Goal: Feedback & Contribution: Contribute content

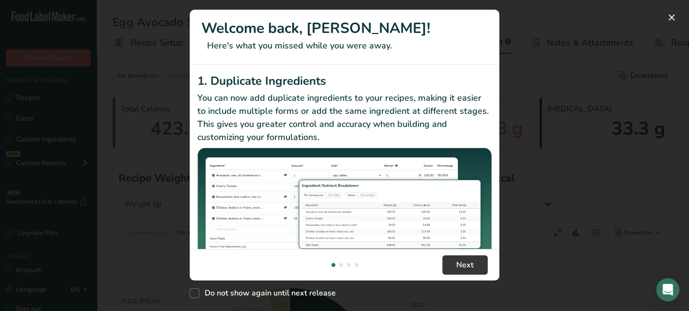
select select "Calories"
click at [670, 18] on button "New Features" at bounding box center [671, 17] width 15 height 15
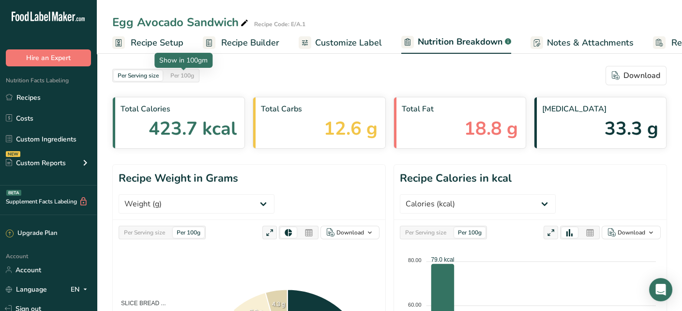
click at [186, 76] on div "Per 100g" at bounding box center [182, 75] width 31 height 11
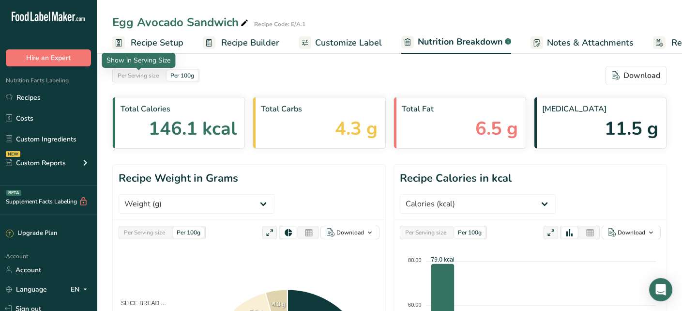
click at [153, 70] on div "Per Serving size" at bounding box center [138, 75] width 49 height 11
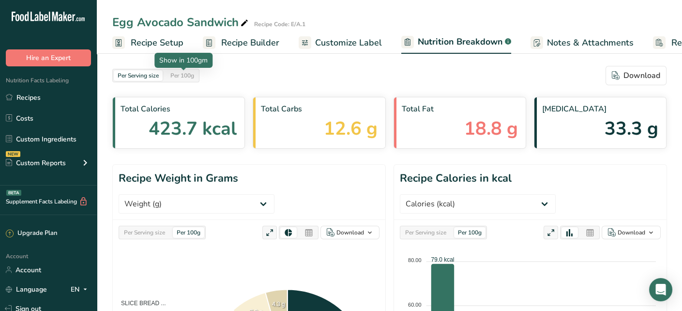
click at [192, 72] on div "Per 100g" at bounding box center [182, 75] width 31 height 11
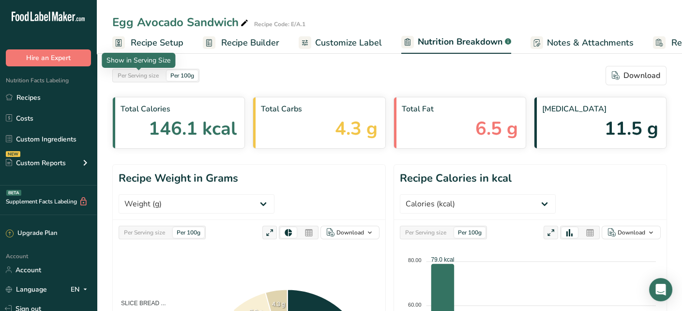
click at [149, 74] on div "Per Serving size" at bounding box center [138, 75] width 49 height 11
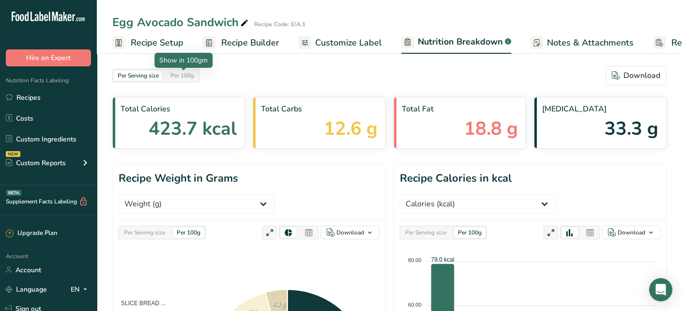
click at [184, 73] on div "Per 100g" at bounding box center [182, 75] width 31 height 11
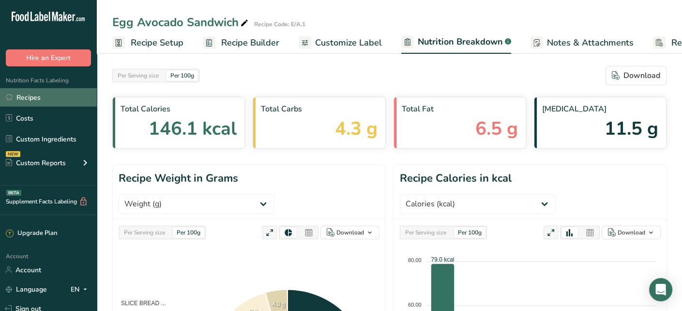
drag, startPoint x: 29, startPoint y: 100, endPoint x: 38, endPoint y: 105, distance: 10.2
click at [29, 100] on link "Recipes" at bounding box center [48, 97] width 97 height 18
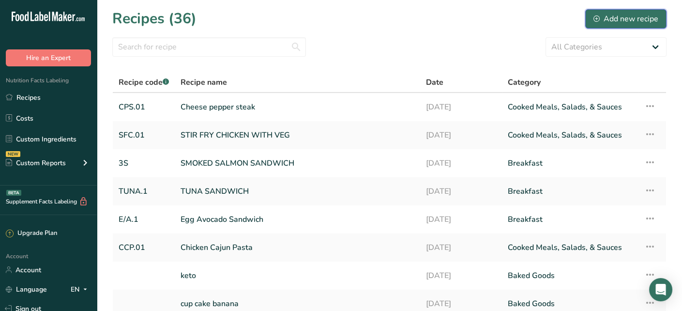
click at [621, 20] on div "Add new recipe" at bounding box center [625, 19] width 65 height 12
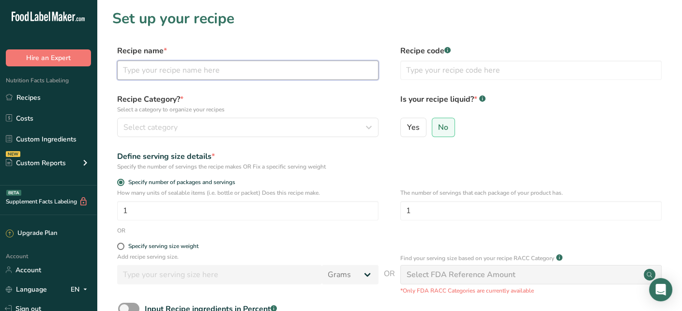
click at [222, 68] on input "text" at bounding box center [247, 70] width 261 height 19
type input "t"
type input "Turkey pepperoni Sandwich"
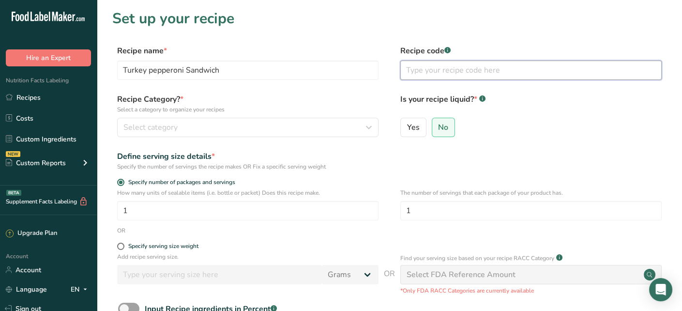
click at [449, 69] on input "text" at bounding box center [530, 70] width 261 height 19
type input "TPS.01"
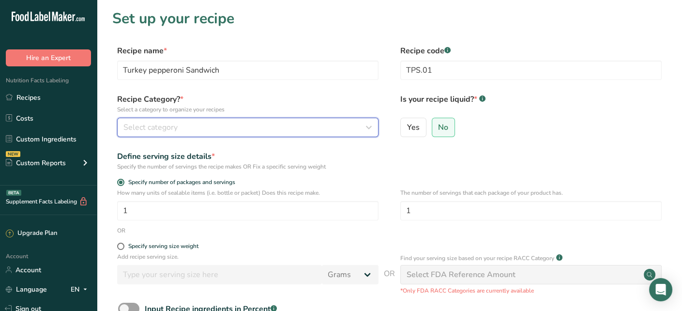
click at [246, 121] on button "Select category" at bounding box center [247, 127] width 261 height 19
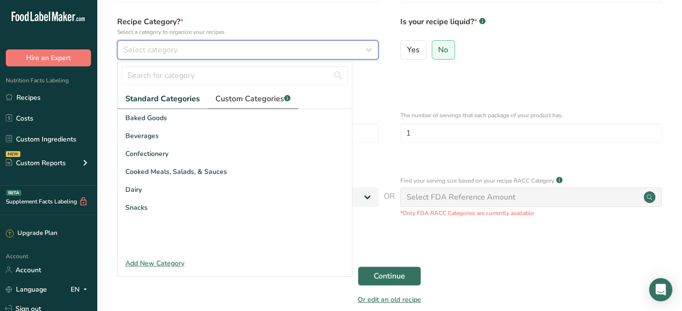
scroll to position [97, 0]
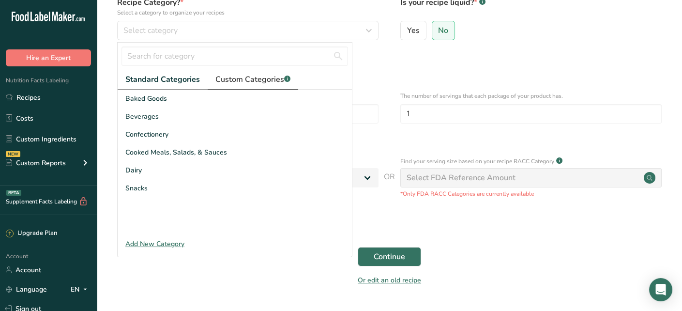
click at [248, 77] on span "Custom Categories .a-a{fill:#347362;}.b-a{fill:#fff;}" at bounding box center [252, 80] width 75 height 12
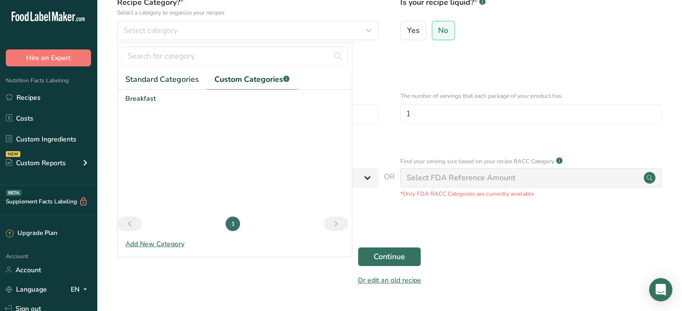
click at [162, 243] on div "Add New Category" at bounding box center [235, 244] width 234 height 10
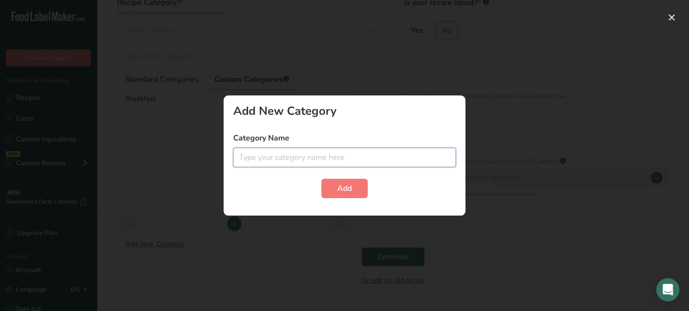
click at [281, 158] on input "text" at bounding box center [344, 157] width 223 height 19
type input "Sandwiches"
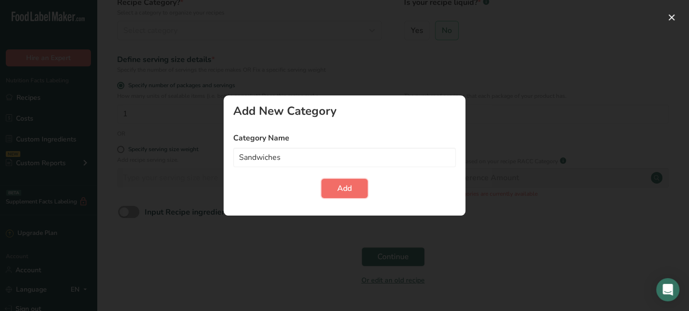
click at [357, 187] on button "Add" at bounding box center [344, 188] width 46 height 19
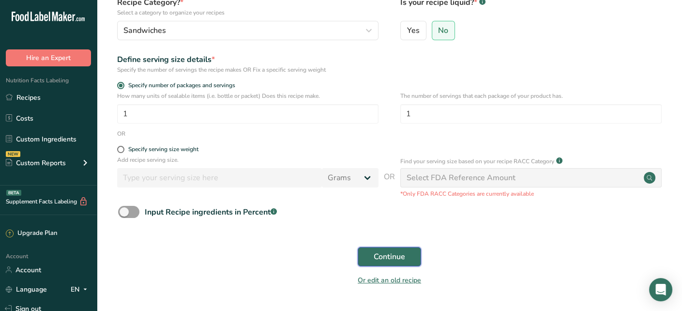
click at [379, 256] on span "Continue" at bounding box center [389, 257] width 31 height 12
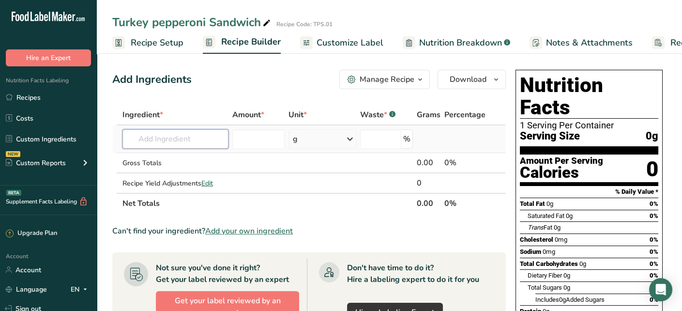
click at [175, 141] on input "text" at bounding box center [175, 138] width 106 height 19
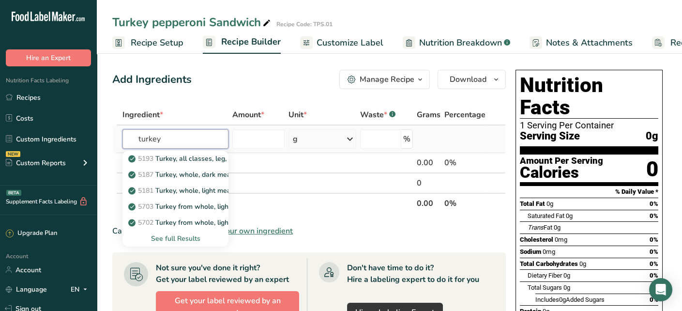
type input "turkey"
click at [181, 241] on div "See full Results" at bounding box center [175, 238] width 91 height 10
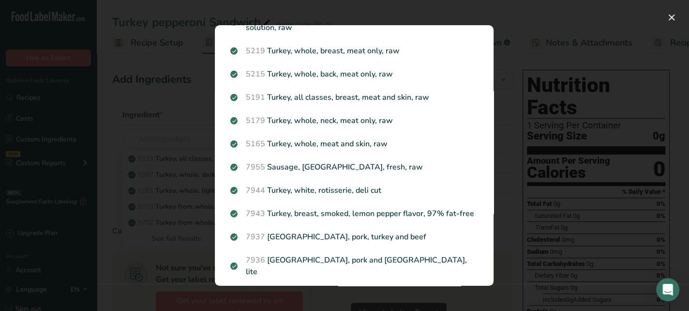
scroll to position [579, 0]
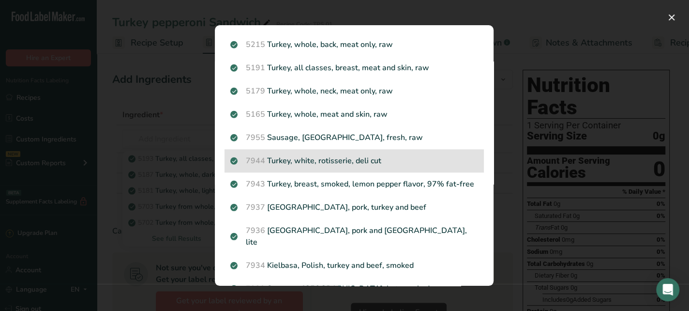
click at [366, 167] on p "7944 Turkey, white, rotisserie, deli cut" at bounding box center [354, 161] width 248 height 12
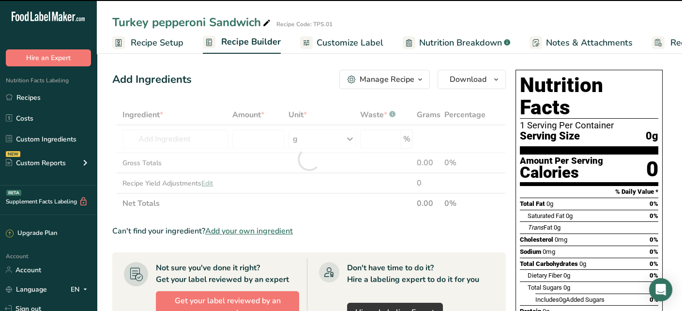
type input "0"
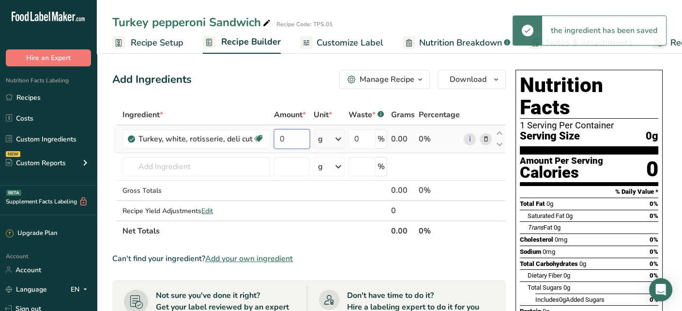
drag, startPoint x: 303, startPoint y: 140, endPoint x: 275, endPoint y: 141, distance: 27.1
click at [275, 141] on input "0" at bounding box center [292, 138] width 36 height 19
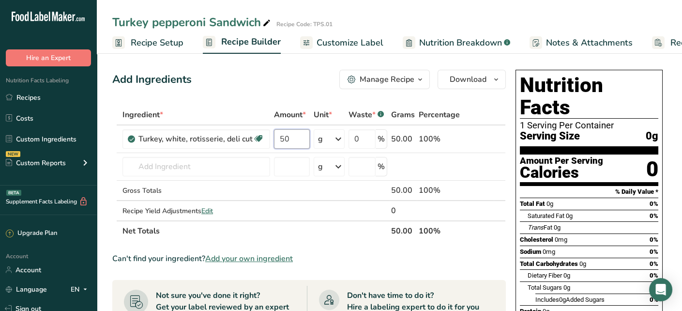
type input "50"
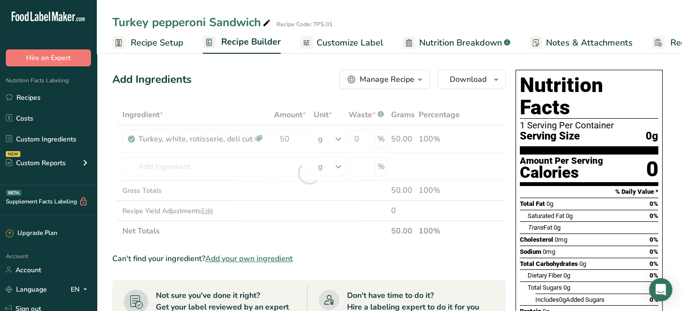
click at [290, 79] on div "Add Ingredients Manage Recipe Delete Recipe Duplicate Recipe Scale Recipe Save …" at bounding box center [309, 79] width 394 height 19
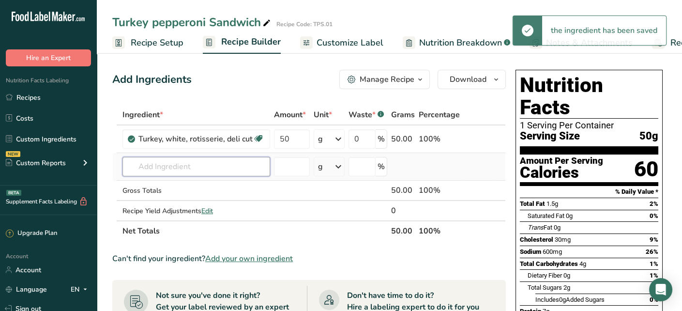
click at [203, 163] on input "text" at bounding box center [196, 166] width 148 height 19
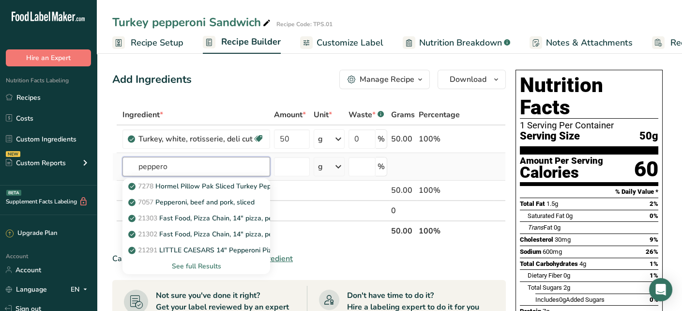
type input "peppero"
click at [200, 264] on div "See full Results" at bounding box center [196, 266] width 132 height 10
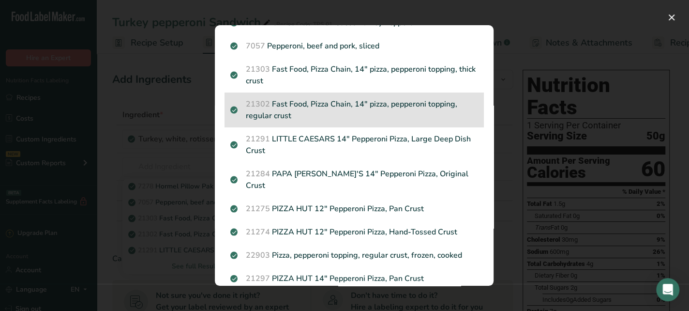
scroll to position [0, 0]
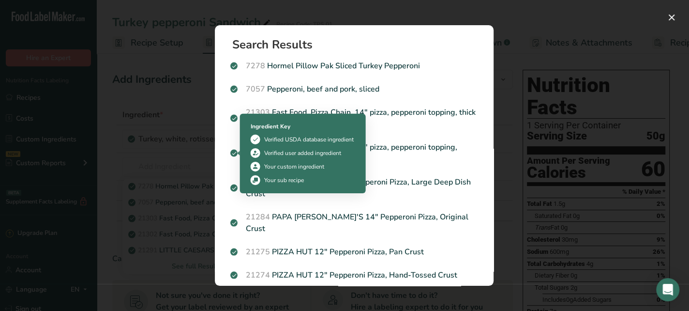
click at [186, 152] on div "Search results modal" at bounding box center [344, 155] width 689 height 311
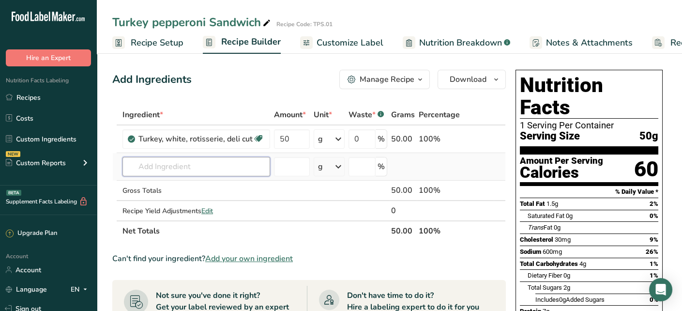
click at [189, 167] on input "text" at bounding box center [196, 166] width 148 height 19
type input "b"
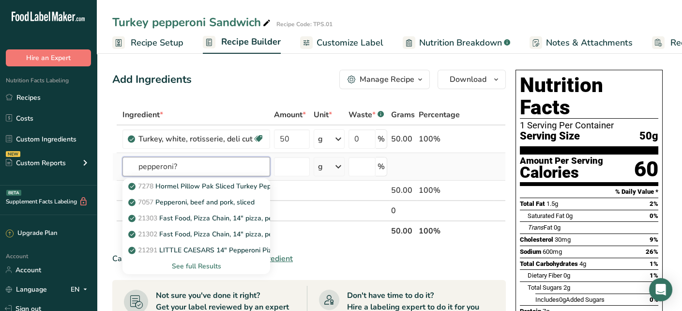
type input "pepperoni?"
click at [189, 262] on div "See full Results" at bounding box center [196, 266] width 132 height 10
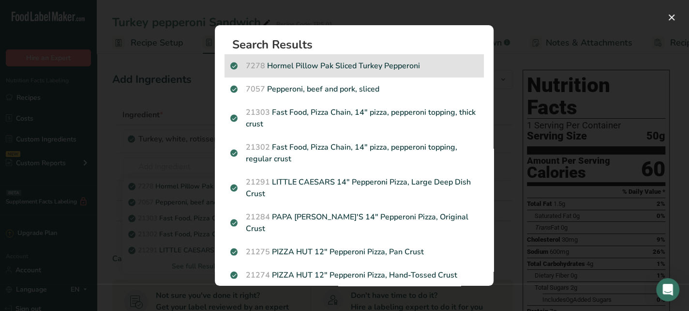
click at [418, 66] on p "7278 Hormel Pillow Pak Sliced Turkey Pepperoni" at bounding box center [354, 66] width 248 height 12
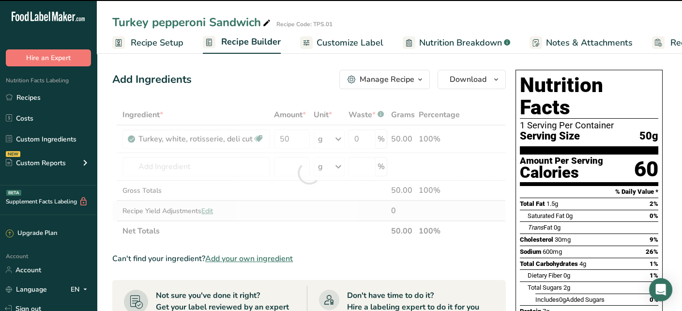
type input "0"
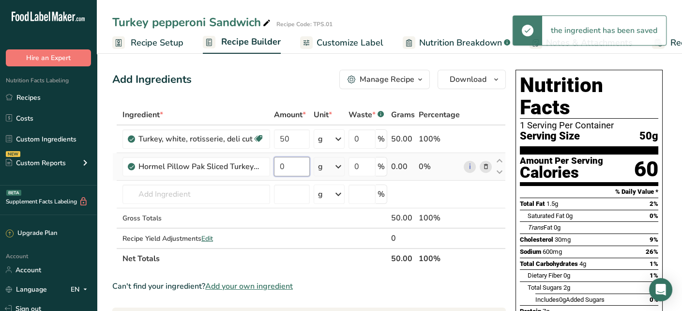
drag, startPoint x: 300, startPoint y: 165, endPoint x: 271, endPoint y: 171, distance: 30.2
click at [272, 171] on td "0" at bounding box center [292, 167] width 40 height 28
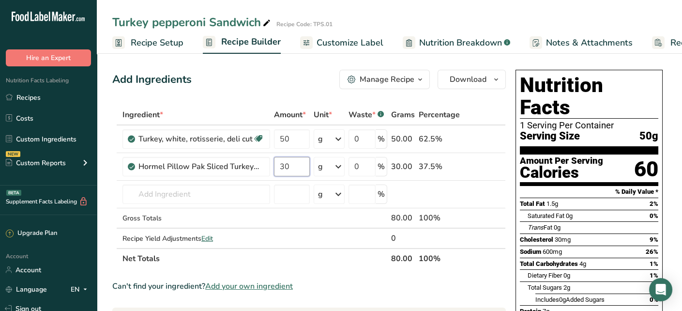
type input "30"
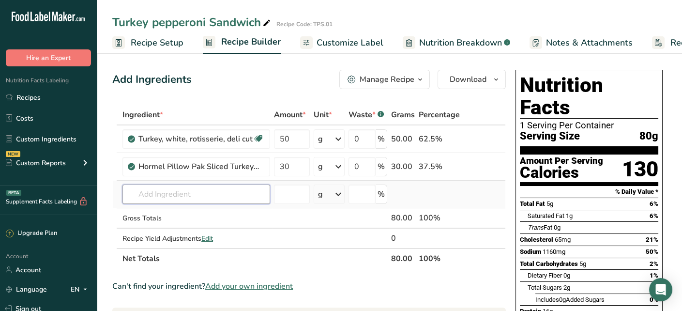
click at [203, 195] on input "text" at bounding box center [196, 193] width 148 height 19
type input "keto sli"
click at [224, 207] on link "KETO SLICE.01 KETO SLICE BREAD" at bounding box center [196, 214] width 148 height 16
type input "KETO SLICE BREAD"
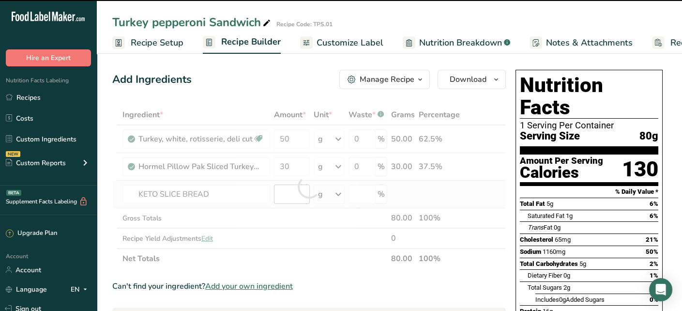
type input "0"
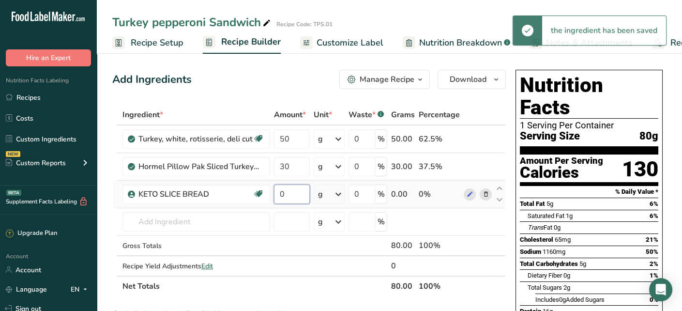
drag, startPoint x: 293, startPoint y: 190, endPoint x: 272, endPoint y: 195, distance: 21.8
click at [274, 195] on input "0" at bounding box center [292, 193] width 36 height 19
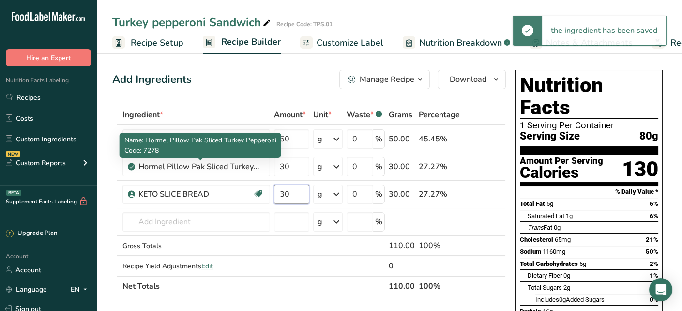
type input "30"
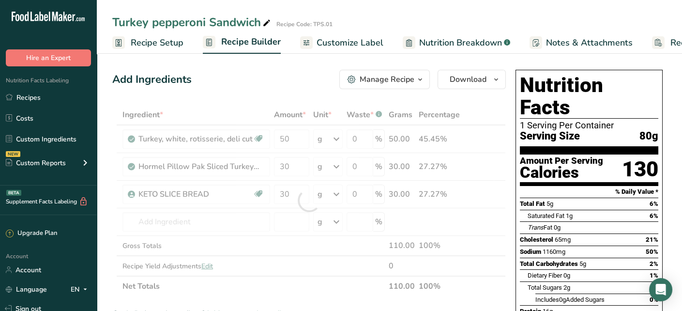
click at [248, 87] on div "Add Ingredients Manage Recipe Delete Recipe Duplicate Recipe Scale Recipe Save …" at bounding box center [309, 79] width 394 height 19
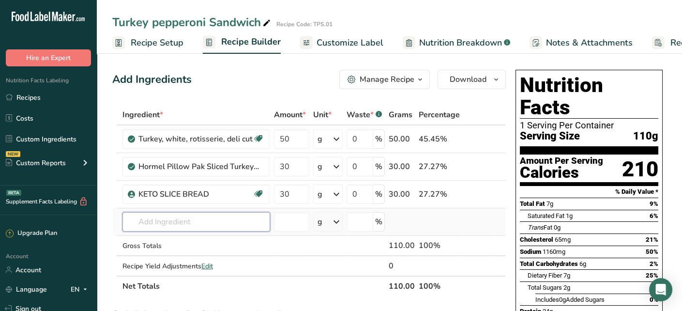
click at [206, 218] on input "text" at bounding box center [196, 221] width 148 height 19
type input "y"
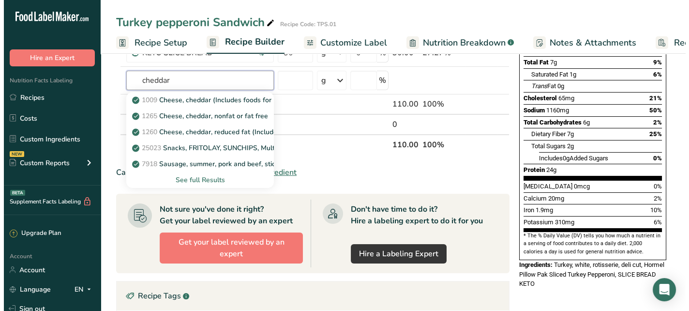
scroll to position [145, 0]
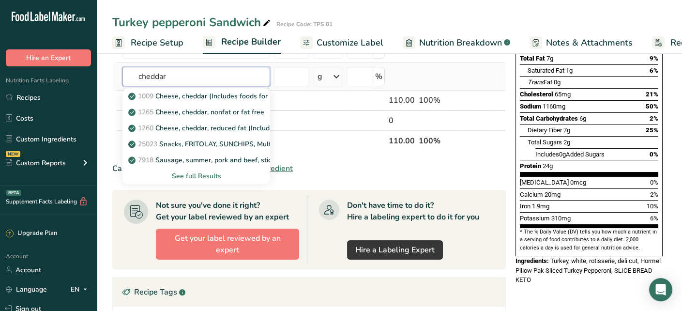
type input "cheddar"
click at [192, 174] on div "See full Results" at bounding box center [196, 176] width 132 height 10
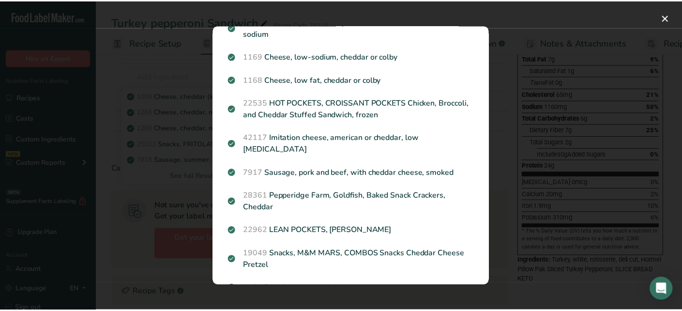
scroll to position [290, 0]
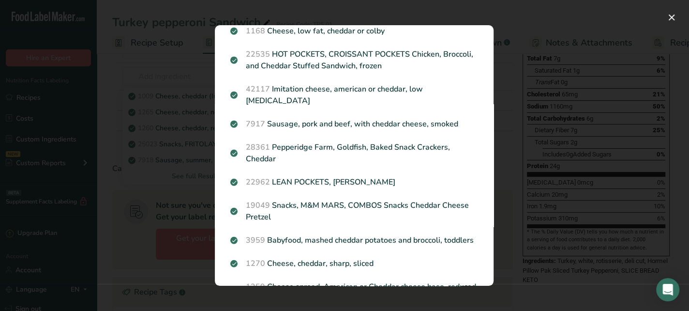
click at [170, 206] on div "Search results modal" at bounding box center [344, 155] width 689 height 311
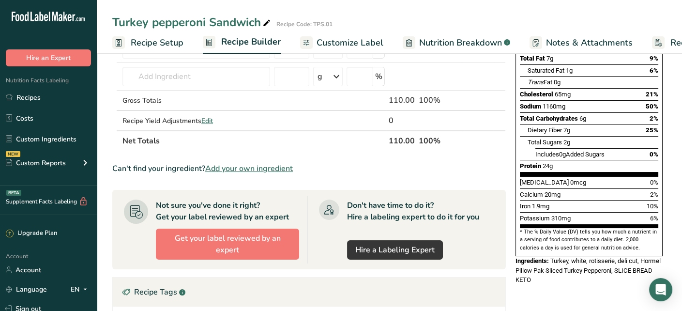
scroll to position [0, 0]
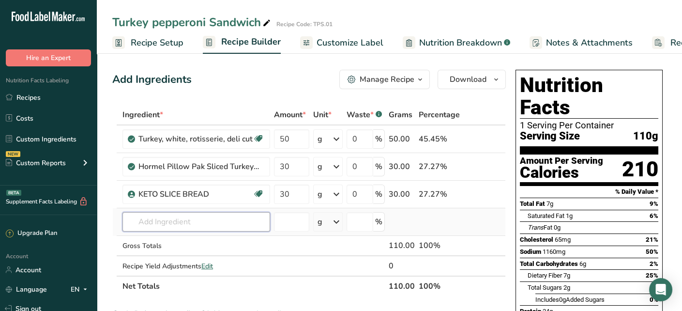
click at [188, 213] on input "text" at bounding box center [196, 221] width 148 height 19
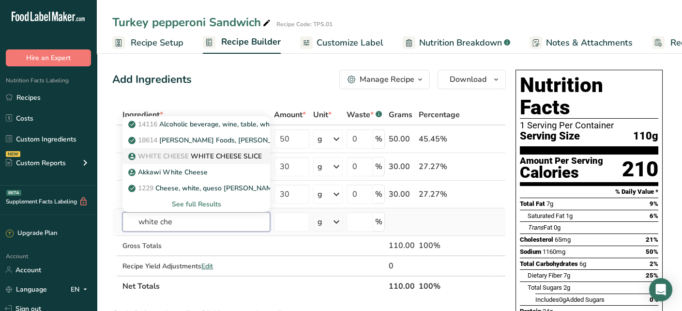
type input "white che"
click at [243, 154] on p "WHITE CHEESE WHITE CHEESE SLICE" at bounding box center [196, 156] width 132 height 10
type input "WHITE CHEESE SLICE"
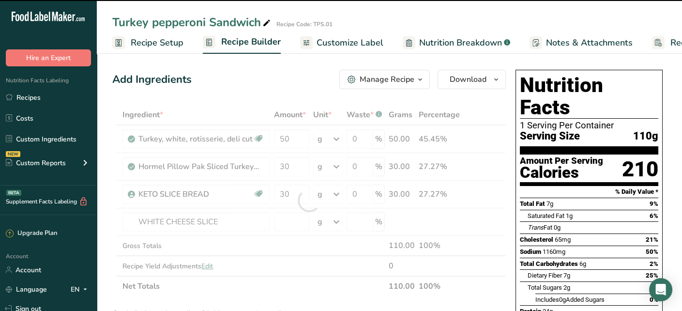
type input "0"
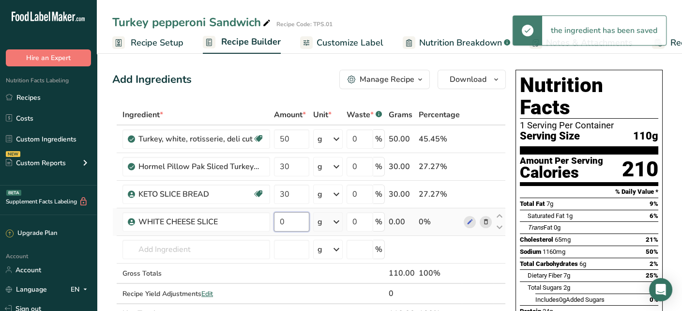
drag, startPoint x: 294, startPoint y: 221, endPoint x: 272, endPoint y: 222, distance: 22.3
click at [274, 222] on input "0" at bounding box center [291, 221] width 35 height 19
type input "10"
click at [224, 244] on div "Ingredient * Amount * Unit * Waste * .a-a{fill:#347362;}.b-a{fill:#fff;} Grams …" at bounding box center [309, 214] width 394 height 219
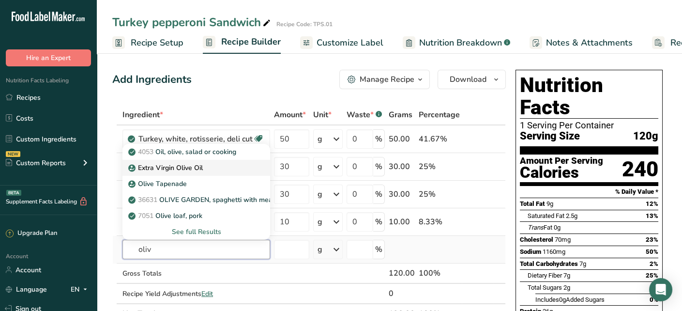
type input "oliv"
click at [204, 167] on div "Extra Virgin Olive Oil" at bounding box center [188, 168] width 117 height 10
type input "Extra Virgin Olive Oil"
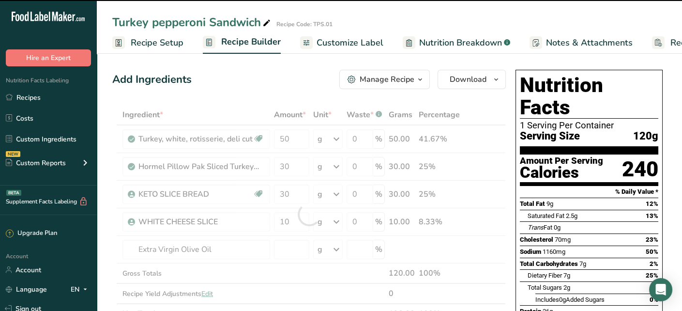
type input "0"
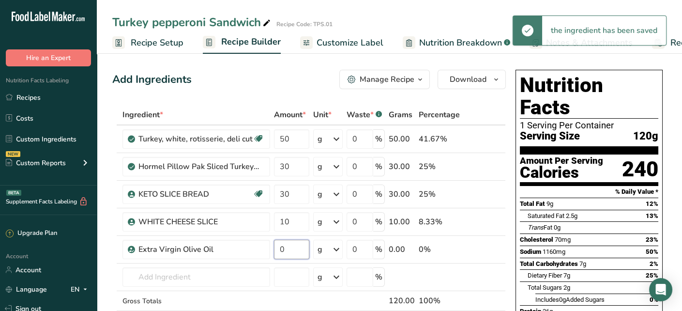
click at [295, 245] on input "0" at bounding box center [291, 249] width 35 height 19
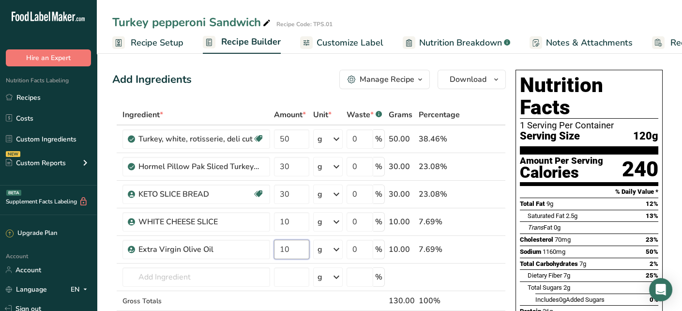
type input "10"
click at [280, 85] on div "Add Ingredients Manage Recipe Delete Recipe Duplicate Recipe Scale Recipe Save …" at bounding box center [309, 79] width 394 height 19
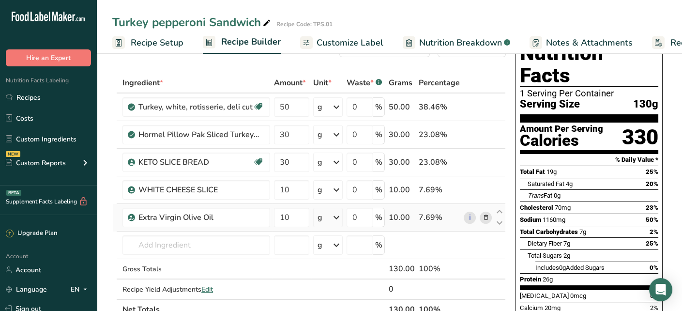
scroll to position [48, 0]
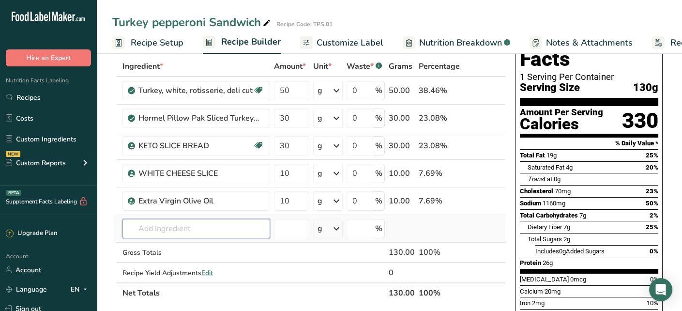
click at [198, 225] on input "text" at bounding box center [196, 228] width 148 height 19
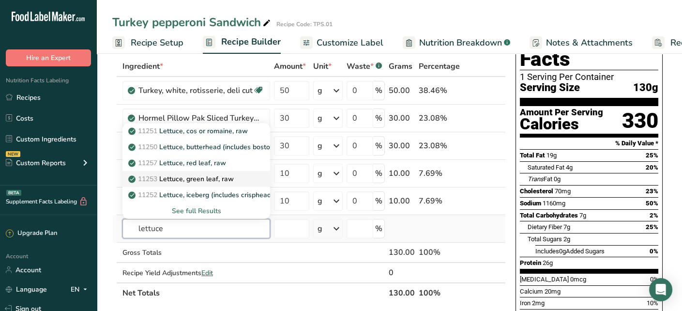
type input "lettuce"
click at [214, 176] on p "11253 Lettuce, green leaf, raw" at bounding box center [182, 179] width 104 height 10
type input "Lettuce, green leaf, raw"
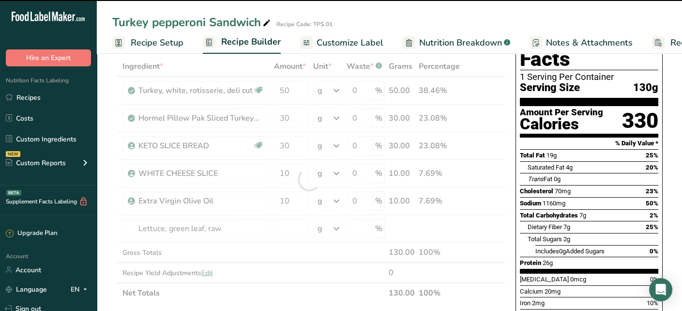
type input "0"
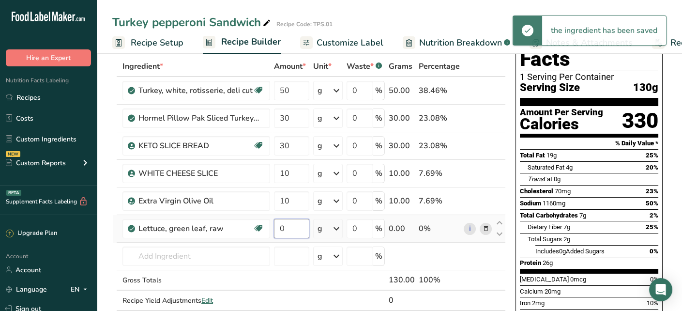
drag, startPoint x: 294, startPoint y: 230, endPoint x: 277, endPoint y: 230, distance: 16.9
click at [277, 230] on input "0" at bounding box center [291, 228] width 35 height 19
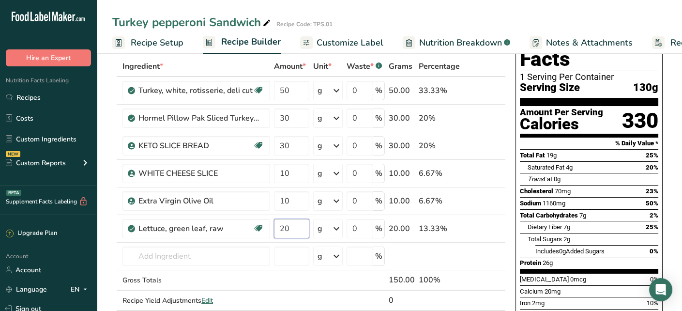
type input "2"
type input "15"
click at [171, 257] on input "text" at bounding box center [196, 255] width 148 height 19
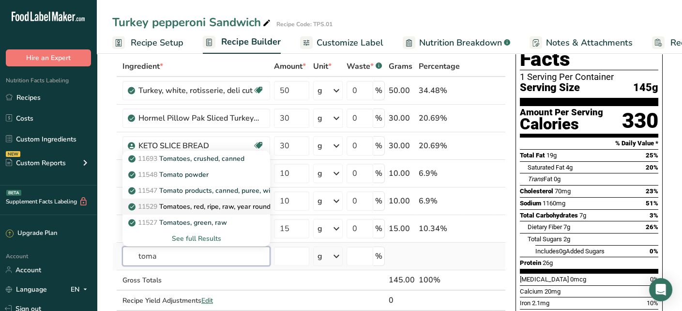
type input "toma"
click at [229, 208] on p "11529 Tomatoes, red, ripe, raw, year round average" at bounding box center [213, 206] width 167 height 10
type input "Tomatoes, red, ripe, raw, year round average"
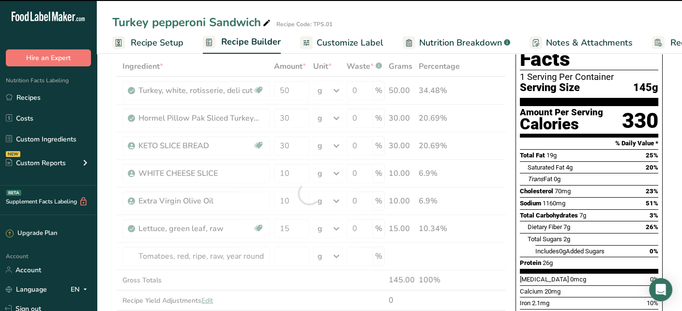
type input "0"
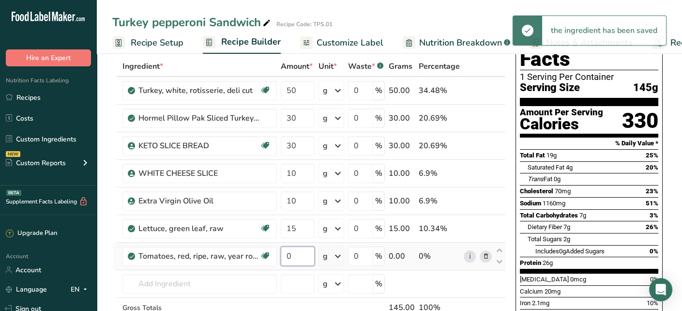
drag, startPoint x: 304, startPoint y: 255, endPoint x: 284, endPoint y: 267, distance: 23.7
click at [284, 267] on td "0" at bounding box center [298, 257] width 38 height 28
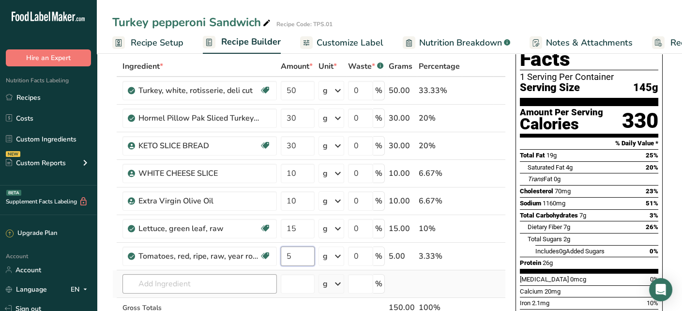
type input "5"
click at [157, 287] on div "Ingredient * Amount * Unit * Waste * .a-a{fill:#347362;}.b-a{fill:#fff;} Grams …" at bounding box center [309, 207] width 394 height 302
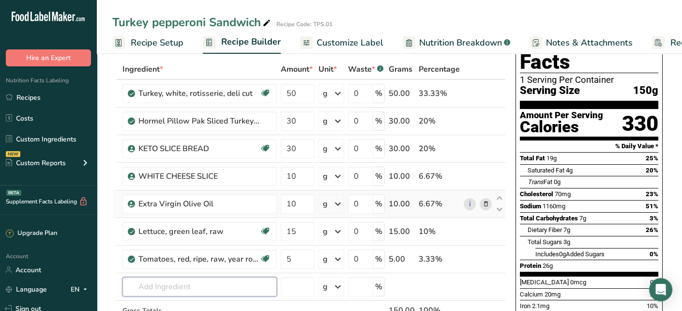
scroll to position [0, 0]
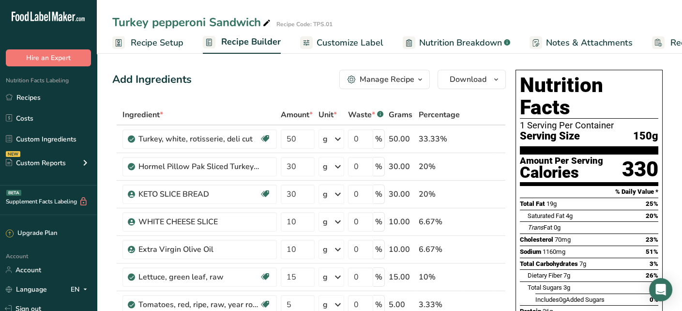
click at [165, 42] on span "Recipe Setup" at bounding box center [157, 42] width 53 height 13
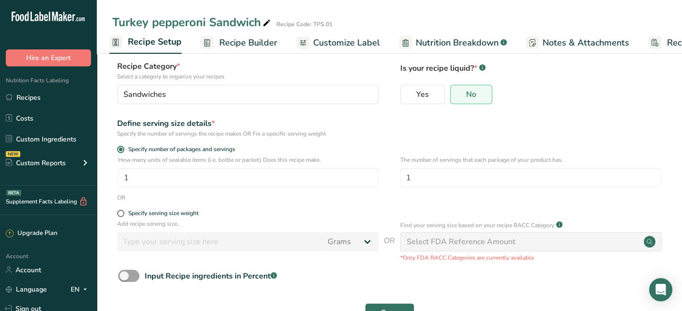
scroll to position [91, 0]
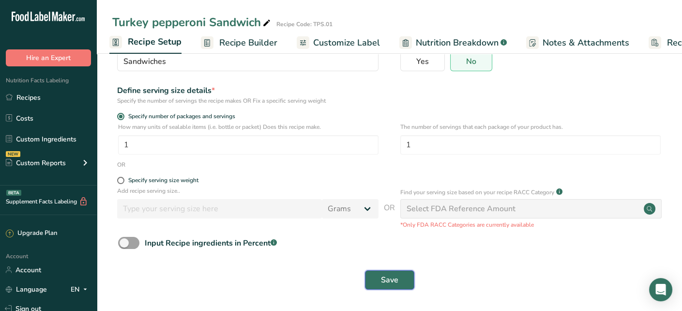
click at [387, 283] on span "Save" at bounding box center [389, 280] width 17 height 12
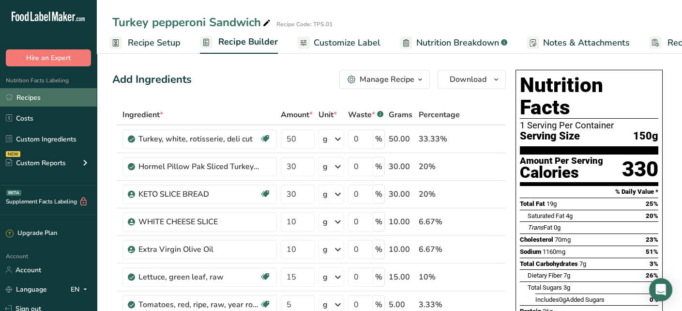
click at [36, 96] on link "Recipes" at bounding box center [48, 97] width 97 height 18
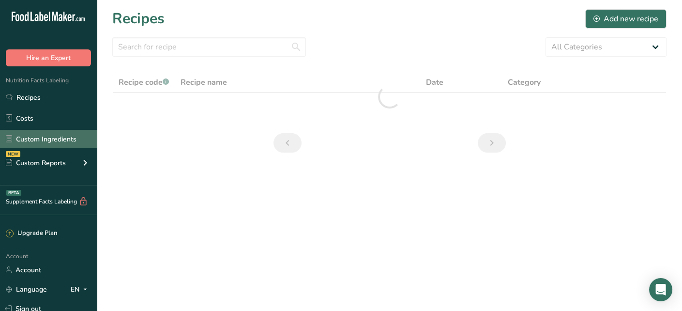
click at [65, 136] on link "Custom Ingredients" at bounding box center [48, 139] width 97 height 18
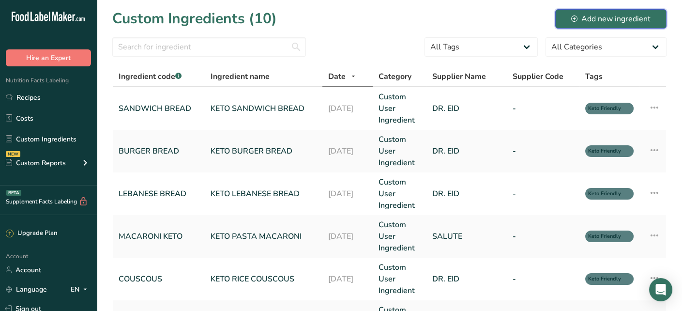
click at [582, 21] on div "Add new ingredient" at bounding box center [610, 19] width 79 height 12
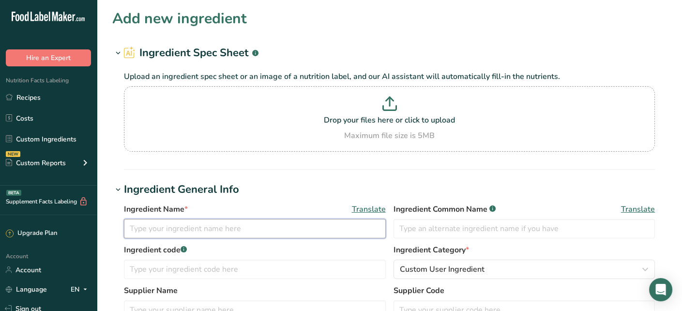
click at [295, 232] on input "text" at bounding box center [255, 228] width 262 height 19
type input "K"
type input "LAKANTO KETO KETCHUP"
type input "KETCHUP"
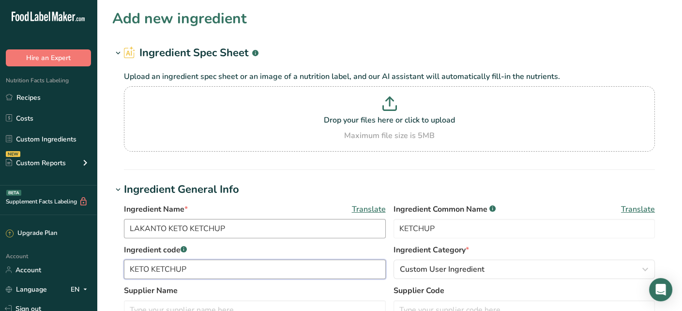
type input "KETO KETCHUP"
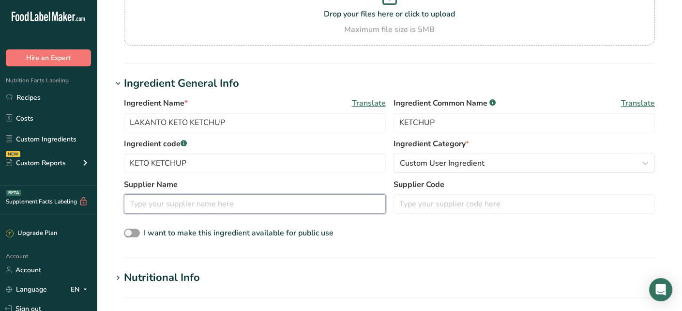
scroll to position [153, 0]
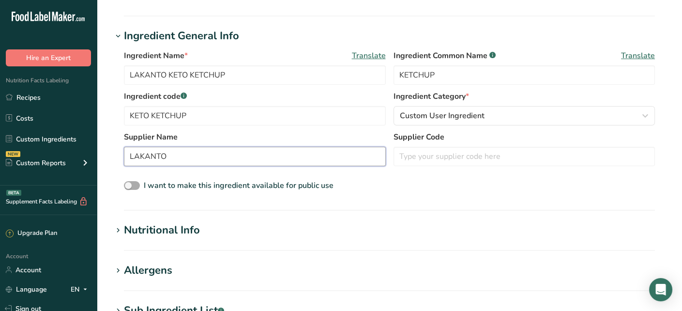
type input "LAKANTO"
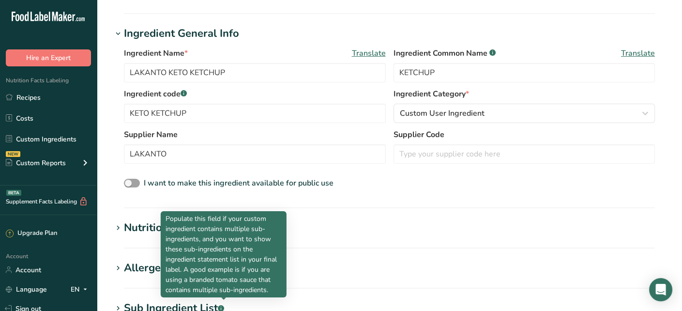
click at [134, 230] on div "Nutritional Info" at bounding box center [162, 228] width 76 height 16
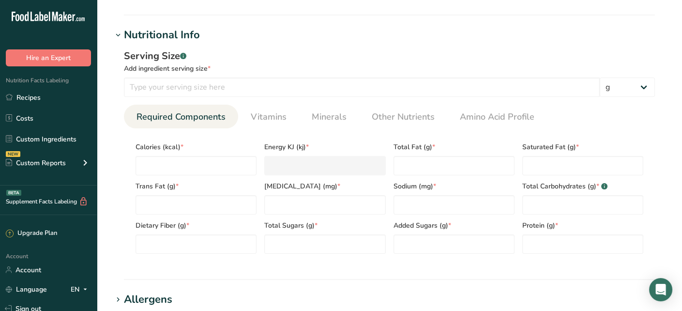
scroll to position [350, 0]
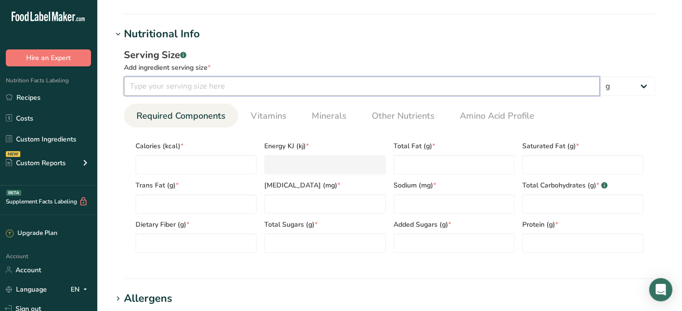
click at [195, 84] on input "number" at bounding box center [362, 85] width 476 height 19
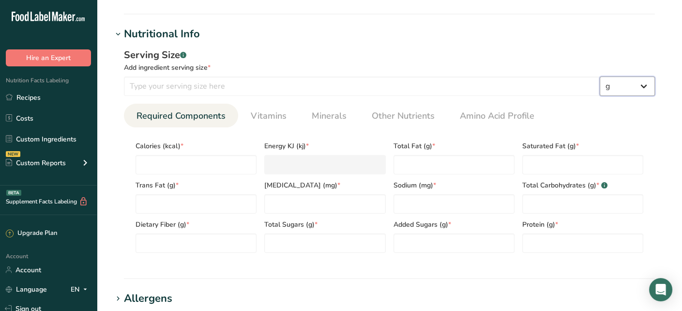
click at [622, 82] on select "g kg mg mcg lb oz l mL fl oz tbsp tsp cup qt gallon" at bounding box center [627, 85] width 55 height 19
select select "20"
click at [600, 76] on select "g kg mg mcg lb oz l mL fl oz tbsp tsp cup qt gallon" at bounding box center [627, 85] width 55 height 19
select select "22"
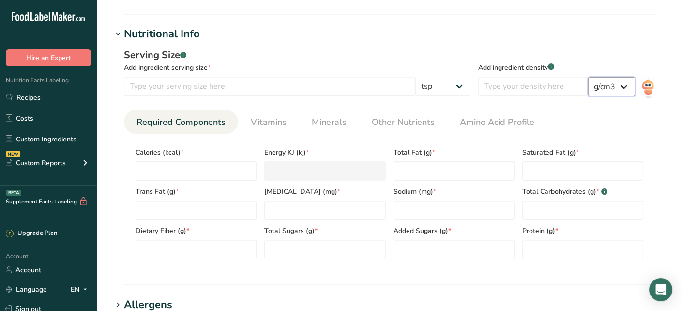
click at [609, 83] on select "lb/ft3 g/cm3" at bounding box center [611, 86] width 47 height 19
click at [471, 87] on select "g kg mg mcg lb oz l mL fl oz tbsp tsp cup qt gallon" at bounding box center [442, 85] width 55 height 19
click at [424, 76] on select "g kg mg mcg lb oz l mL fl oz tbsp tsp cup qt gallon" at bounding box center [442, 85] width 55 height 19
click at [526, 86] on input "number" at bounding box center [533, 85] width 110 height 19
click at [614, 84] on select "lb/ft3 g/cm3" at bounding box center [611, 86] width 47 height 19
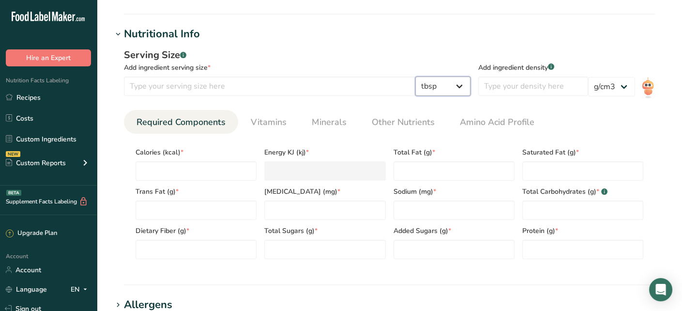
click at [456, 89] on select "g kg mg mcg lb oz l mL fl oz tbsp tsp cup qt gallon" at bounding box center [442, 85] width 55 height 19
click at [424, 76] on select "g kg mg mcg lb oz l mL fl oz tbsp tsp cup qt gallon" at bounding box center [442, 85] width 55 height 19
click at [410, 67] on div "Add ingredient serving size *" at bounding box center [297, 67] width 347 height 10
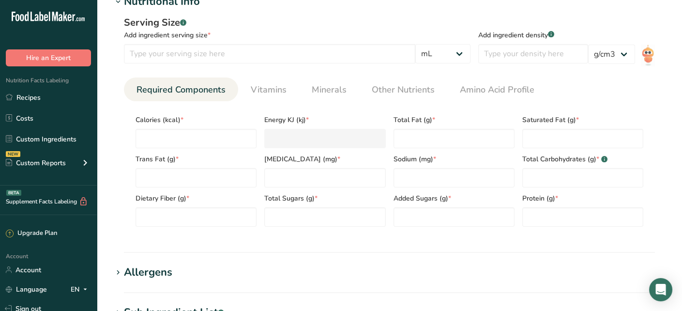
scroll to position [398, 0]
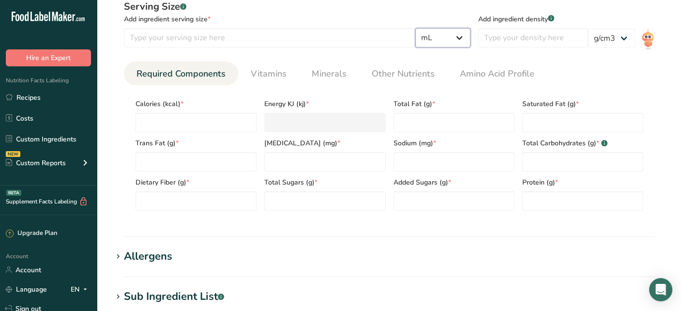
click at [456, 44] on select "g kg mg mcg lb oz l mL fl oz tbsp tsp cup qt gallon" at bounding box center [442, 37] width 55 height 19
select select "0"
click at [471, 28] on select "g kg mg mcg lb oz l mL fl oz tbsp tsp cup qt gallon" at bounding box center [442, 37] width 55 height 19
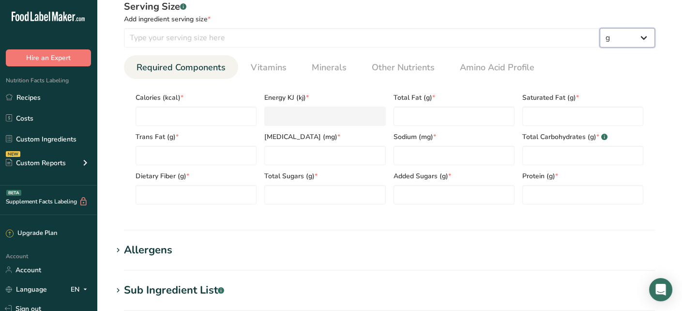
drag, startPoint x: 632, startPoint y: 33, endPoint x: 631, endPoint y: 40, distance: 6.8
click at [632, 33] on select "g kg mg mcg lb oz l mL fl oz tbsp tsp cup qt gallon" at bounding box center [627, 37] width 55 height 19
click at [464, 36] on input "number" at bounding box center [362, 37] width 476 height 19
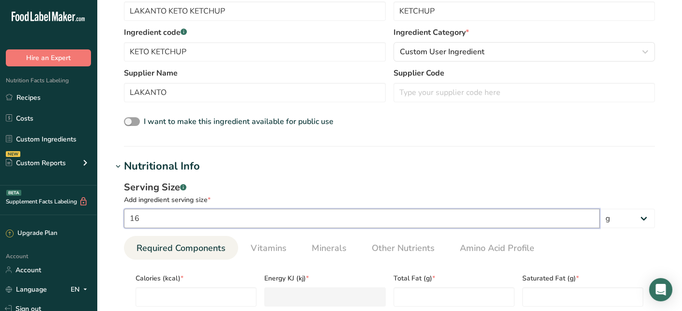
scroll to position [204, 0]
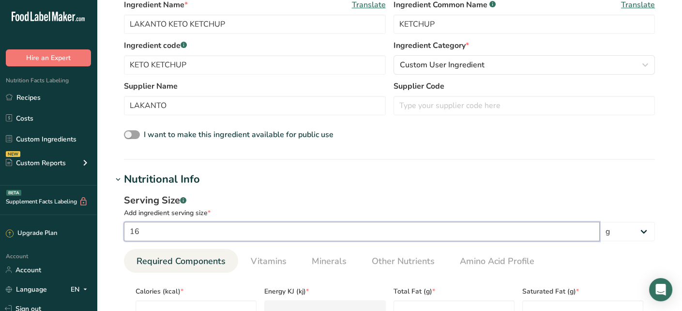
type input "16"
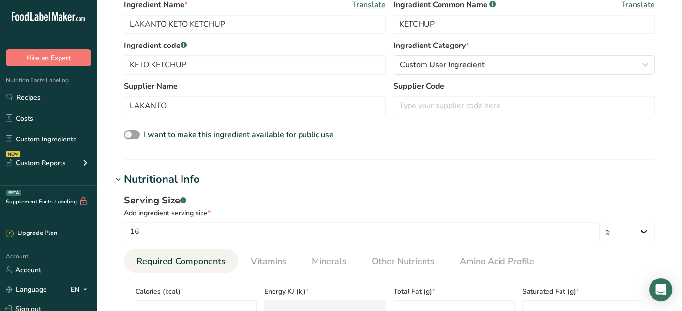
click at [442, 188] on div "Serving Size .a-a{fill:#347362;}.b-a{fill:#fff;} Add ingredient serving size * …" at bounding box center [389, 299] width 554 height 224
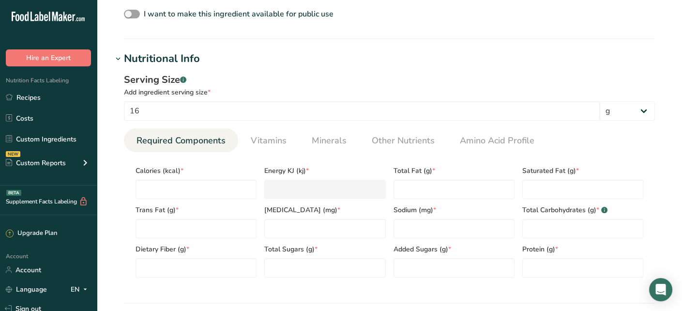
scroll to position [350, 0]
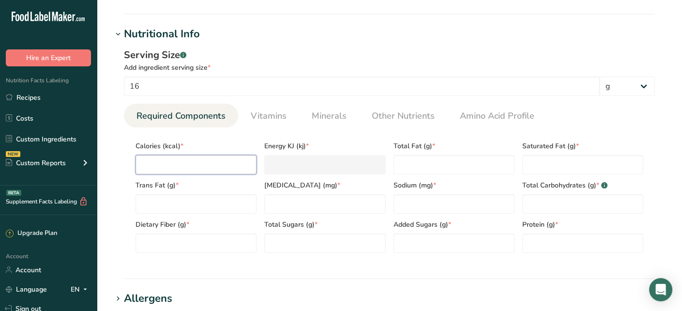
click at [185, 162] on input "number" at bounding box center [196, 164] width 121 height 19
type input "5"
type KJ "20.9"
type input "5"
type Fat "0"
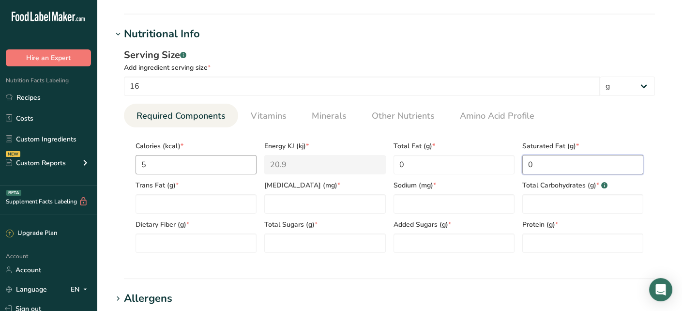
type Fat "0"
type input "0"
type input "30"
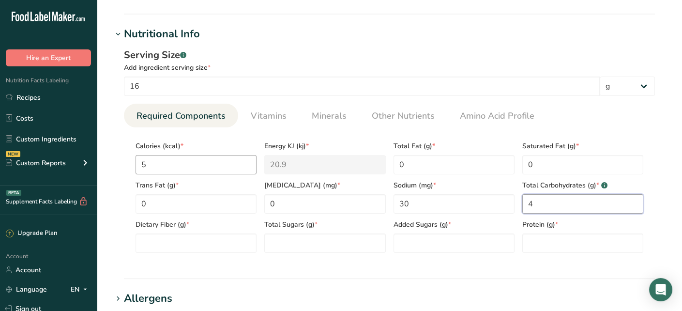
type Carbohydrates "4"
type Fiber "0"
type Sugars "1"
type Sugars "0"
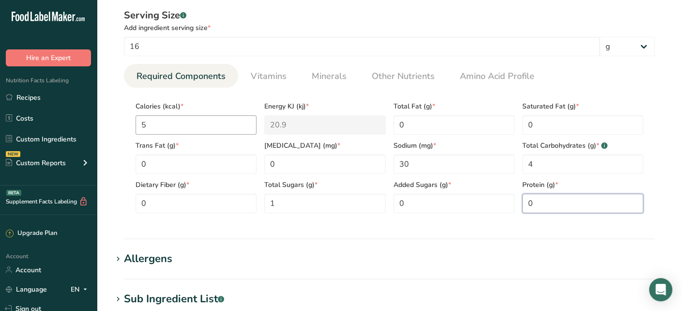
scroll to position [446, 0]
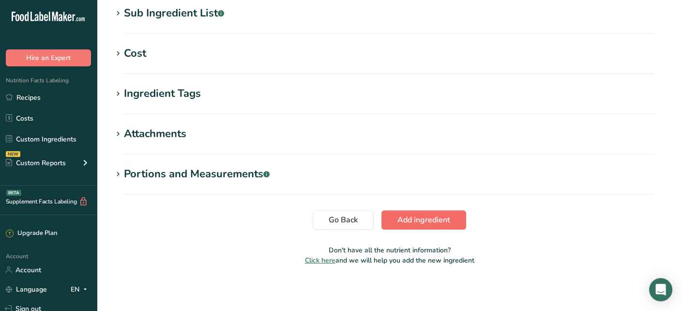
type input "0"
click at [410, 211] on button "Add ingredient" at bounding box center [423, 219] width 85 height 19
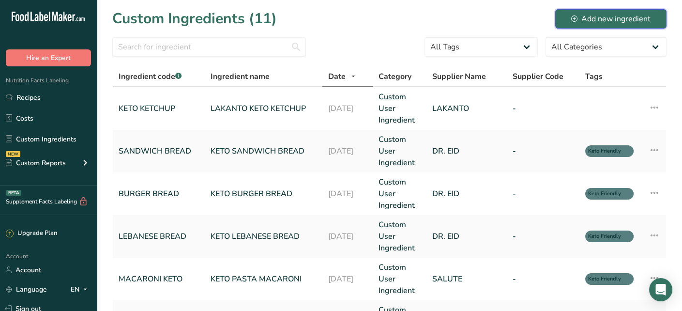
click at [595, 12] on button "Add new ingredient" at bounding box center [610, 18] width 111 height 19
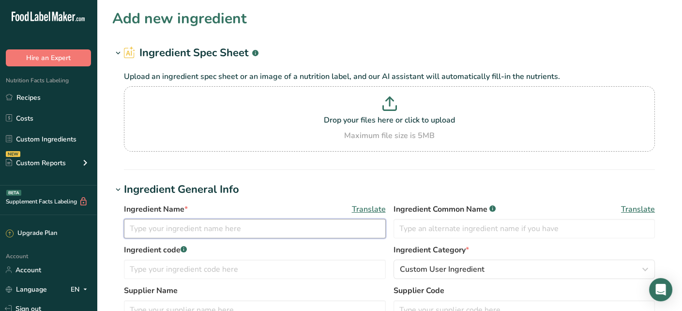
click at [165, 234] on input "text" at bounding box center [255, 228] width 262 height 19
type input "MAYONAISE"
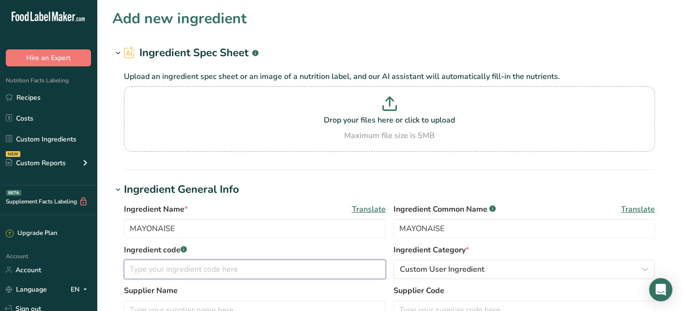
click at [161, 267] on input "text" at bounding box center [255, 268] width 262 height 19
type input "MAYO"
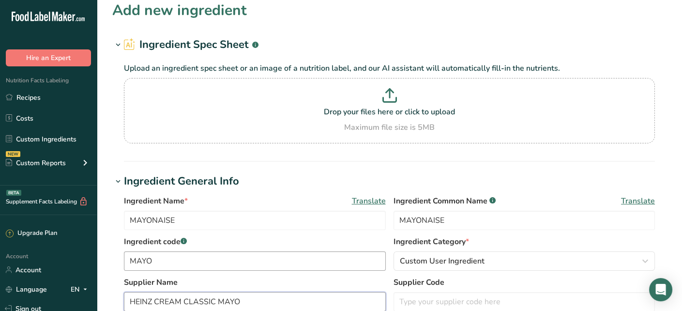
type input "HEINZ CREAM CLASSIC MAYO"
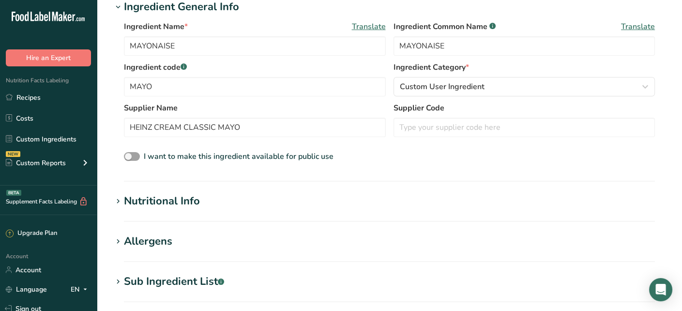
click at [170, 187] on section "Add new ingredient Ingredient Spec Sheet .a-a{fill:#347362;}.b-a{fill:#fff;} Up…" at bounding box center [389, 183] width 585 height 731
click at [174, 193] on div "Nutritional Info" at bounding box center [162, 201] width 76 height 16
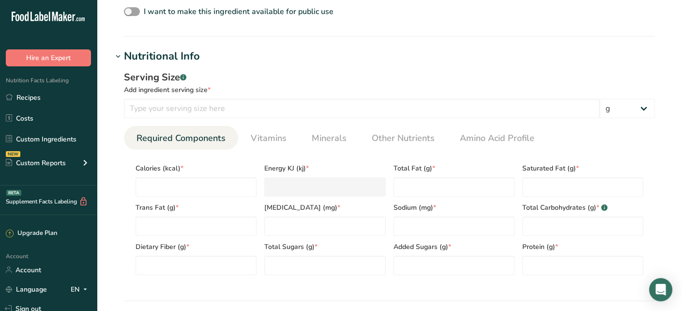
scroll to position [328, 0]
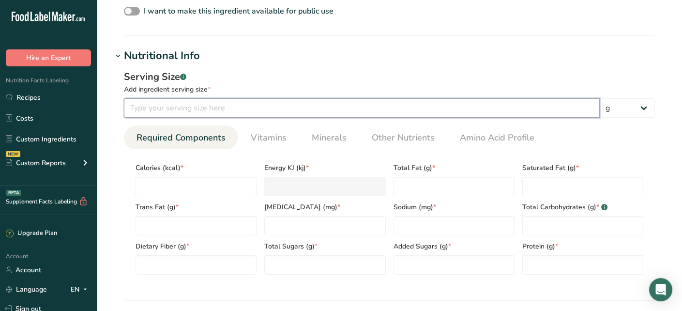
click at [374, 109] on input "number" at bounding box center [362, 107] width 476 height 19
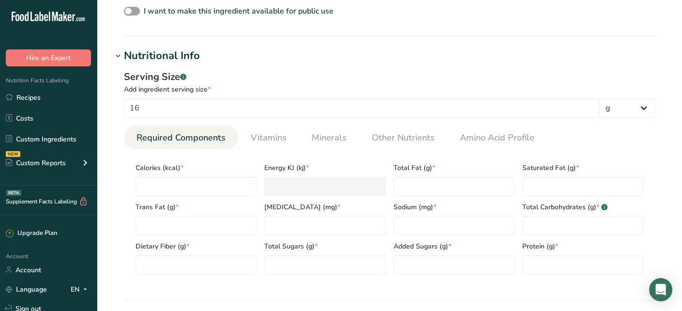
click at [502, 66] on div "Serving Size .a-a{fill:#347362;}.b-a{fill:#fff;} Add ingredient serving size * …" at bounding box center [389, 176] width 554 height 224
click at [197, 184] on input "number" at bounding box center [196, 186] width 121 height 19
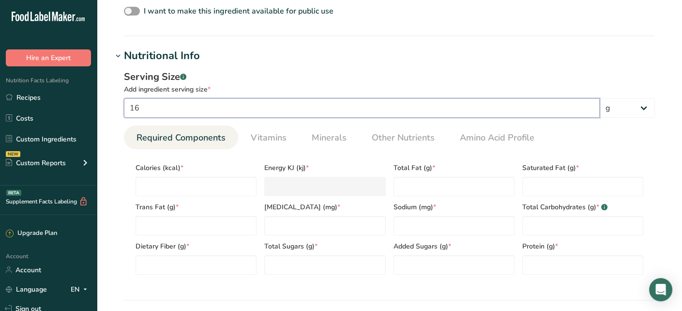
drag, startPoint x: 189, startPoint y: 100, endPoint x: 81, endPoint y: 107, distance: 108.2
click at [81, 107] on div ".a-20{fill:#fff;} Hire an Expert Nutrition Facts Labeling Recipes Costs Custom …" at bounding box center [341, 165] width 682 height 987
type input "100"
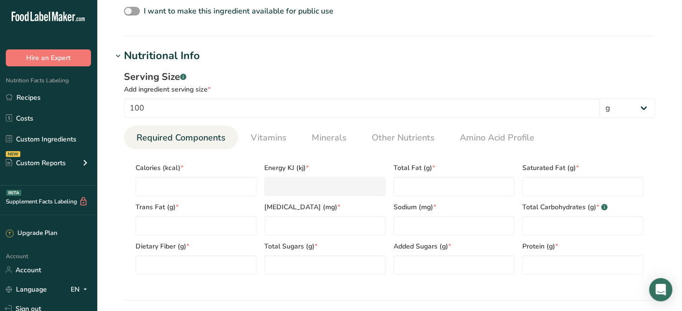
click at [334, 66] on div "Serving Size .a-a{fill:#347362;}.b-a{fill:#fff;} Add ingredient serving size * …" at bounding box center [389, 176] width 554 height 224
click at [222, 179] on input "number" at bounding box center [196, 186] width 121 height 19
type input "3"
type KJ "12.6"
type input "36"
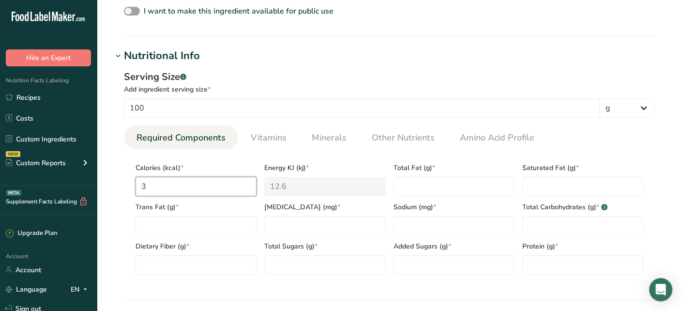
type KJ "150.6"
type input "365"
type KJ "1527.2"
type input "365"
click at [122, 201] on div "Serving Size .a-a{fill:#347362;}.b-a{fill:#fff;} Add ingredient serving size * …" at bounding box center [389, 176] width 554 height 224
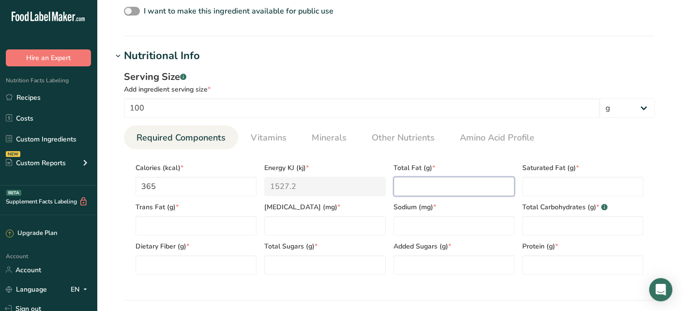
click at [462, 181] on Fat "number" at bounding box center [454, 186] width 121 height 19
type Fat "35"
type Fat "5.6"
type Fat "0.1"
type input "1"
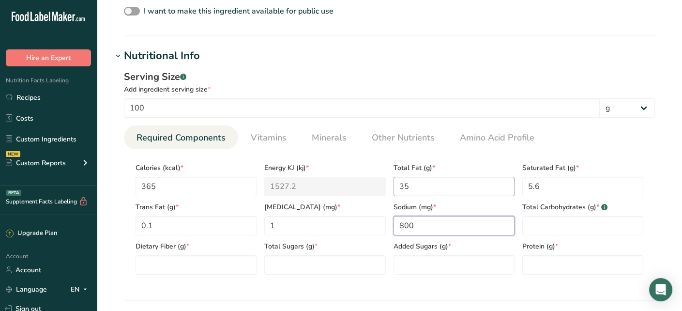
type input "800"
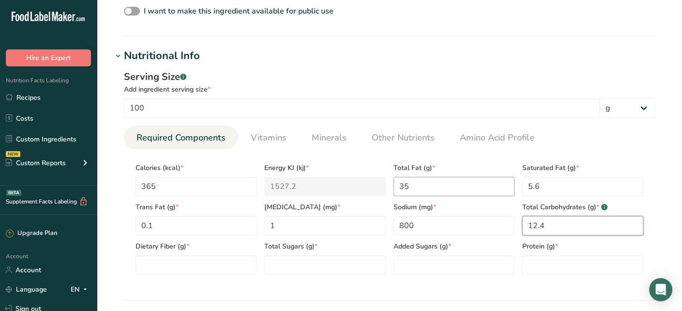
type Carbohydrates "12.4"
type Fiber "0.1"
type Sugars "2.7"
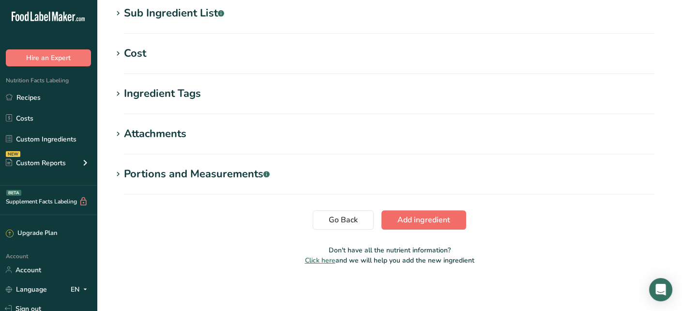
type input "0.1"
click at [444, 223] on span "Add ingredient" at bounding box center [423, 220] width 53 height 12
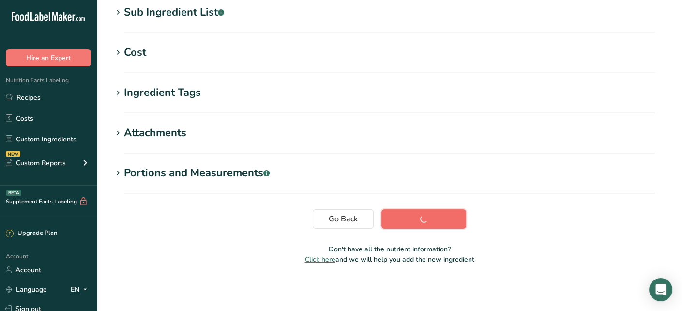
scroll to position [201, 0]
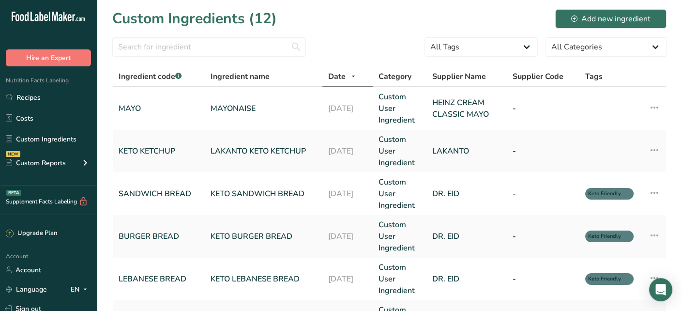
click at [104, 121] on section "Custom Ingredients (12) Add new ingredient All Tags Source of Antioxidants [MED…" at bounding box center [389, 317] width 585 height 634
click at [601, 19] on div "Add new ingredient" at bounding box center [610, 19] width 79 height 12
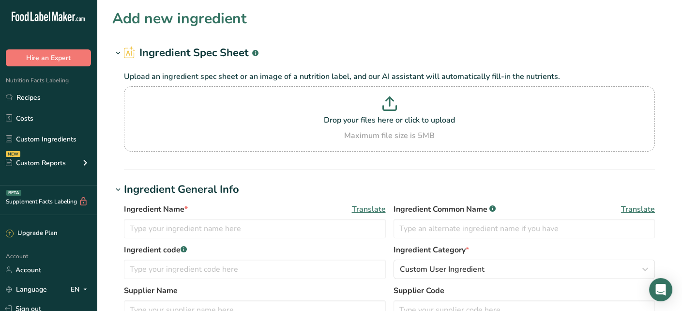
click at [115, 156] on div "Upload an ingredient spec sheet or an image of a nutrition label, and our AI as…" at bounding box center [389, 109] width 554 height 96
click at [192, 226] on input "text" at bounding box center [255, 228] width 262 height 19
click at [127, 162] on section "Ingredient Spec Sheet .a-a{fill:#347362;}.b-a{fill:#fff;} Upload an ingredient …" at bounding box center [389, 107] width 554 height 125
click at [213, 234] on input "text" at bounding box center [255, 228] width 262 height 19
type input "smoked paprika"
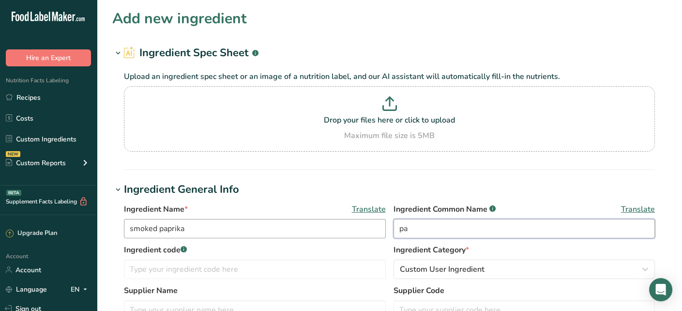
type input "p"
type input "smoked paprika"
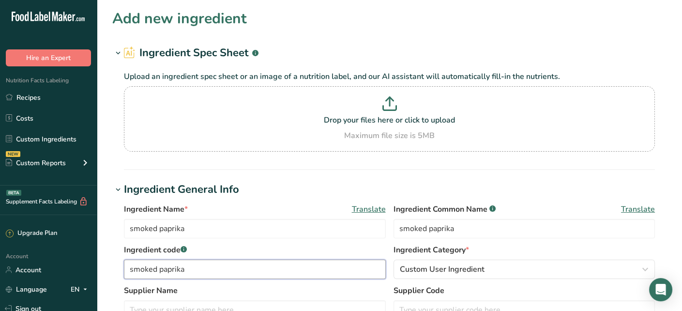
type input "smoked paprika"
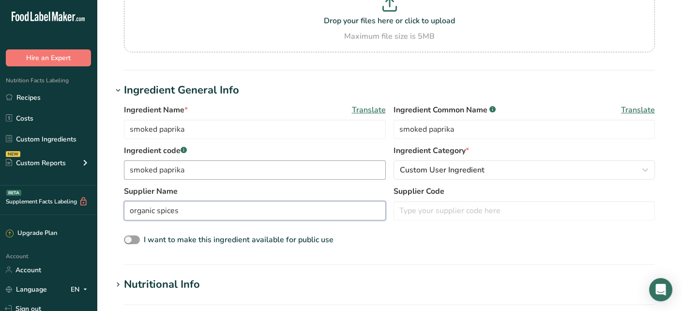
scroll to position [153, 0]
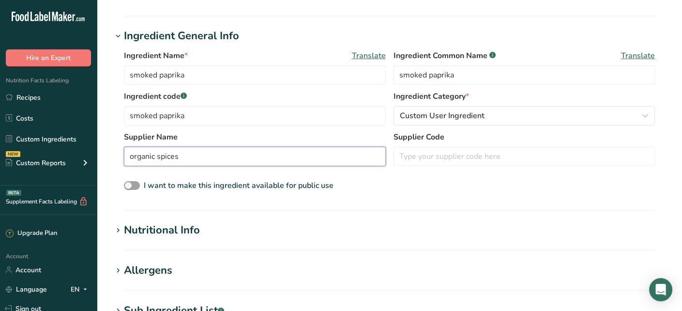
type input "organic spices"
click at [212, 230] on h1 "Nutritional Info" at bounding box center [389, 230] width 554 height 16
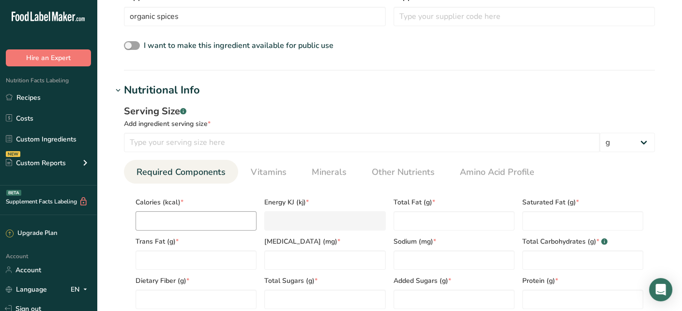
scroll to position [299, 0]
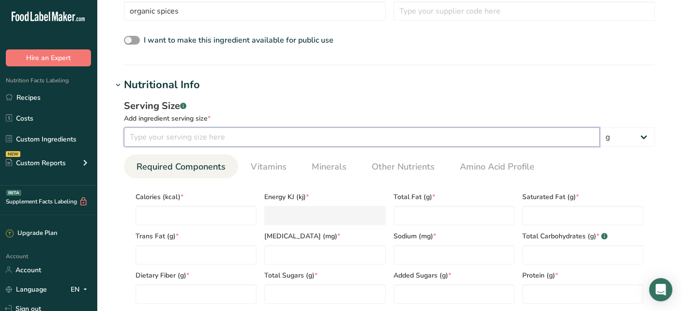
click at [410, 135] on input "number" at bounding box center [362, 136] width 476 height 19
type input "15"
click at [204, 210] on input "number" at bounding box center [196, 215] width 121 height 19
type input "6"
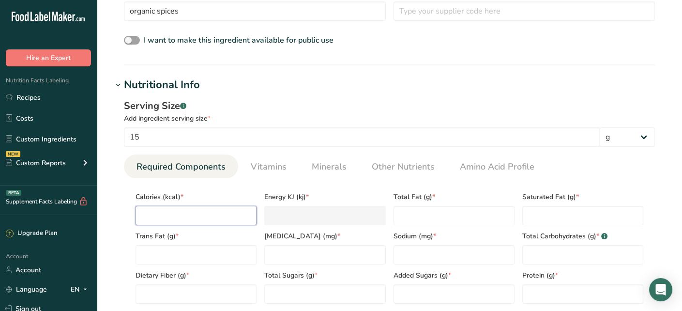
type KJ "25.1"
type input "6.5"
type KJ "27.2"
type input "6.5"
type Fat "0.3"
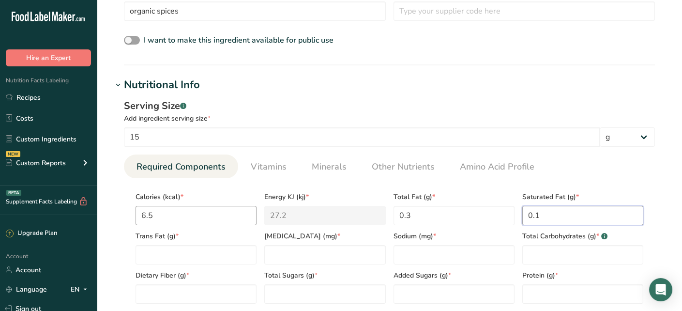
type Fat "0.1"
type Fat "0"
type input "0"
type Carbohydrates "1.2"
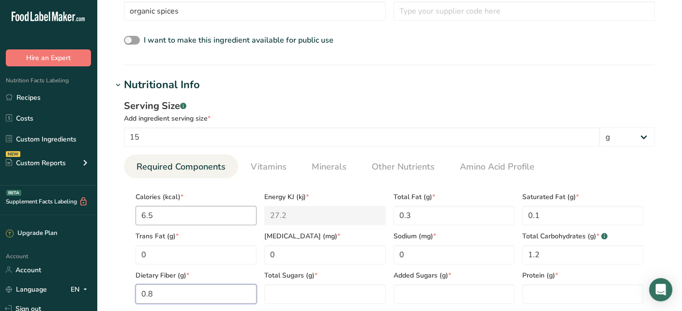
type Fiber "0.8"
type Sugars "0.2"
type Sugars "0"
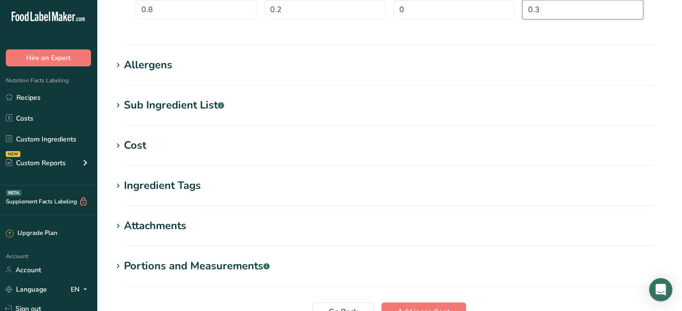
scroll to position [638, 0]
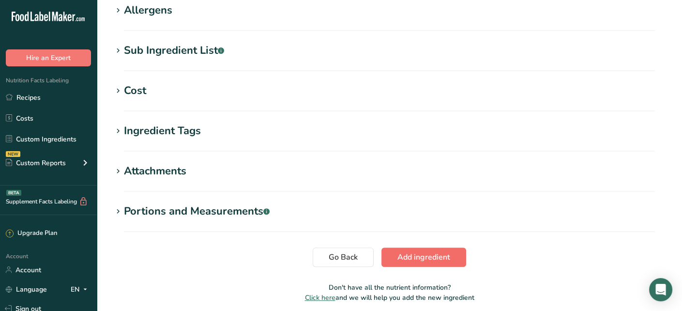
type input "0.3"
click at [441, 255] on span "Add ingredient" at bounding box center [423, 257] width 53 height 12
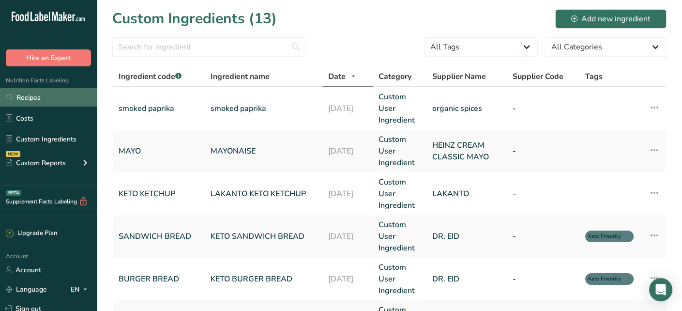
click at [28, 99] on link "Recipes" at bounding box center [48, 97] width 97 height 18
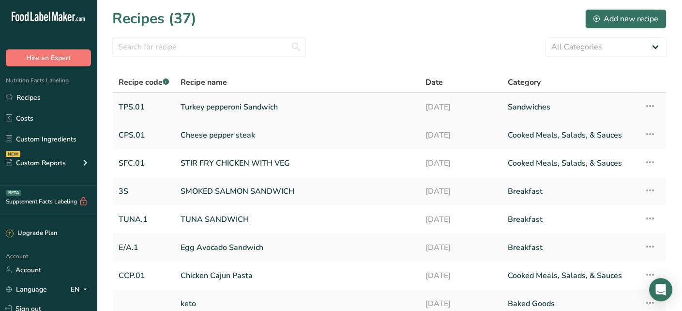
click at [250, 108] on link "Turkey pepperoni Sandwich" at bounding box center [297, 107] width 233 height 20
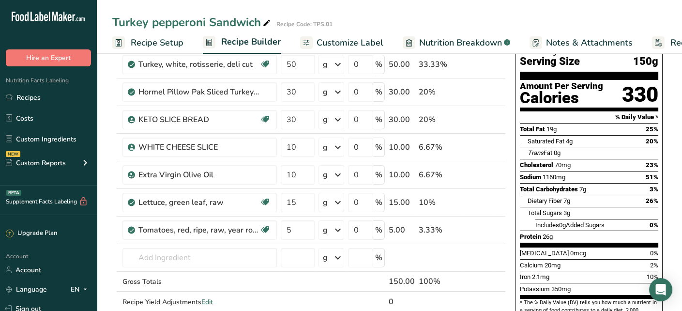
scroll to position [48, 0]
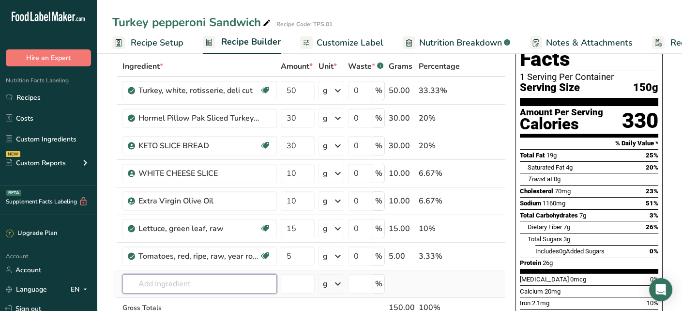
click at [200, 283] on input "text" at bounding box center [199, 283] width 154 height 19
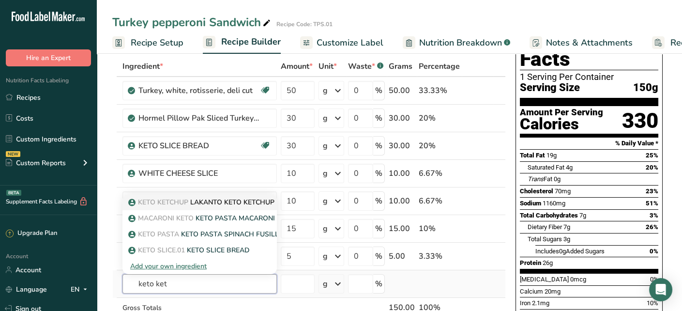
type input "keto ket"
click at [232, 198] on p "KETO KETCHUP LAKANTO KETO KETCHUP" at bounding box center [202, 202] width 144 height 10
type input "LAKANTO KETO KETCHUP"
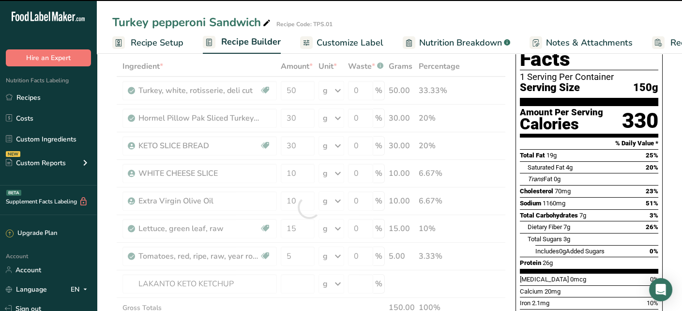
type input "0"
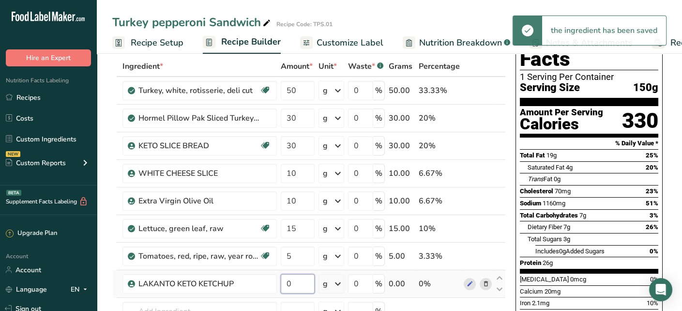
drag, startPoint x: 300, startPoint y: 279, endPoint x: 280, endPoint y: 288, distance: 22.3
click at [281, 288] on input "0" at bounding box center [298, 283] width 34 height 19
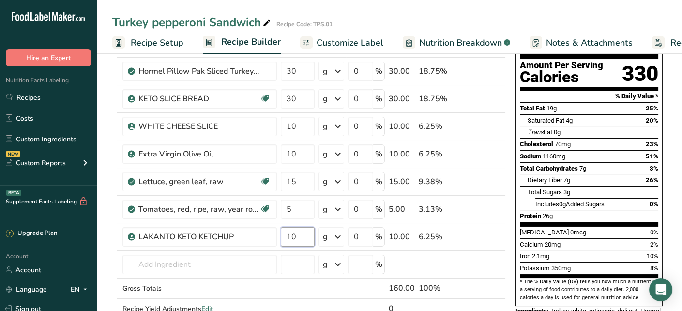
scroll to position [145, 0]
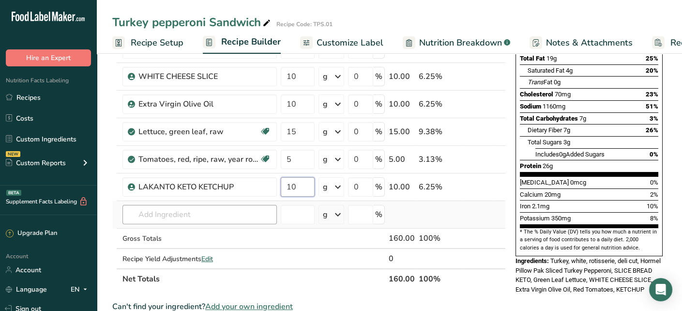
type input "10"
click at [184, 207] on div "Ingredient * Amount * Unit * Waste * .a-a{fill:#347362;}.b-a{fill:#fff;} Grams …" at bounding box center [309, 124] width 394 height 330
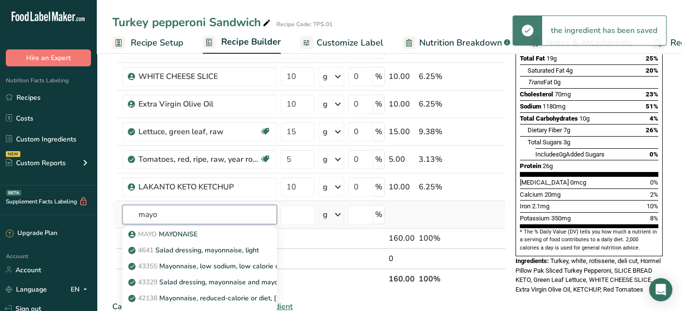
scroll to position [194, 0]
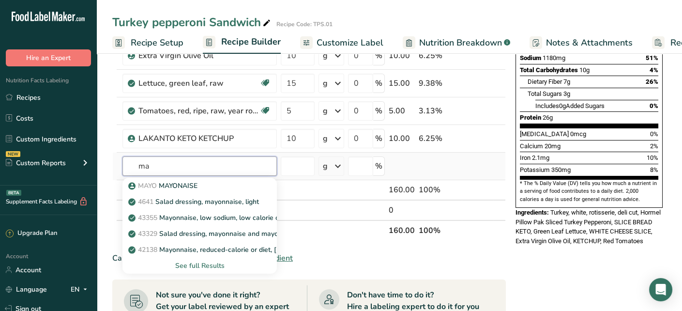
type input "m"
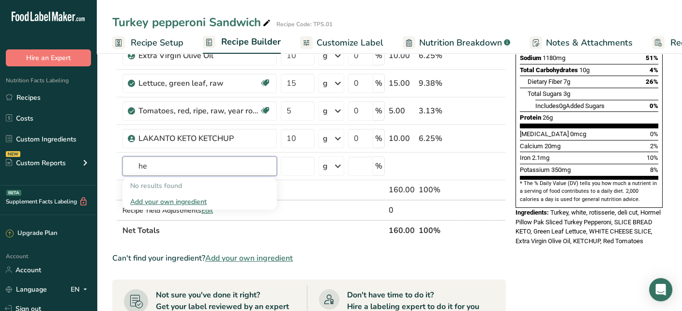
type input "h"
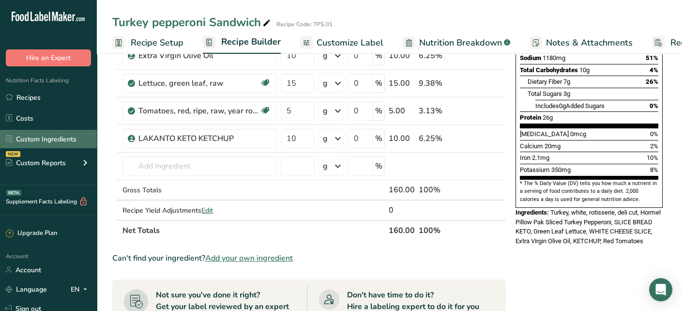
click at [48, 135] on link "Custom Ingredients" at bounding box center [48, 139] width 97 height 18
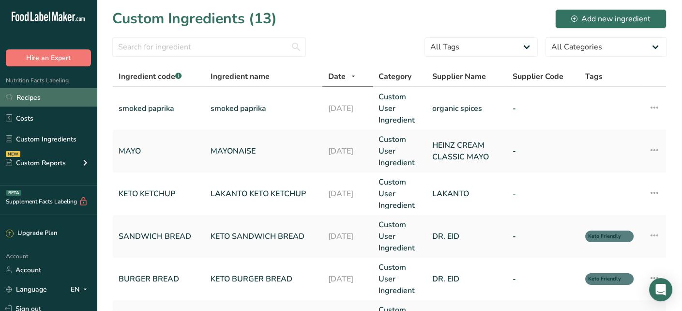
click at [44, 92] on link "Recipes" at bounding box center [48, 97] width 97 height 18
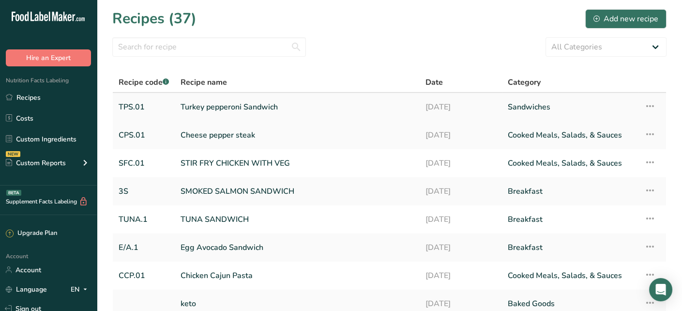
click at [216, 108] on link "Turkey pepperoni Sandwich" at bounding box center [297, 107] width 233 height 20
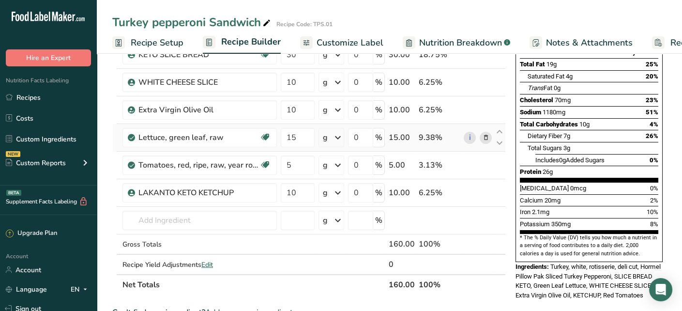
scroll to position [145, 0]
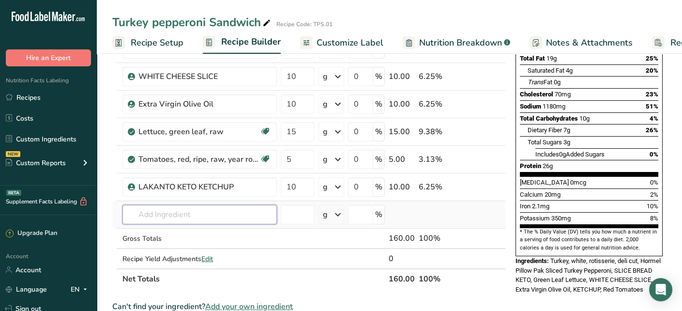
click at [191, 216] on input "text" at bounding box center [199, 214] width 154 height 19
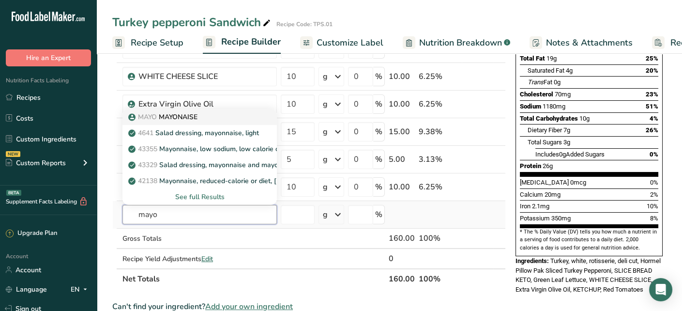
type input "mayo"
click at [215, 115] on div "MAYO [GEOGRAPHIC_DATA]" at bounding box center [191, 117] width 123 height 10
type input "MAYONAISE"
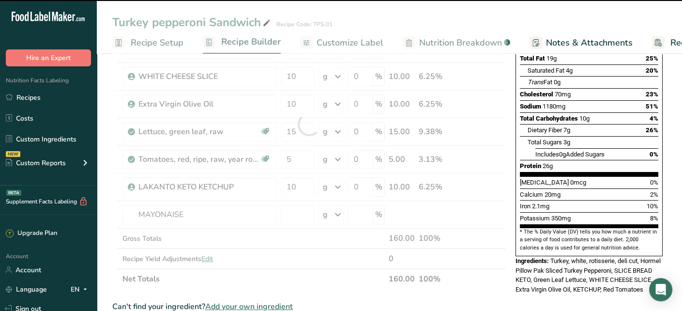
type input "0"
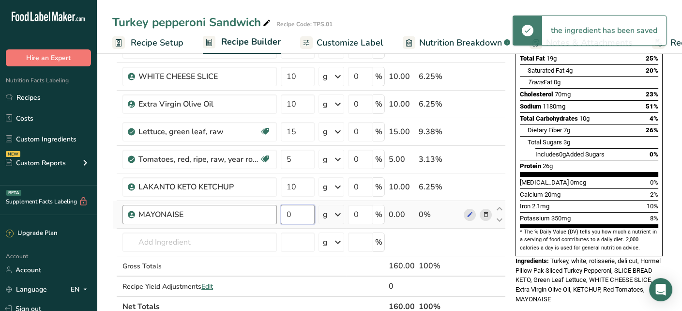
drag, startPoint x: 302, startPoint y: 211, endPoint x: 269, endPoint y: 213, distance: 32.5
click at [269, 213] on tr "MAYONAISE 0 g Weight Units g kg mg See more Volume Units l Volume units require…" at bounding box center [309, 215] width 393 height 28
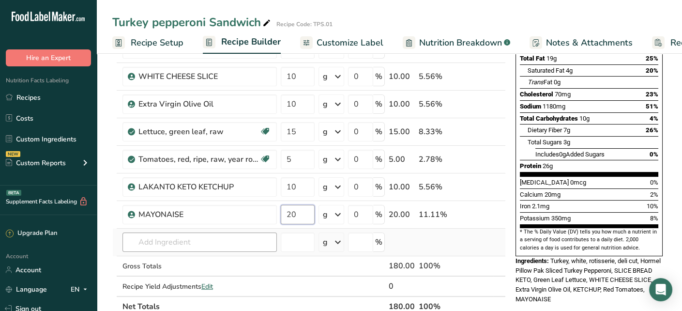
type input "20"
click at [207, 246] on div "Ingredient * Amount * Unit * Waste * .a-a{fill:#347362;}.b-a{fill:#fff;} Grams …" at bounding box center [309, 137] width 394 height 357
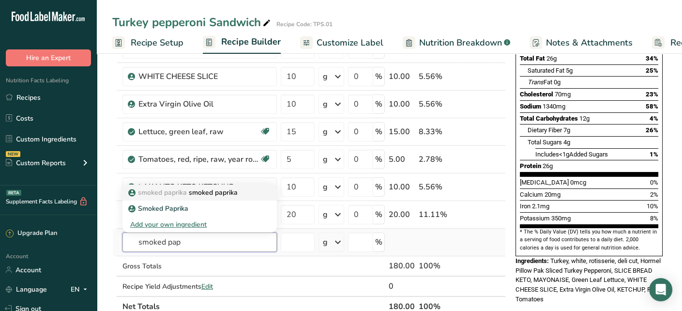
type input "smoked pap"
click at [195, 190] on p "smoked paprika smoked paprika" at bounding box center [183, 192] width 107 height 10
type input "smoked paprika"
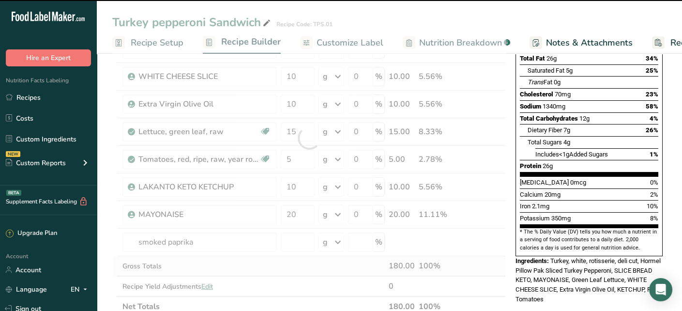
type input "0"
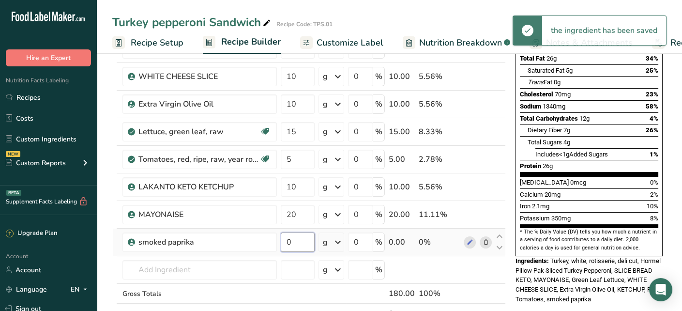
drag, startPoint x: 301, startPoint y: 244, endPoint x: 284, endPoint y: 245, distance: 17.5
click at [284, 245] on input "0" at bounding box center [298, 241] width 34 height 19
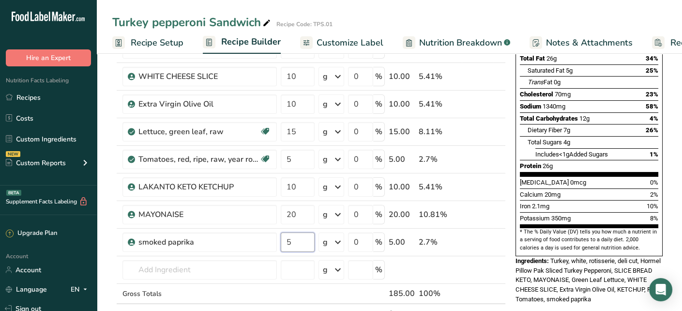
type input "5"
click at [107, 157] on section "Add Ingredients Manage Recipe Delete Recipe Duplicate Recipe Scale Recipe Save …" at bounding box center [389, 301] width 585 height 793
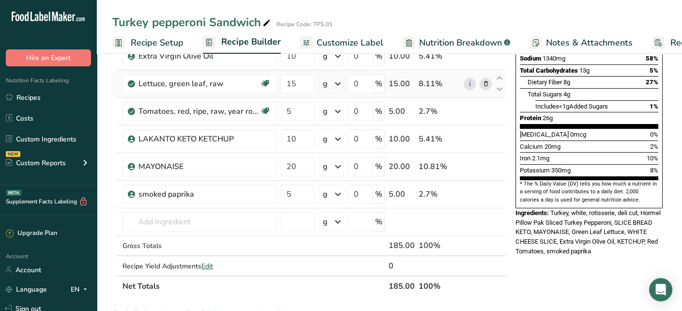
scroll to position [194, 0]
click at [444, 43] on span "Nutrition Breakdown" at bounding box center [460, 42] width 83 height 13
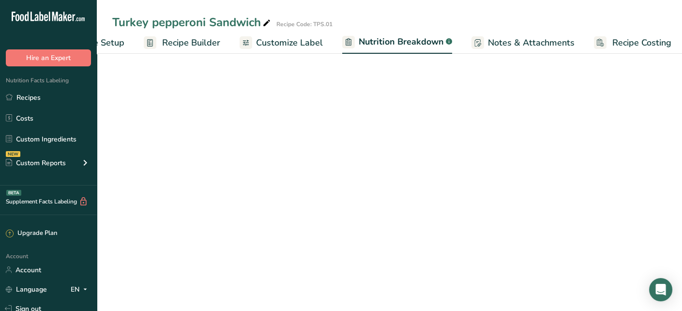
select select "Calories"
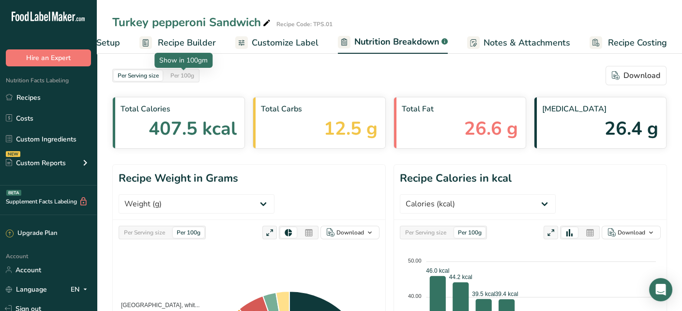
click at [183, 77] on div "Per 100g" at bounding box center [182, 75] width 31 height 11
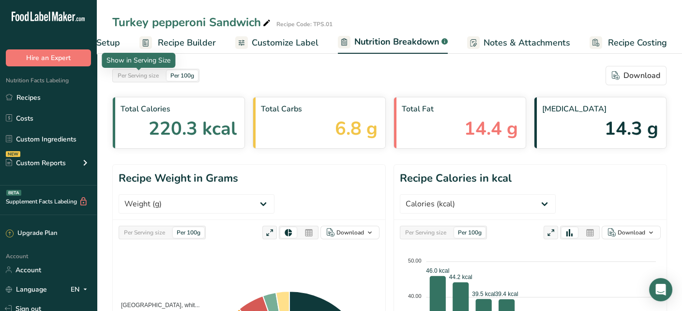
click at [149, 74] on div "Per Serving size" at bounding box center [138, 75] width 49 height 11
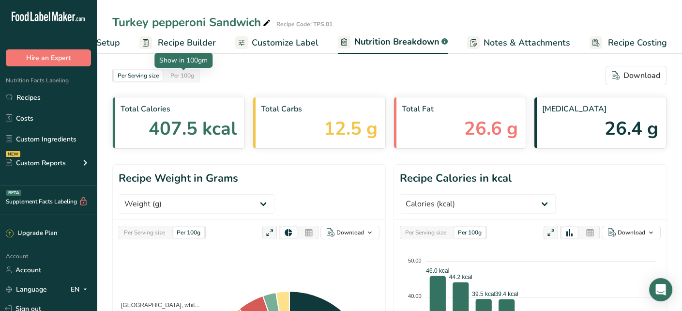
click at [185, 74] on div "Per 100g" at bounding box center [182, 75] width 31 height 11
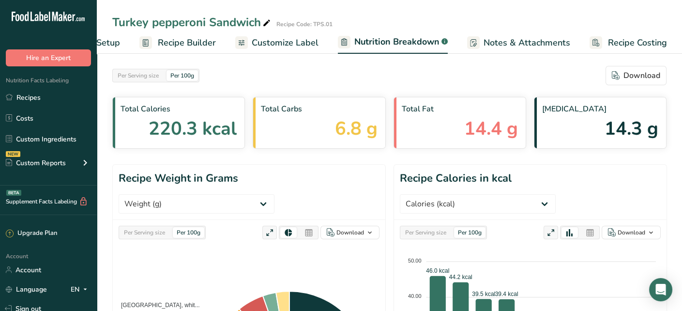
click at [154, 79] on div "Per Serving size" at bounding box center [138, 75] width 49 height 11
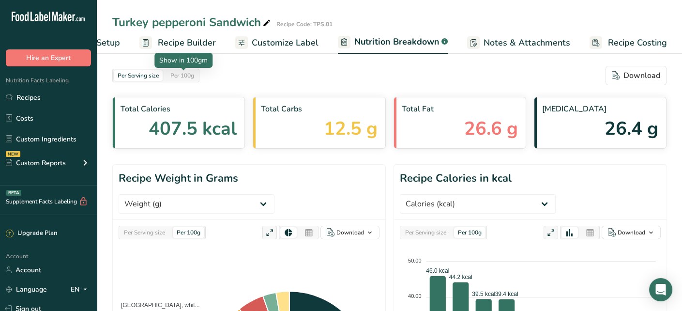
click at [194, 77] on div "Per 100g" at bounding box center [182, 75] width 31 height 11
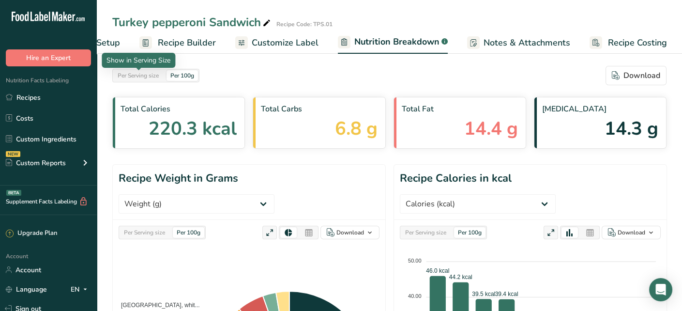
click at [142, 77] on div "Per Serving size" at bounding box center [138, 75] width 49 height 11
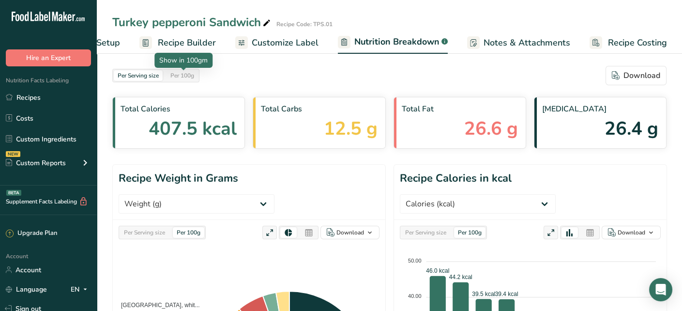
click at [189, 64] on div "Show in 100gm" at bounding box center [183, 60] width 48 height 10
click at [182, 69] on div at bounding box center [183, 69] width 5 height 2
click at [178, 74] on div "Per 100g" at bounding box center [182, 75] width 31 height 11
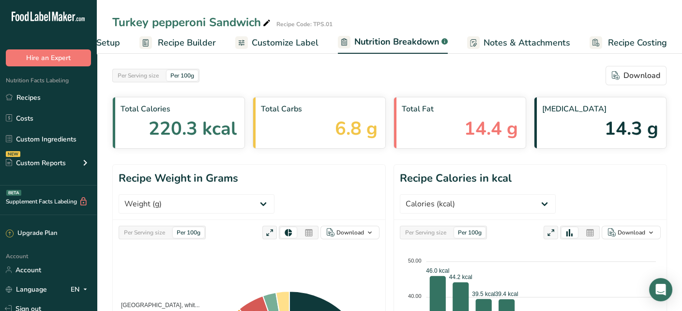
scroll to position [48, 0]
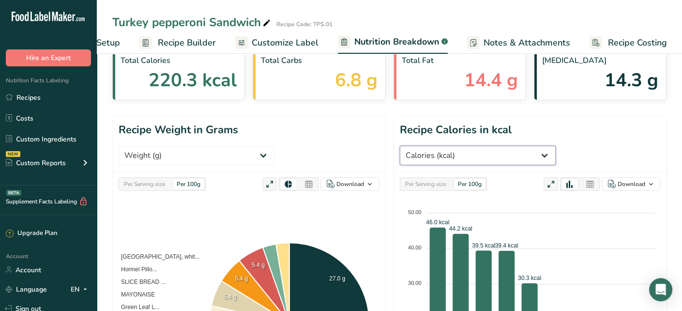
click at [556, 146] on select "Weight (g) Calories (kcal) Energy KJ (kj) Total Fat (g) Saturated Fat (g) Trans…" at bounding box center [478, 155] width 156 height 19
click at [429, 19] on div "Turkey pepperoni Sandwich Recipe Code: TPS.01" at bounding box center [389, 22] width 585 height 17
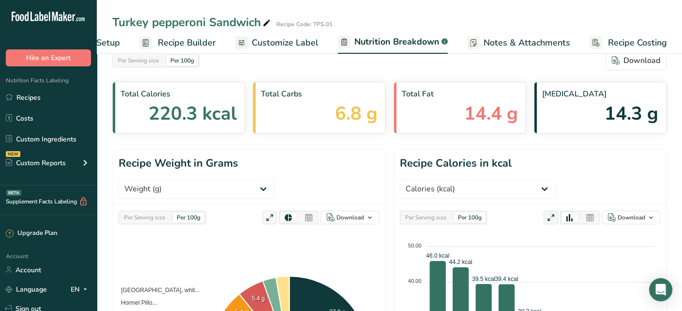
scroll to position [0, 0]
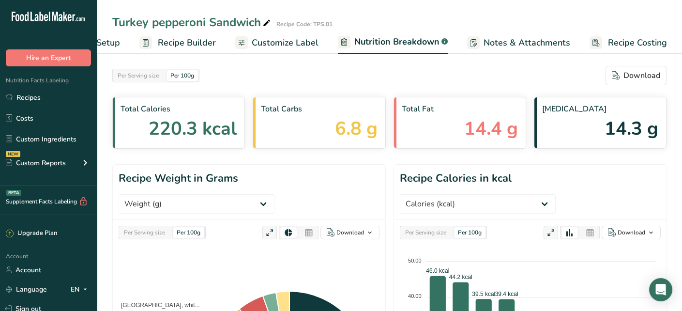
click at [195, 39] on span "Recipe Builder" at bounding box center [187, 42] width 58 height 13
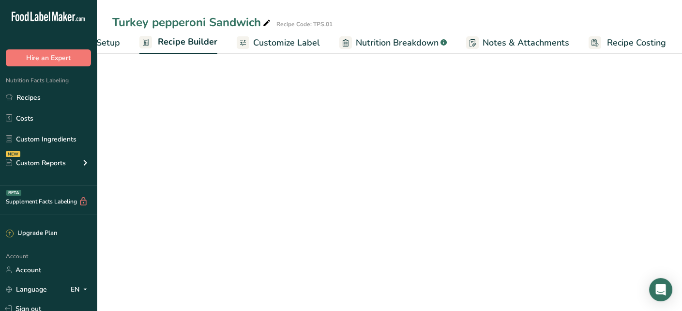
scroll to position [0, 62]
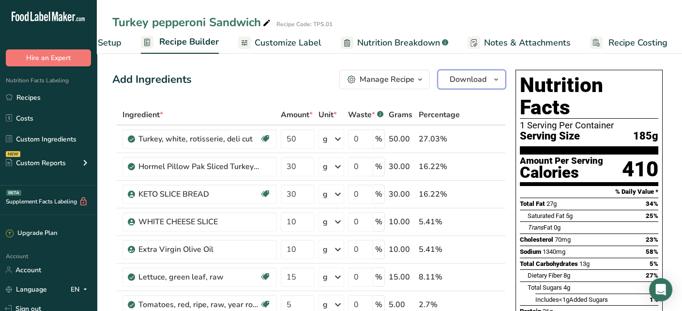
click at [474, 82] on span "Download" at bounding box center [468, 80] width 37 height 12
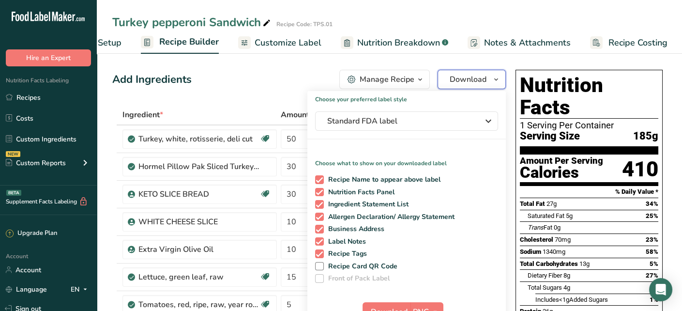
click at [474, 82] on span "Download" at bounding box center [468, 80] width 37 height 12
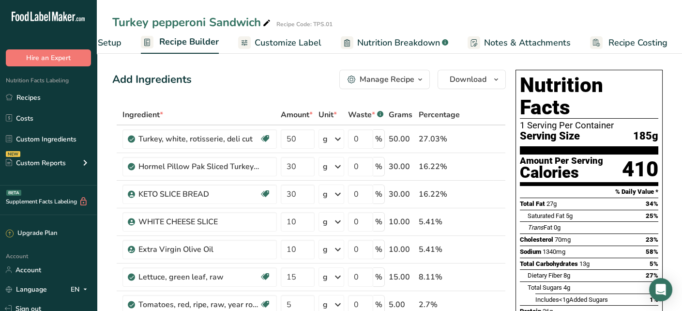
click at [417, 77] on icon "button" at bounding box center [420, 80] width 8 height 12
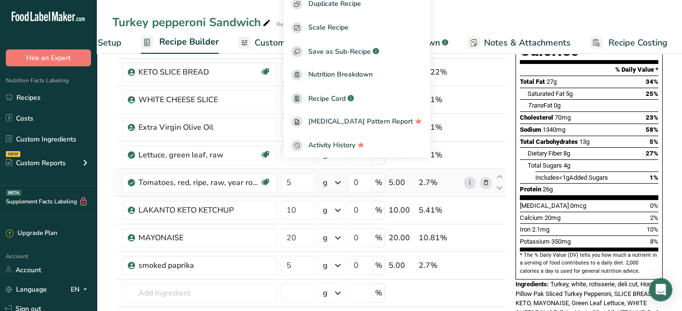
scroll to position [0, 0]
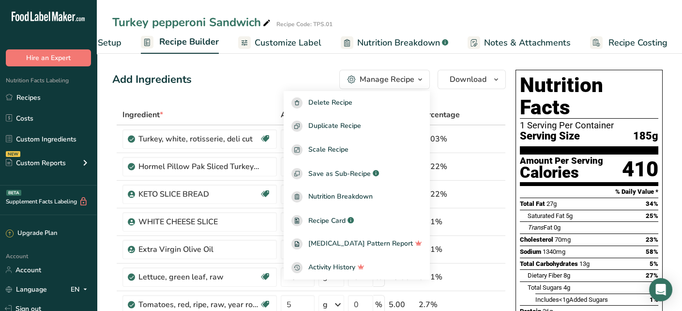
click at [264, 77] on div "Add Ingredients Manage Recipe Delete Recipe Duplicate Recipe Scale Recipe Save …" at bounding box center [309, 79] width 394 height 19
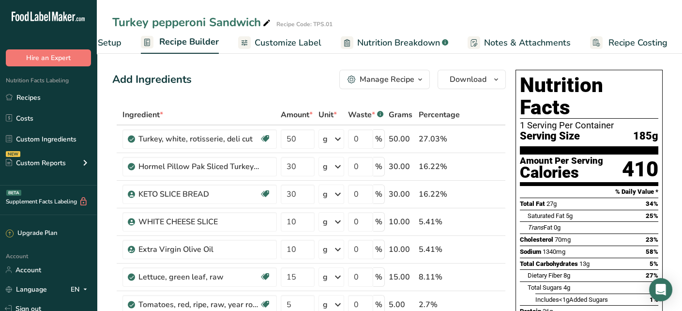
click at [108, 41] on span "Recipe Setup" at bounding box center [95, 42] width 53 height 13
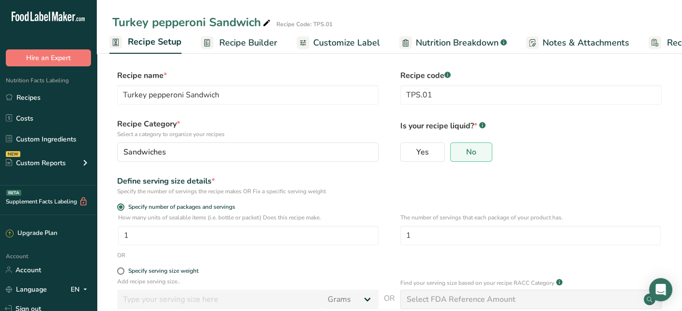
click at [248, 44] on span "Recipe Builder" at bounding box center [248, 42] width 58 height 13
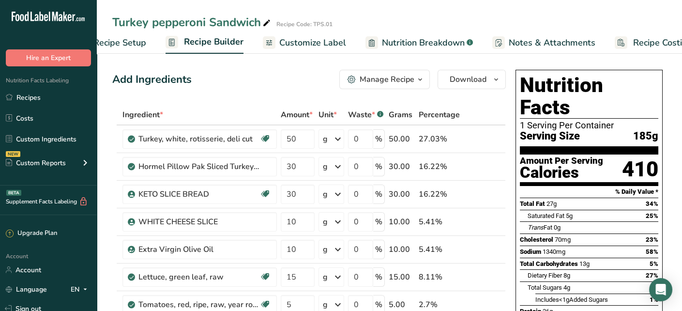
scroll to position [0, 62]
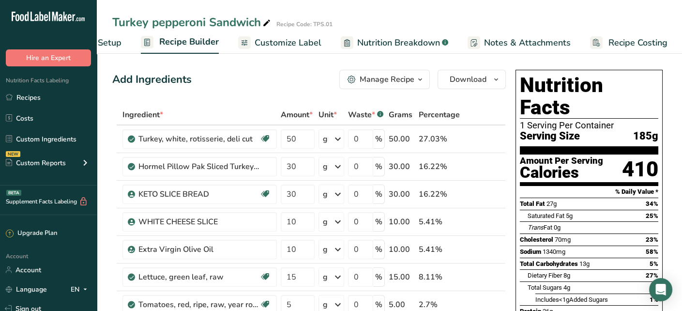
click at [391, 79] on div "Manage Recipe" at bounding box center [387, 80] width 55 height 12
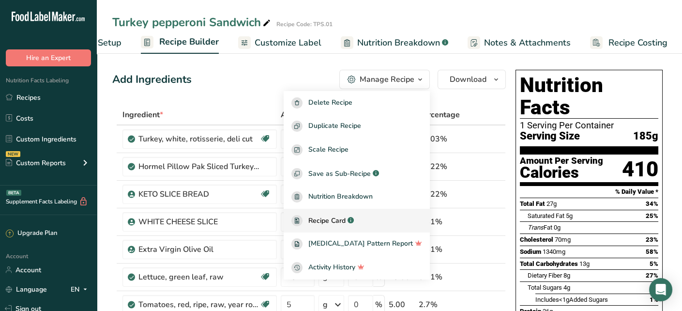
click at [349, 215] on div "Recipe Card .a-a{fill:#347362;}.b-a{fill:#fff;}" at bounding box center [356, 220] width 131 height 11
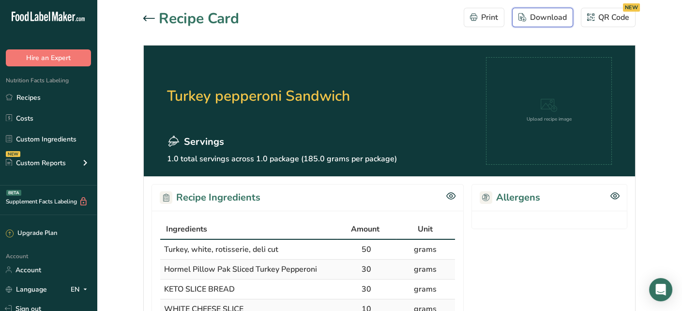
click at [542, 17] on div "Download" at bounding box center [542, 18] width 48 height 12
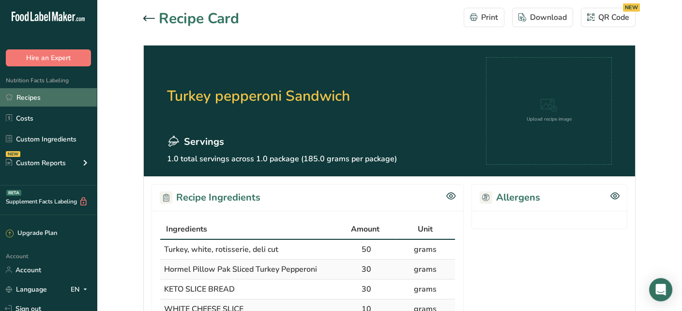
click at [35, 99] on link "Recipes" at bounding box center [48, 97] width 97 height 18
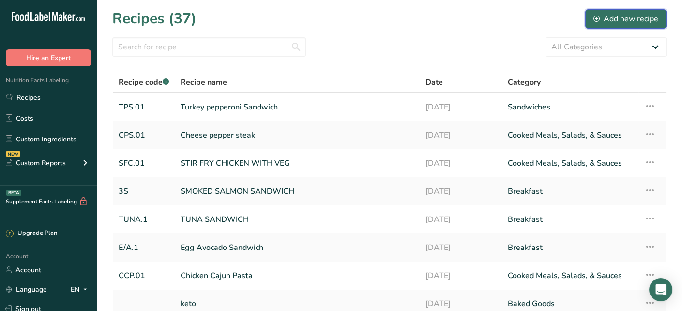
click at [624, 19] on div "Add new recipe" at bounding box center [625, 19] width 65 height 12
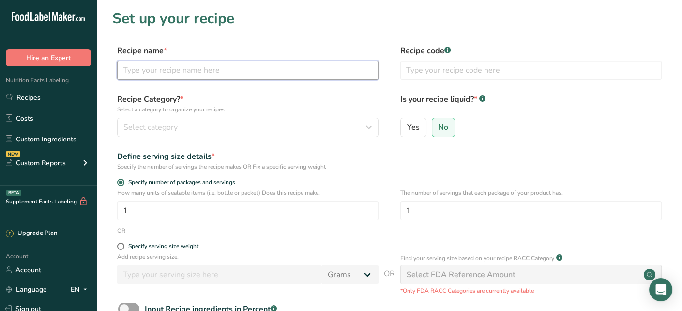
click at [223, 75] on input "text" at bounding box center [247, 70] width 261 height 19
type input "[PERSON_NAME] Salad With Chicken"
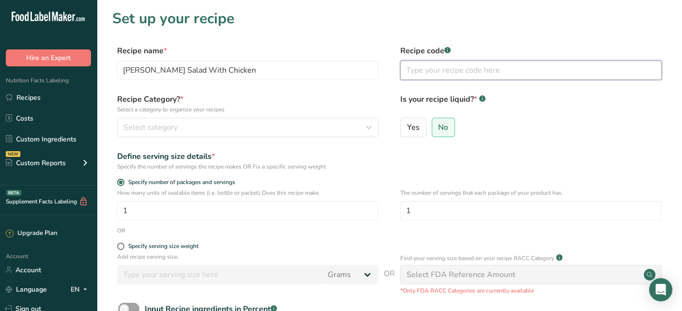
click at [491, 72] on input "text" at bounding box center [530, 70] width 261 height 19
type input "CS.1c"
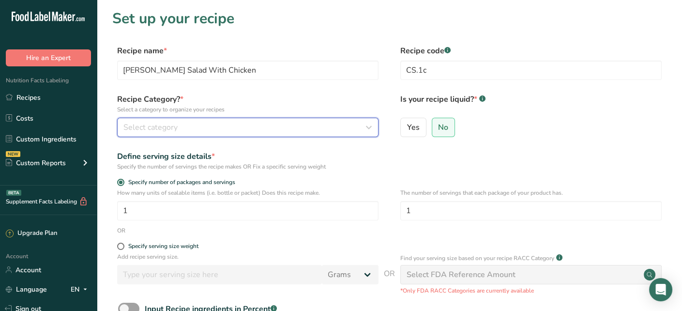
click at [251, 134] on button "Select category" at bounding box center [247, 127] width 261 height 19
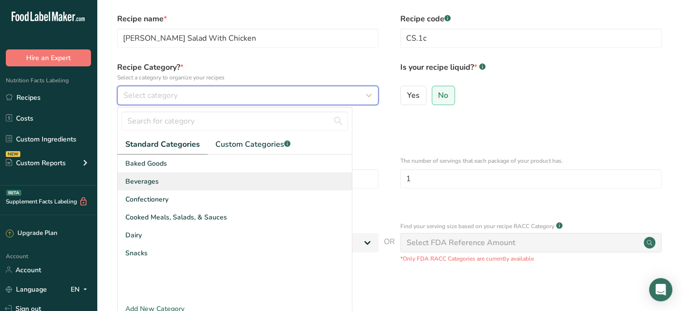
scroll to position [48, 0]
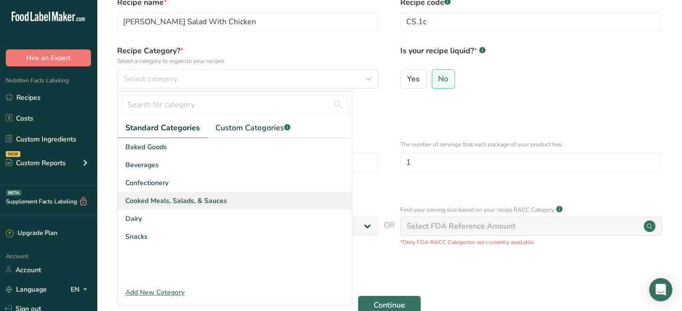
click at [204, 200] on span "Cooked Meals, Salads, & Sauces" at bounding box center [176, 201] width 102 height 10
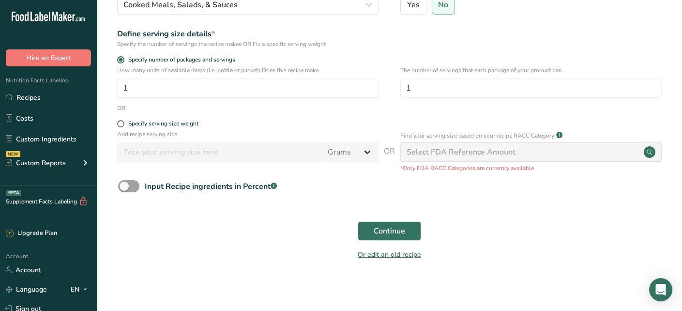
scroll to position [124, 0]
click at [393, 226] on span "Continue" at bounding box center [389, 230] width 31 height 12
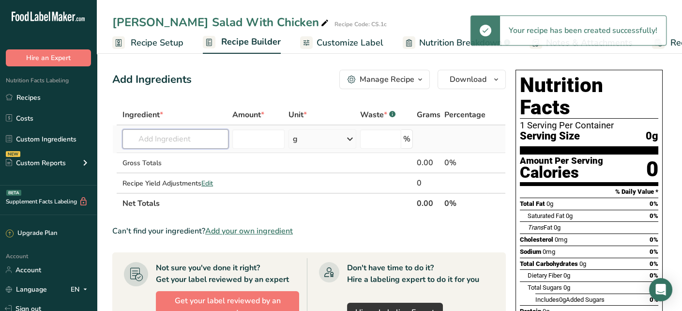
click at [180, 136] on input "text" at bounding box center [175, 138] width 106 height 19
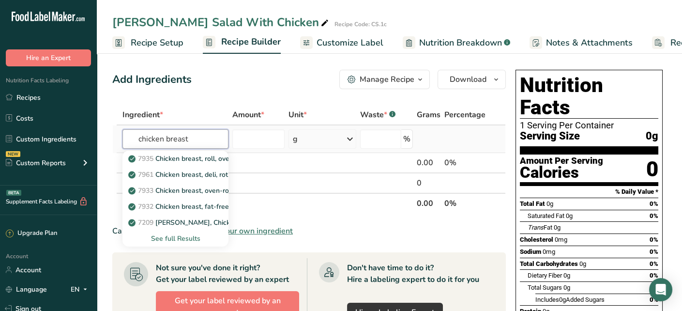
type input "chicken breast"
click at [204, 236] on div "See full Results" at bounding box center [175, 238] width 91 height 10
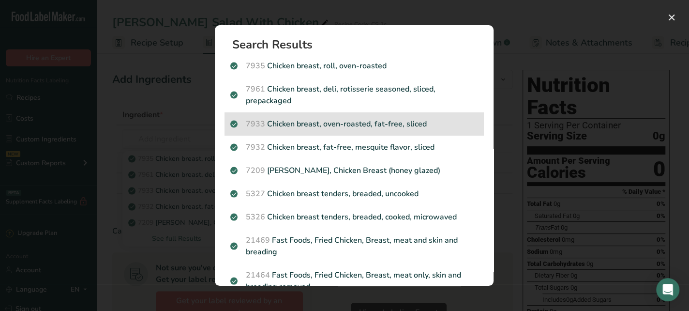
click at [388, 129] on p "7933 Chicken breast, oven-roasted, fat-free, sliced" at bounding box center [354, 124] width 248 height 12
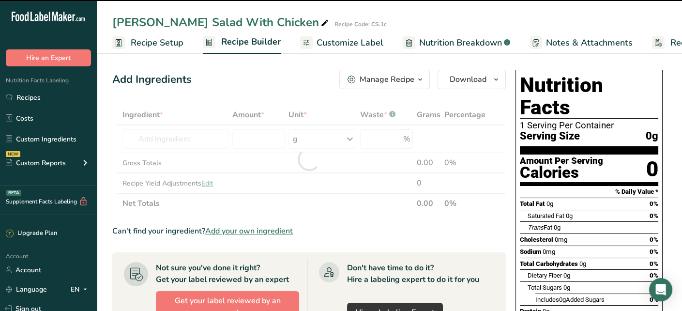
type input "0"
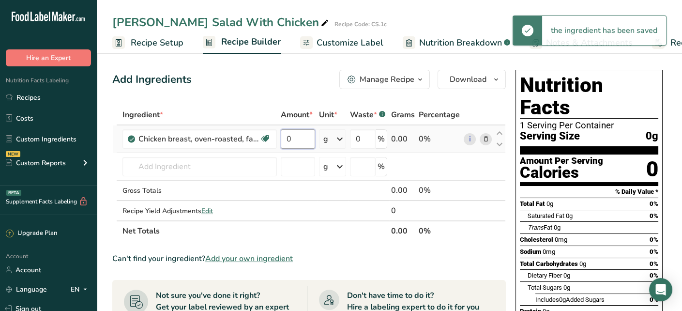
drag, startPoint x: 302, startPoint y: 136, endPoint x: 281, endPoint y: 148, distance: 23.4
click at [281, 148] on input "0" at bounding box center [298, 138] width 34 height 19
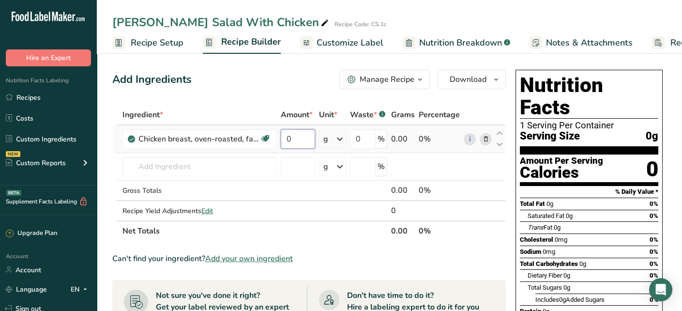
type input "6"
type input "80"
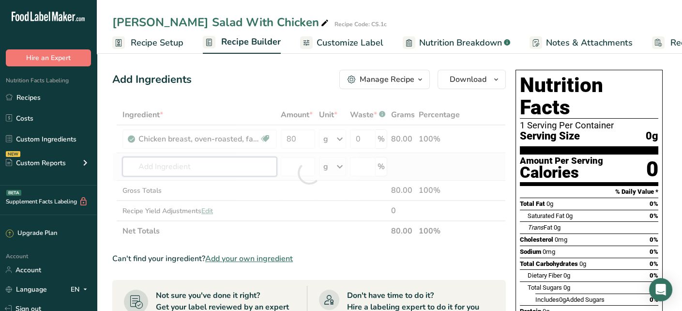
click at [219, 165] on div "Ingredient * Amount * Unit * Waste * .a-a{fill:#347362;}.b-a{fill:#fff;} Grams …" at bounding box center [309, 173] width 394 height 137
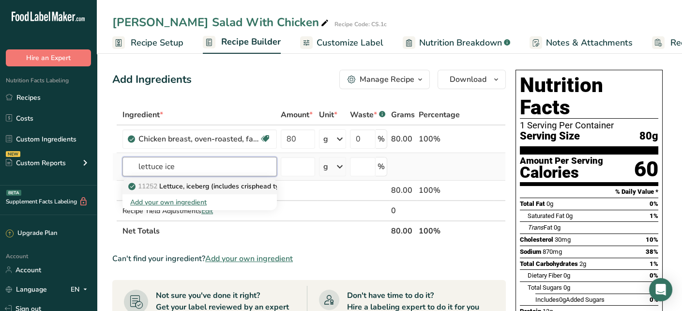
type input "lettuce ice"
click at [219, 188] on p "11252 Lettuce, iceberg (includes crisphead types), raw" at bounding box center [219, 186] width 178 height 10
type input "Lettuce, iceberg (includes crisphead types), raw"
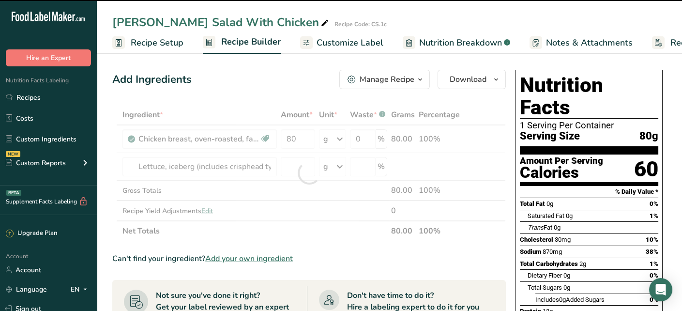
type input "0"
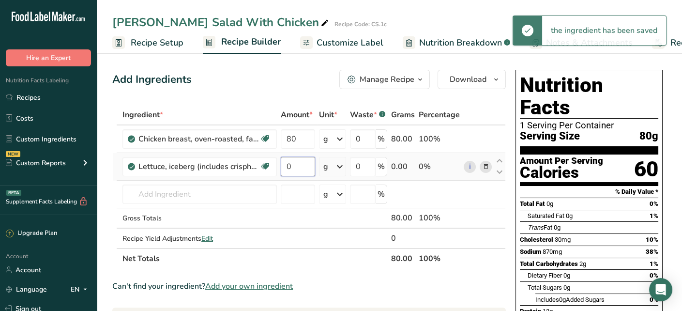
drag, startPoint x: 300, startPoint y: 169, endPoint x: 282, endPoint y: 172, distance: 18.6
click at [282, 172] on input "0" at bounding box center [298, 166] width 34 height 19
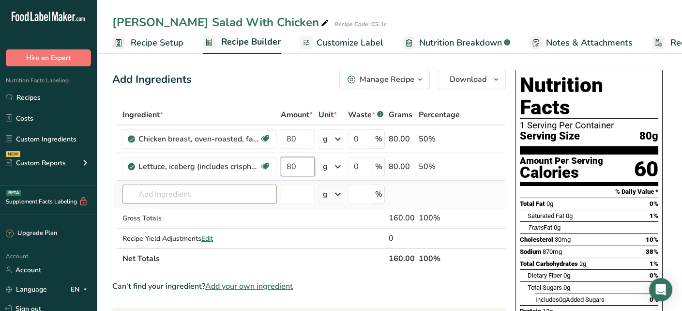
type input "80"
click at [199, 184] on div "Ingredient * Amount * Unit * Waste * .a-a{fill:#347362;}.b-a{fill:#fff;} Grams …" at bounding box center [309, 187] width 394 height 164
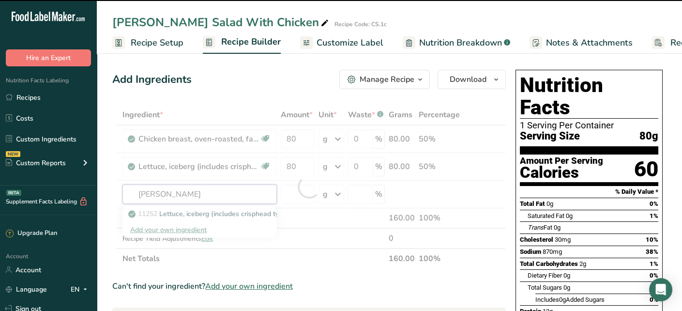
type input "toma"
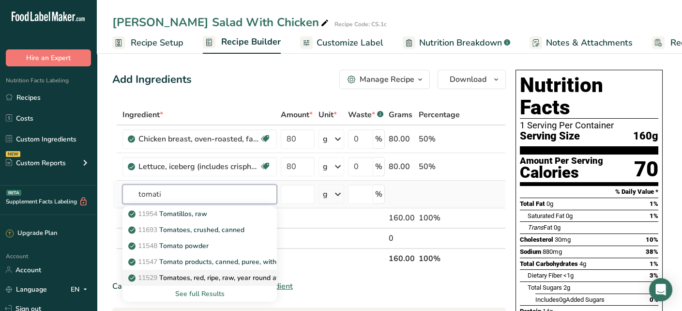
type input "tomati"
click at [247, 273] on p "11529 Tomatoes, red, ripe, raw, year round average" at bounding box center [213, 278] width 167 height 10
type input "Tomatoes, red, ripe, raw, year round average"
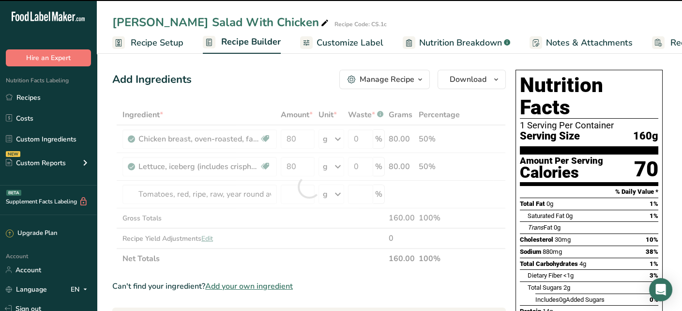
type input "0"
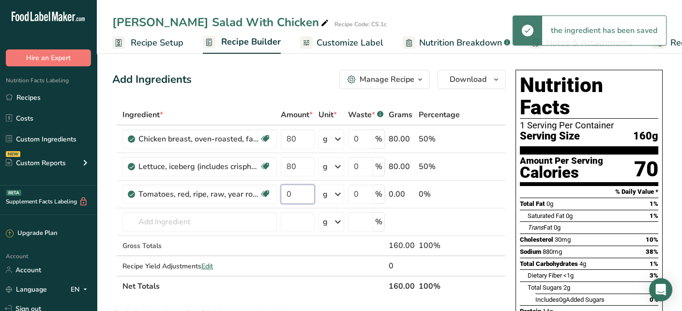
click at [300, 187] on input "0" at bounding box center [298, 193] width 34 height 19
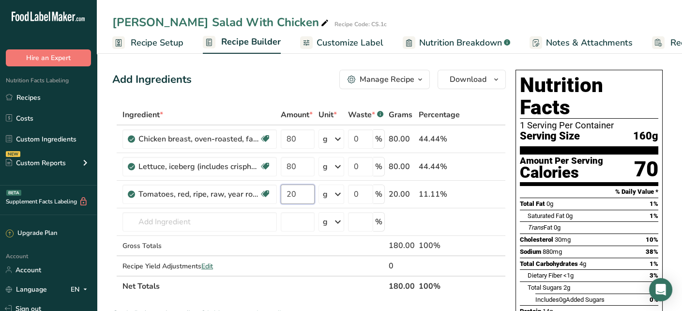
type input "20"
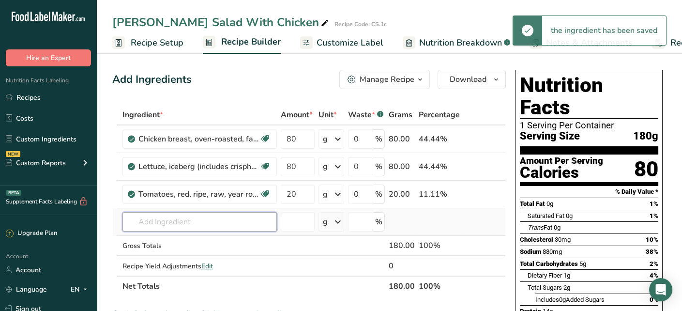
click at [216, 228] on input "text" at bounding box center [199, 221] width 154 height 19
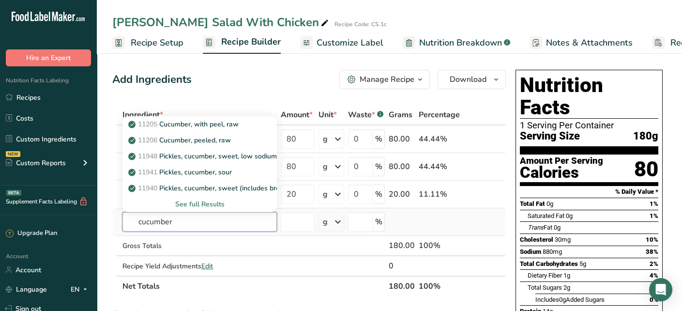
type input "cucumber"
click at [213, 200] on div "See full Results" at bounding box center [199, 204] width 139 height 10
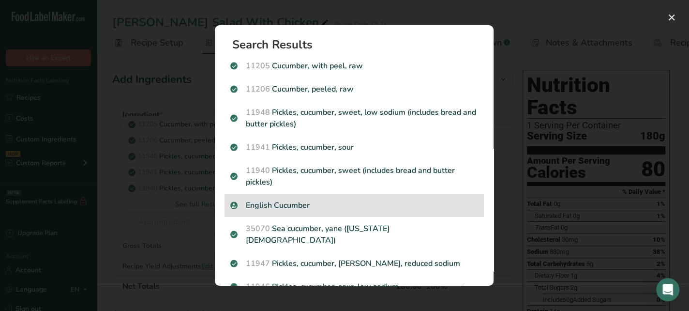
click at [312, 211] on p "English Cucumber" at bounding box center [354, 205] width 248 height 12
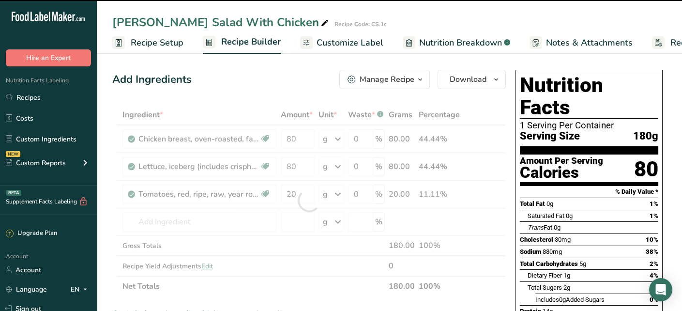
type input "0"
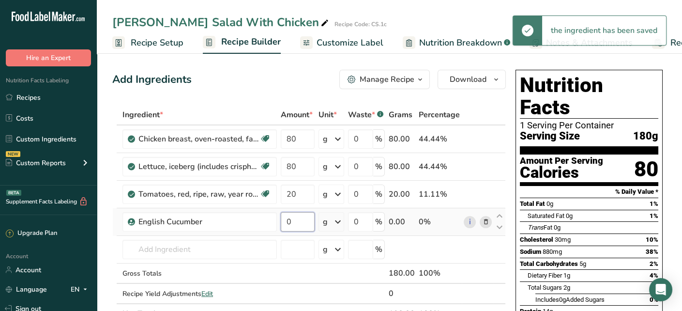
drag, startPoint x: 295, startPoint y: 218, endPoint x: 285, endPoint y: 223, distance: 11.9
click at [285, 223] on input "0" at bounding box center [298, 221] width 34 height 19
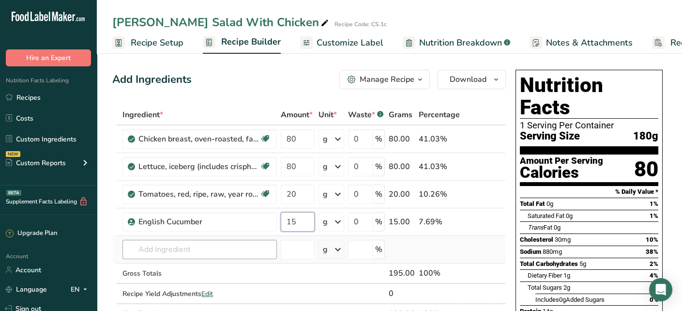
type input "15"
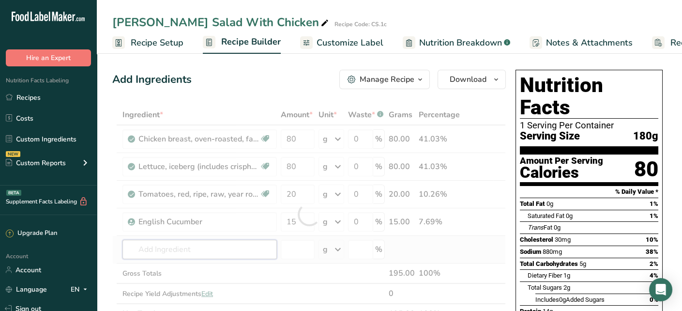
click at [201, 247] on div "Ingredient * Amount * Unit * Waste * .a-a{fill:#347362;}.b-a{fill:#fff;} Grams …" at bounding box center [309, 214] width 394 height 219
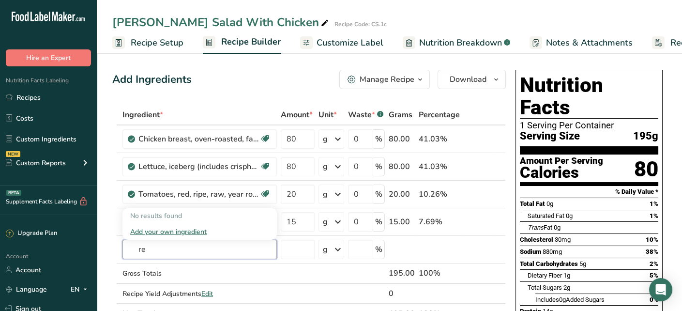
type input "r"
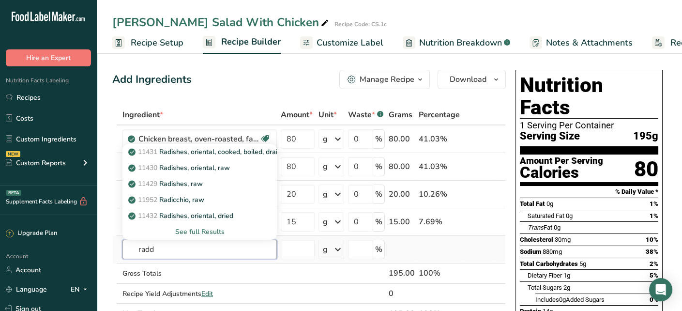
type input "radd"
click at [222, 233] on div "See full Results" at bounding box center [199, 232] width 139 height 10
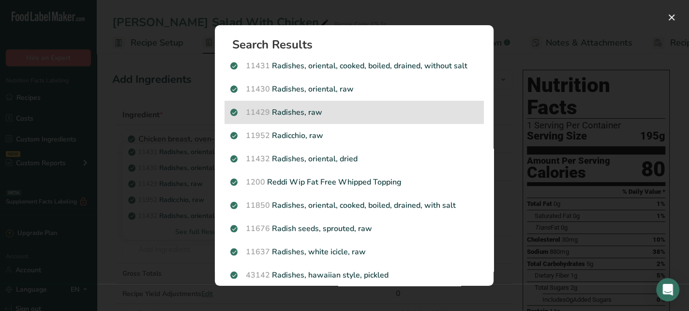
click at [310, 115] on p "11429 Radishes, raw" at bounding box center [354, 112] width 248 height 12
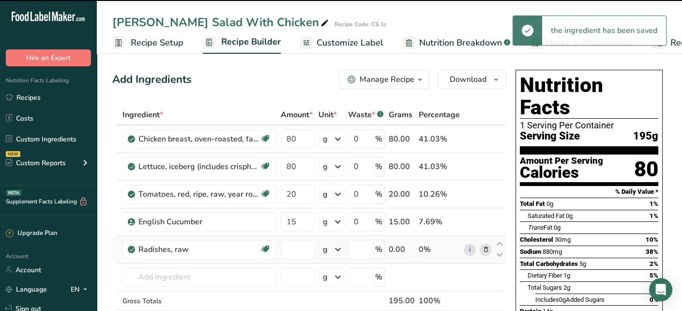
type input "0"
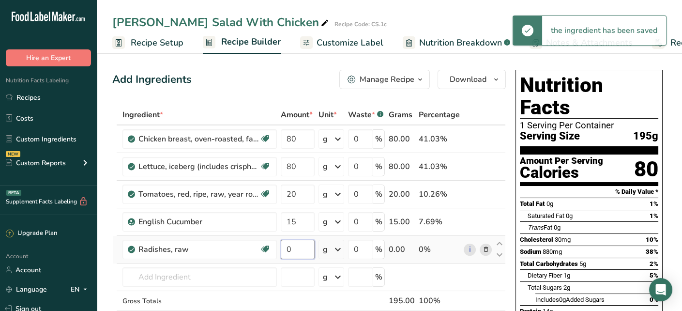
drag, startPoint x: 295, startPoint y: 254, endPoint x: 292, endPoint y: 262, distance: 8.7
click at [276, 259] on tr "Radishes, raw Dairy free Gluten free Vegan Vegetarian Soy free 0 g Portions 1 c…" at bounding box center [309, 250] width 393 height 28
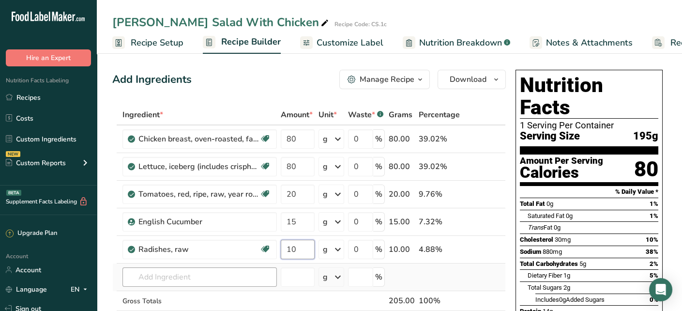
type input "10"
click at [226, 276] on div "Ingredient * Amount * Unit * Waste * .a-a{fill:#347362;}.b-a{fill:#fff;} Grams …" at bounding box center [309, 228] width 394 height 247
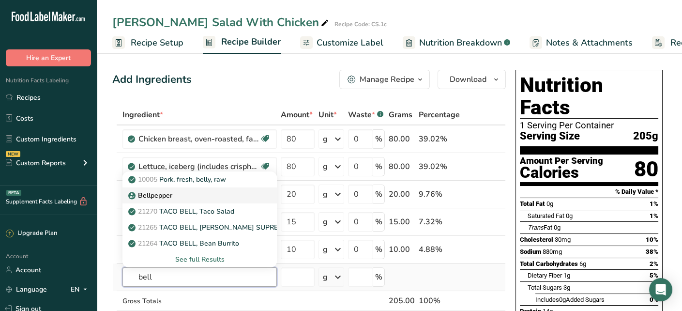
type input "bell"
click at [156, 199] on p "Bellpepper" at bounding box center [151, 195] width 42 height 10
type input "Bellpepper"
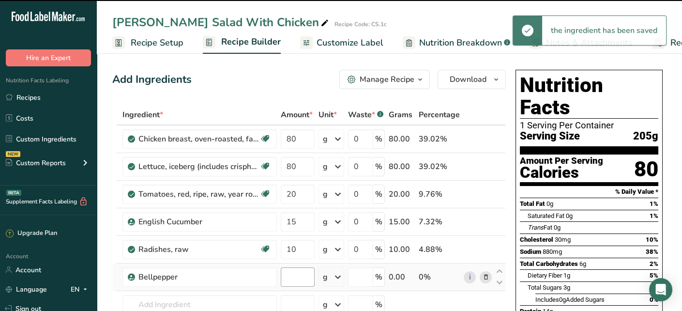
type input "0"
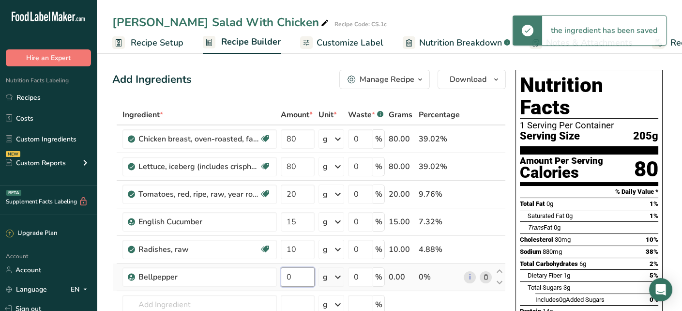
drag, startPoint x: 297, startPoint y: 281, endPoint x: 280, endPoint y: 279, distance: 17.1
click at [281, 279] on input "0" at bounding box center [298, 276] width 34 height 19
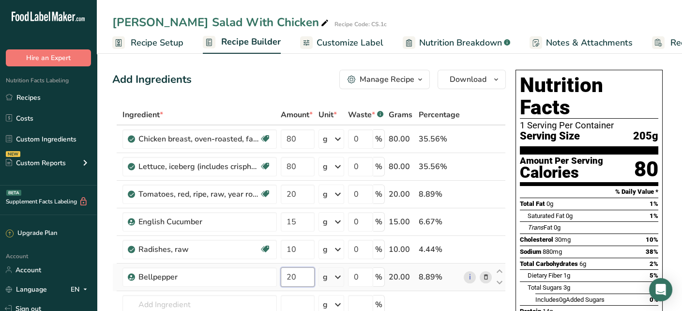
type input "2"
type input "40"
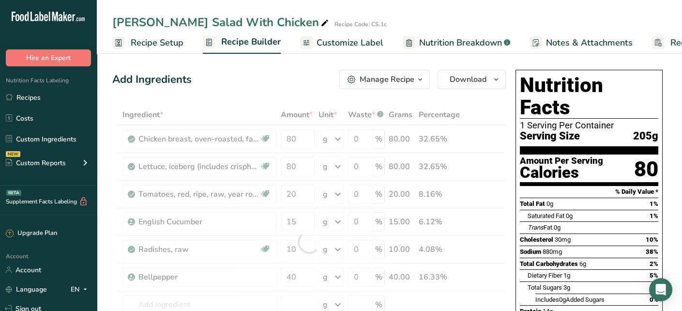
click at [292, 88] on div "Add Ingredients Manage Recipe Delete Recipe Duplicate Recipe Scale Recipe Save …" at bounding box center [309, 79] width 394 height 19
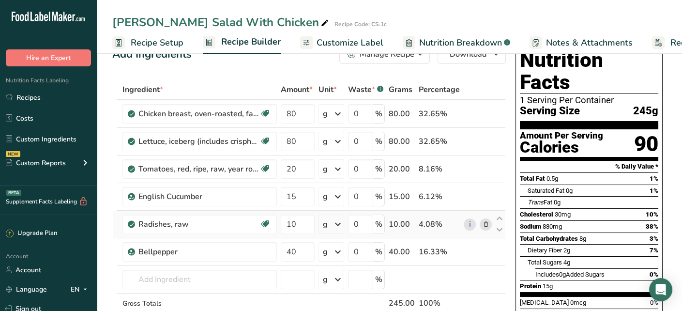
scroll to position [48, 0]
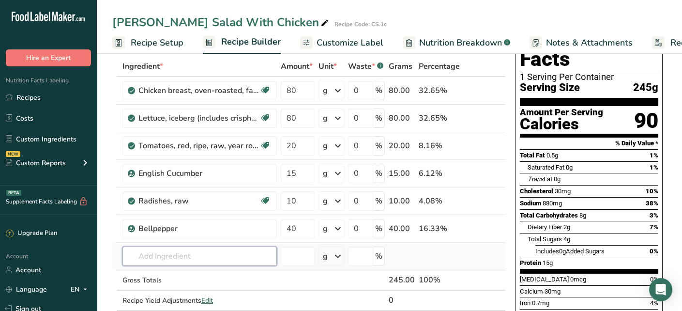
click at [221, 261] on input "text" at bounding box center [199, 255] width 154 height 19
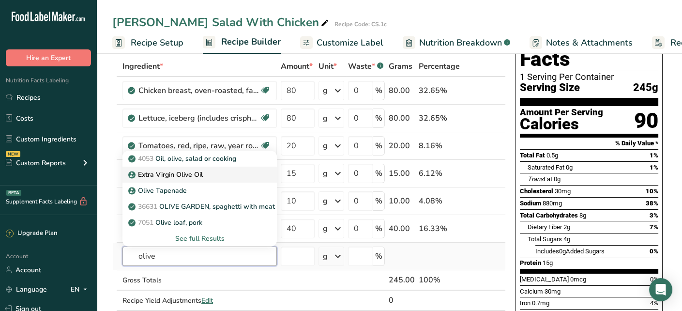
type input "olive"
click at [222, 175] on div "Extra Virgin Olive Oil" at bounding box center [191, 174] width 123 height 10
type input "Extra Virgin Olive Oil"
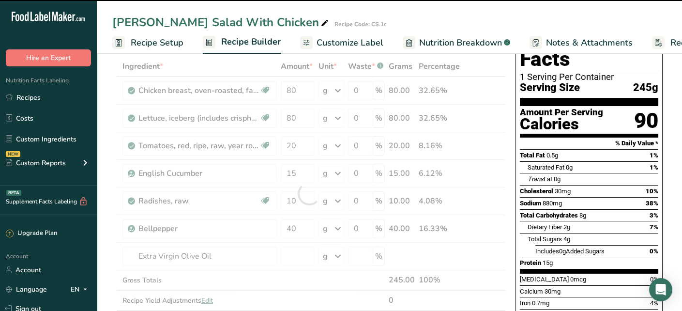
type input "0"
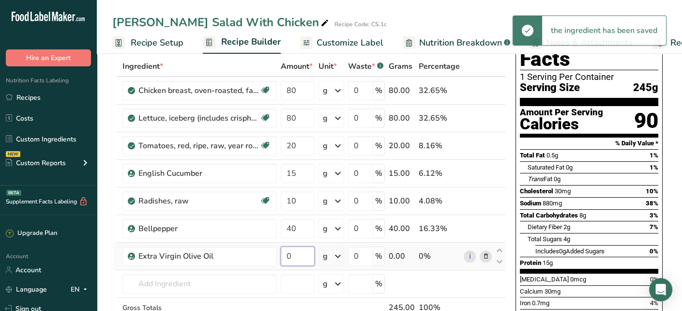
drag, startPoint x: 303, startPoint y: 253, endPoint x: 285, endPoint y: 258, distance: 18.2
click at [285, 258] on input "0" at bounding box center [298, 255] width 34 height 19
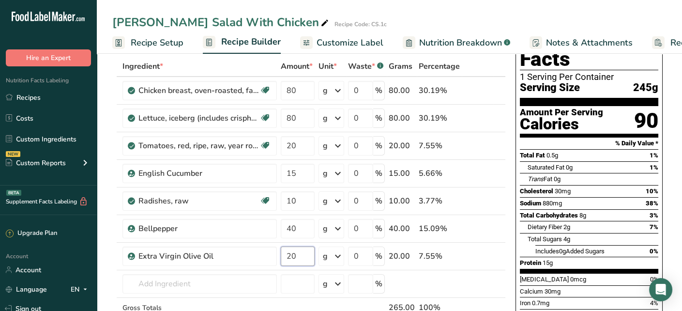
type input "20"
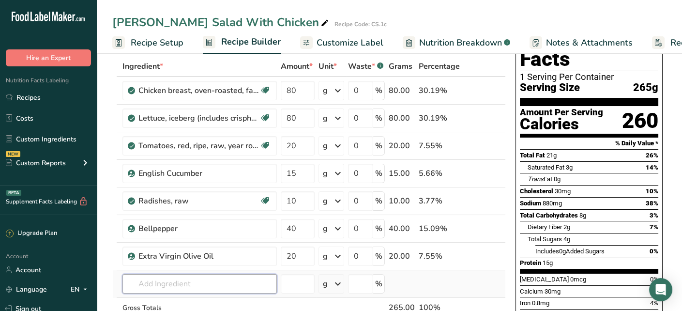
click at [230, 281] on input "text" at bounding box center [199, 283] width 154 height 19
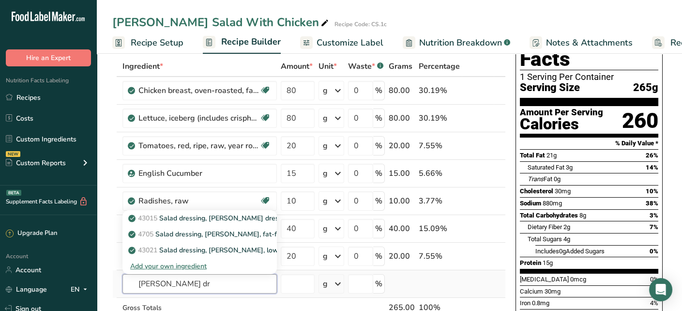
type input "[PERSON_NAME] dr"
click at [194, 265] on div "Add your own ingredient" at bounding box center [199, 266] width 139 height 10
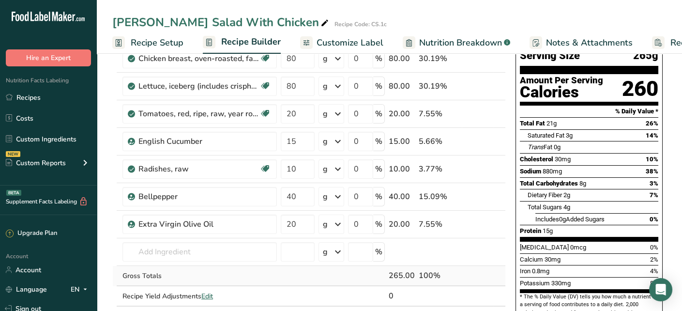
scroll to position [97, 0]
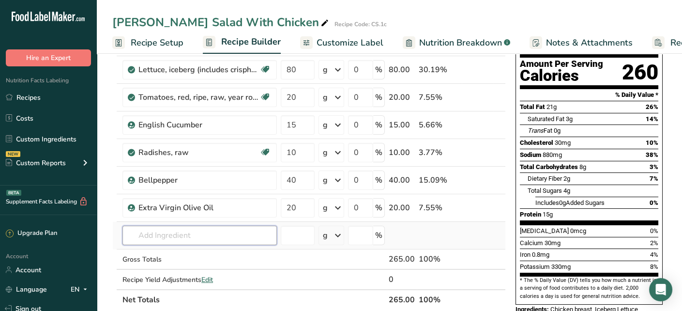
click at [203, 237] on input "text" at bounding box center [199, 235] width 154 height 19
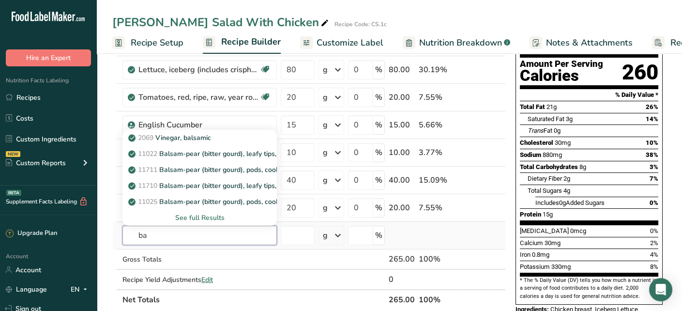
type input "b"
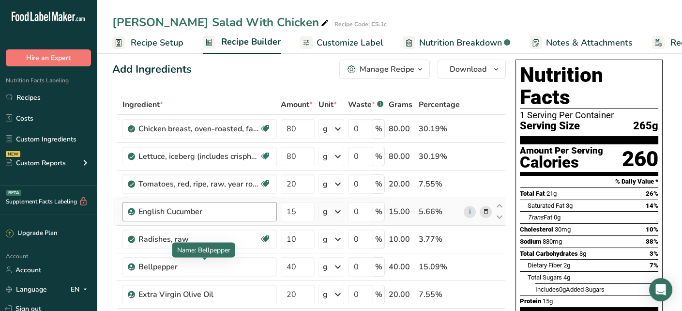
scroll to position [0, 0]
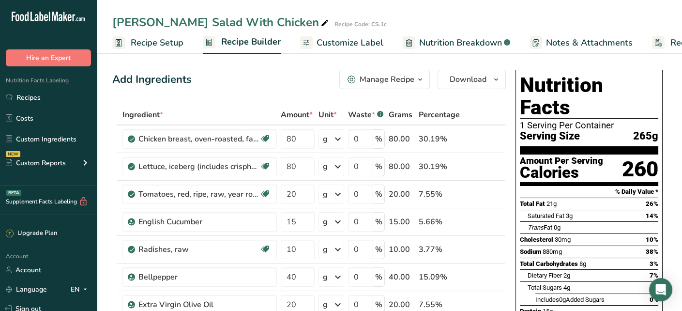
click at [424, 45] on span "Nutrition Breakdown" at bounding box center [460, 42] width 83 height 13
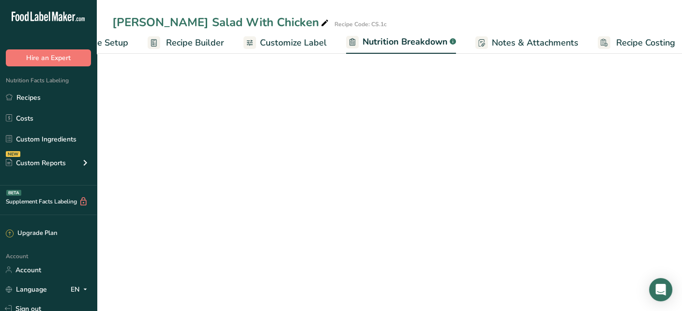
select select "Calories"
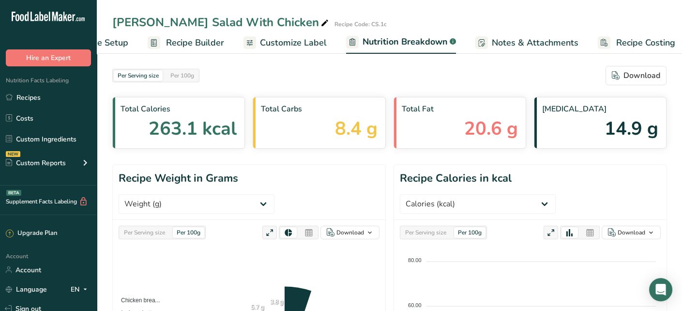
scroll to position [0, 63]
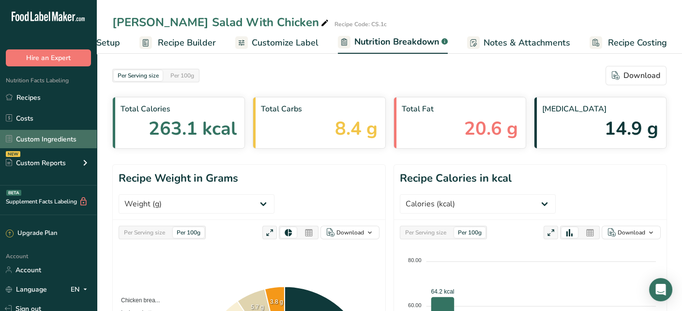
click at [32, 136] on link "Custom Ingredients" at bounding box center [48, 139] width 97 height 18
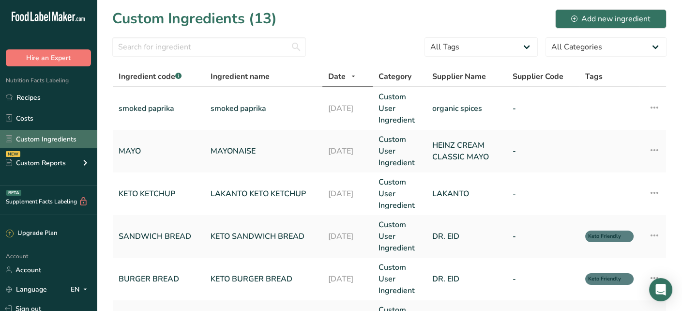
click at [52, 133] on link "Custom Ingredients" at bounding box center [48, 139] width 97 height 18
click at [74, 143] on link "Custom Ingredients" at bounding box center [48, 139] width 97 height 18
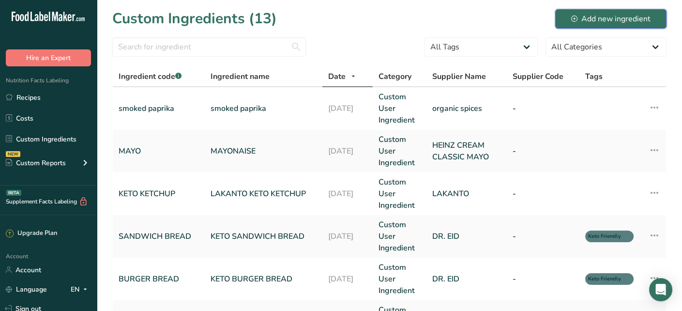
click at [601, 18] on div "Add new ingredient" at bounding box center [610, 19] width 79 height 12
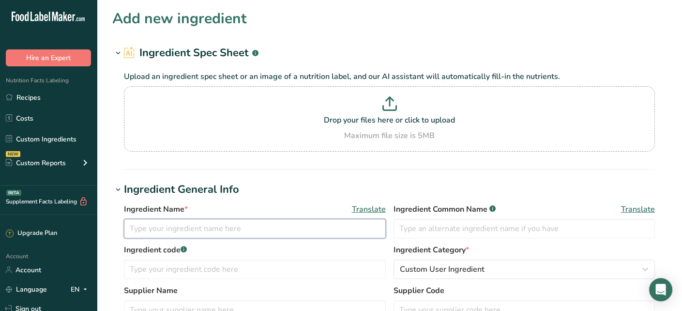
click at [201, 229] on input "text" at bounding box center [255, 228] width 262 height 19
type input "[PERSON_NAME] dressing"
click at [419, 226] on input "text" at bounding box center [525, 228] width 262 height 19
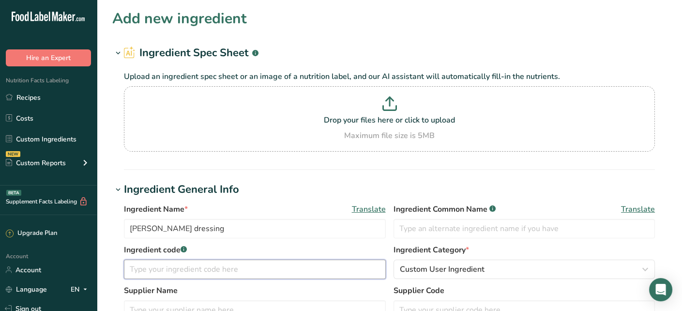
click at [238, 273] on input "text" at bounding box center [255, 268] width 262 height 19
type input "[PERSON_NAME] dressing"
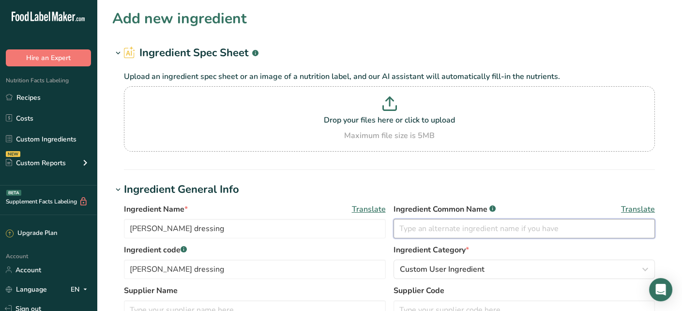
click at [471, 227] on input "text" at bounding box center [525, 228] width 262 height 19
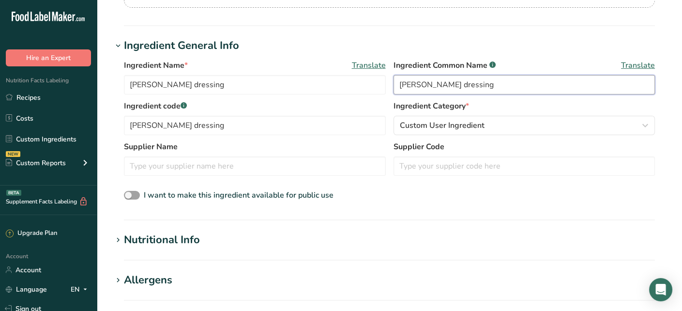
scroll to position [145, 0]
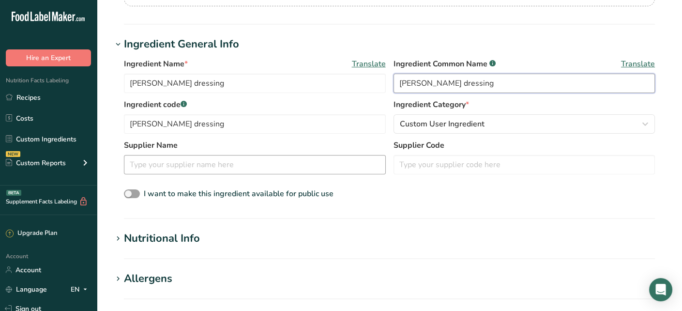
type input "[PERSON_NAME] dressing"
click at [195, 160] on input "text" at bounding box center [255, 164] width 262 height 19
type input "p"
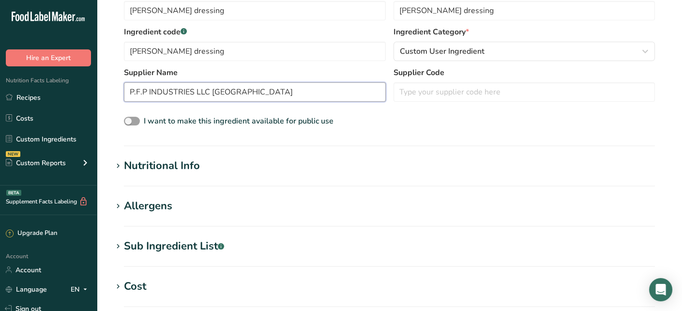
scroll to position [242, 0]
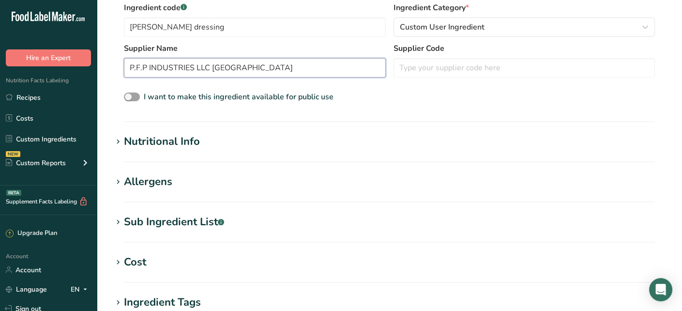
type input "P.F.P INDUSTRIES LLC [GEOGRAPHIC_DATA]"
click at [182, 142] on div "Nutritional Info" at bounding box center [162, 142] width 76 height 16
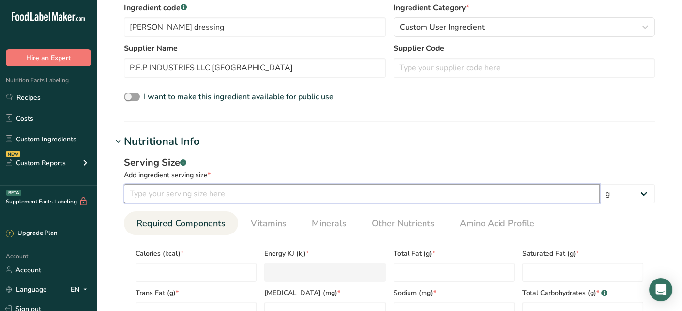
click at [368, 194] on input "number" at bounding box center [362, 193] width 476 height 19
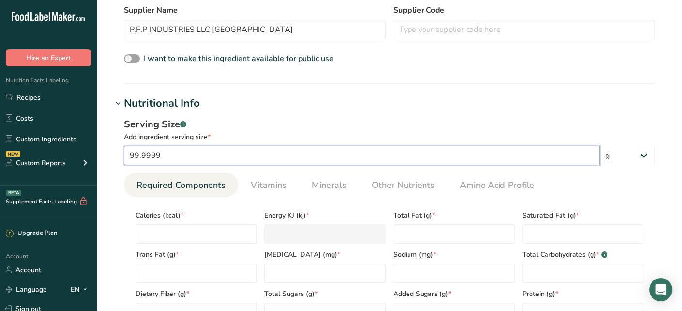
scroll to position [290, 0]
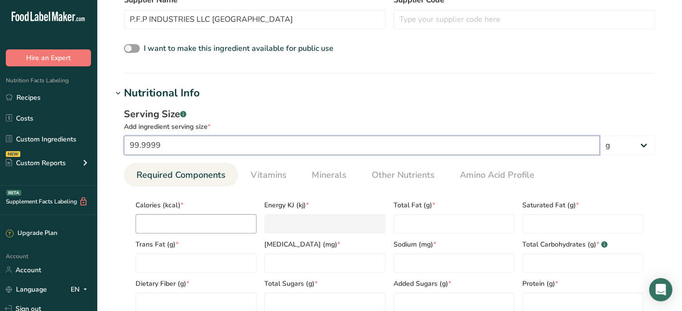
type input "99.9999"
click at [178, 222] on input "number" at bounding box center [196, 223] width 121 height 19
type input "5"
type KJ "20.9"
type input "51"
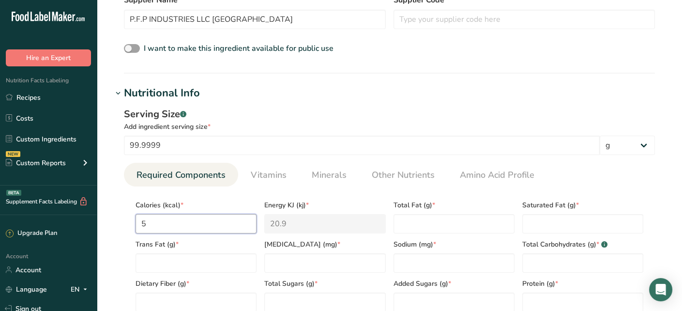
type KJ "213.4"
type input "510"
type KJ "2133.8"
type input "510"
type Fat "54.9"
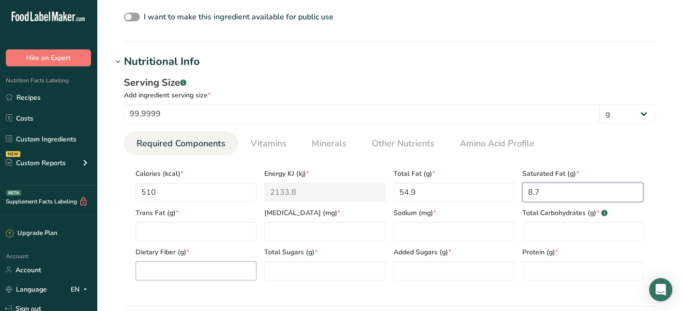
scroll to position [339, 0]
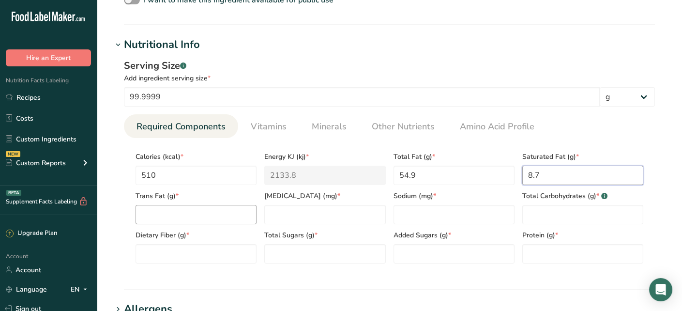
type Fat "8.7"
click at [204, 220] on Fat "number" at bounding box center [196, 214] width 121 height 19
type Fat "0"
type input "0"
type input "1069"
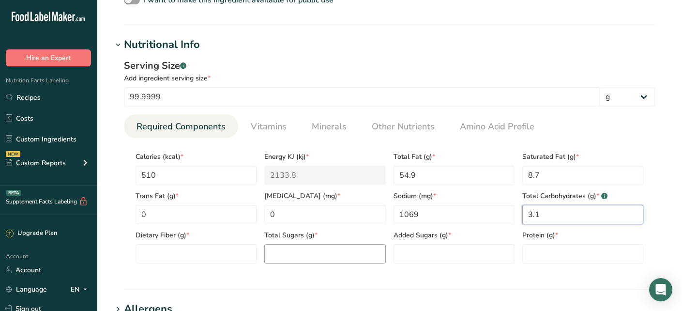
type Carbohydrates "3.1"
type Fiber "0"
type Sugars "1.4"
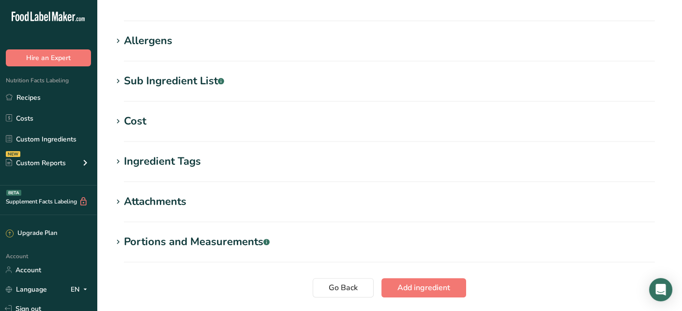
scroll to position [675, 0]
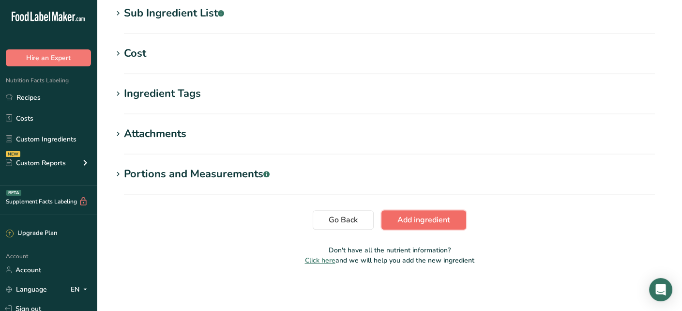
click at [436, 222] on span "Add ingredient" at bounding box center [423, 220] width 53 height 12
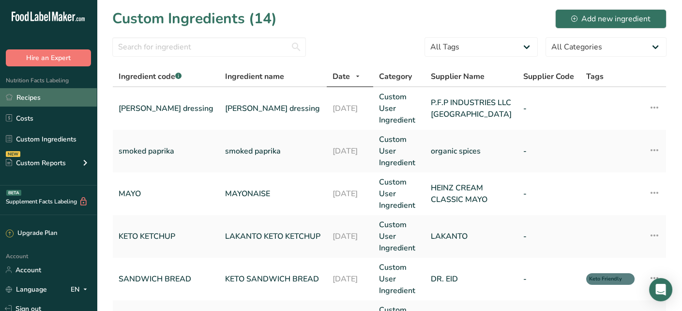
click at [53, 95] on link "Recipes" at bounding box center [48, 97] width 97 height 18
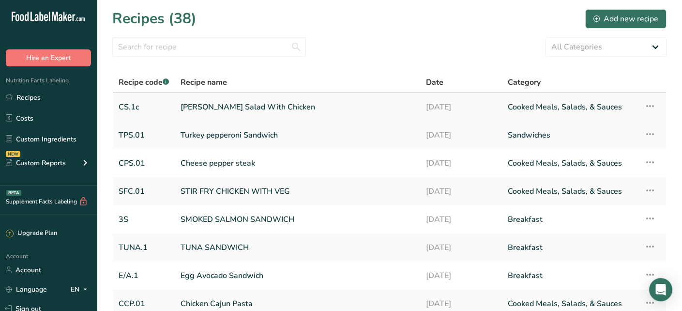
click at [330, 110] on link "[PERSON_NAME] Salad With Chicken" at bounding box center [298, 107] width 234 height 20
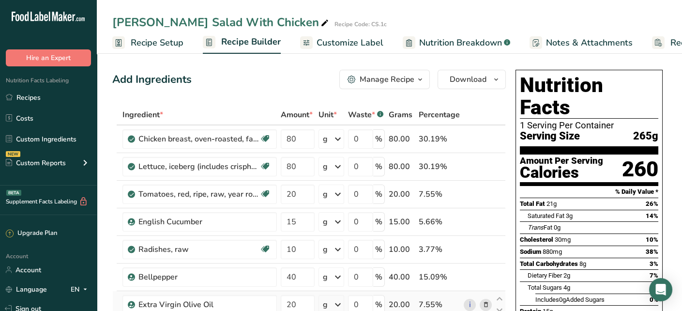
scroll to position [145, 0]
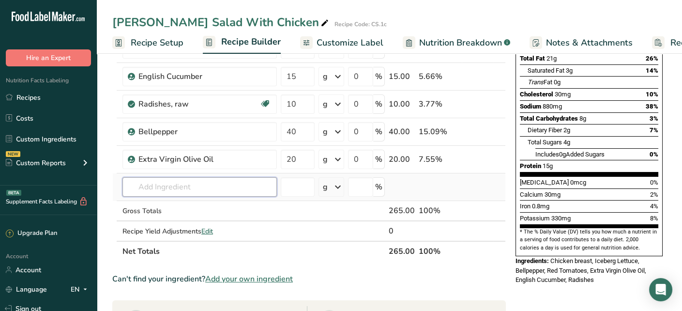
click at [199, 182] on input "text" at bounding box center [199, 186] width 154 height 19
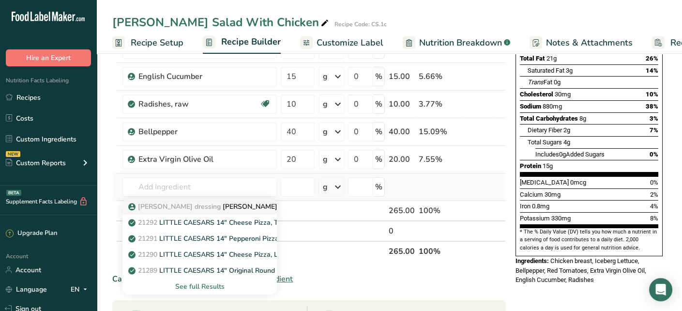
click at [236, 199] on link "[PERSON_NAME] dressing [PERSON_NAME] dressing" at bounding box center [199, 206] width 154 height 16
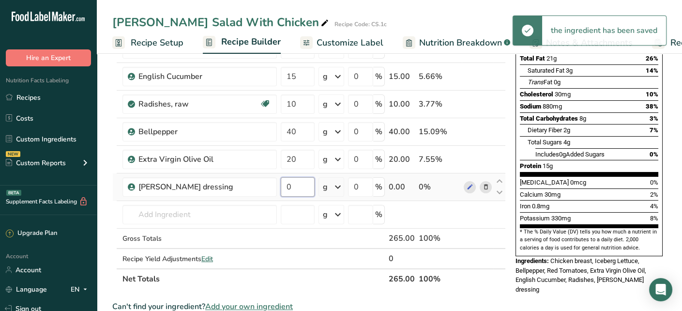
drag, startPoint x: 307, startPoint y: 191, endPoint x: 282, endPoint y: 194, distance: 24.9
click at [282, 194] on input "0" at bounding box center [298, 186] width 34 height 19
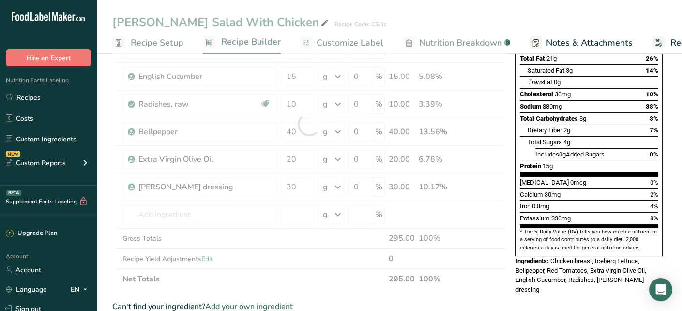
click at [520, 276] on div "Nutrition Facts 1 Serving Per Container Serving Size 265g Amount Per Serving Ca…" at bounding box center [589, 274] width 155 height 707
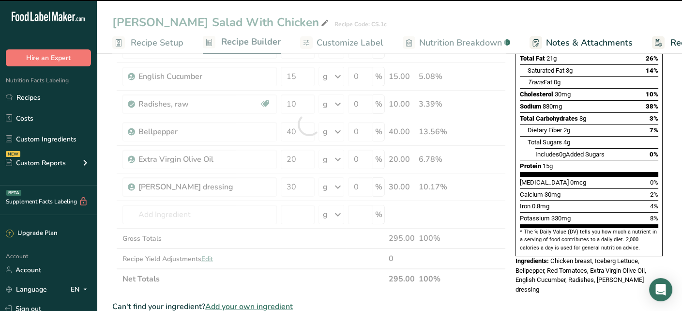
scroll to position [0, 0]
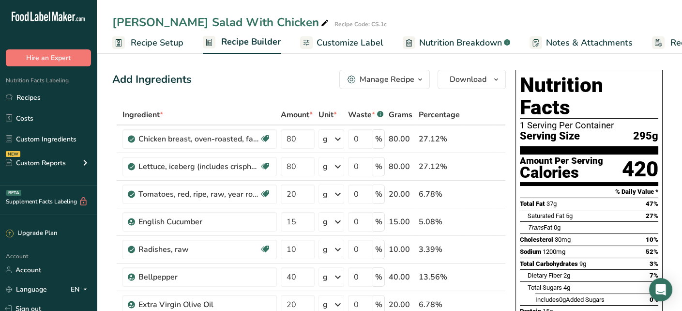
click at [407, 79] on div "Manage Recipe" at bounding box center [387, 80] width 55 height 12
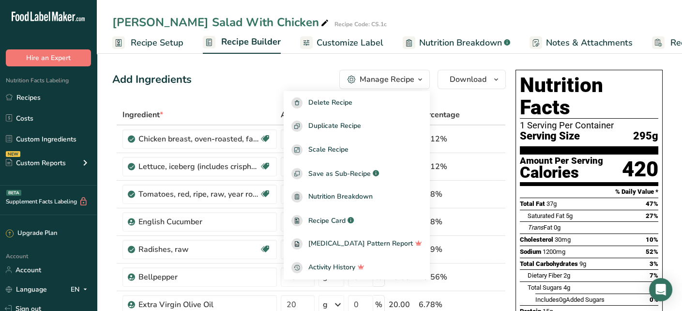
click at [482, 40] on span "Nutrition Breakdown" at bounding box center [460, 42] width 83 height 13
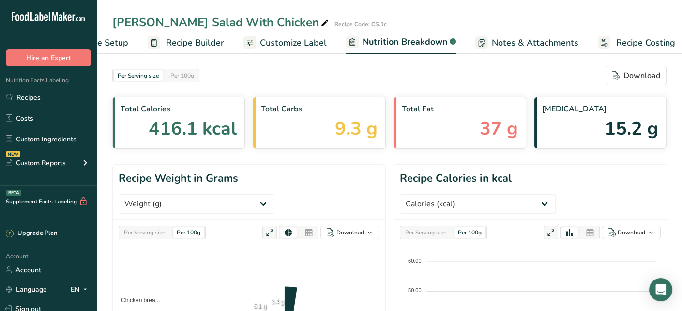
scroll to position [0, 63]
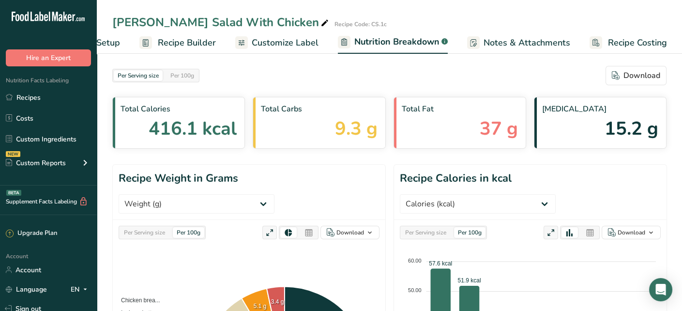
click at [290, 43] on span "Customize Label" at bounding box center [285, 42] width 67 height 13
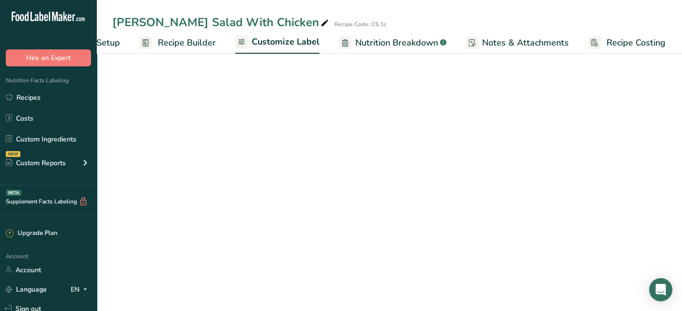
scroll to position [0, 62]
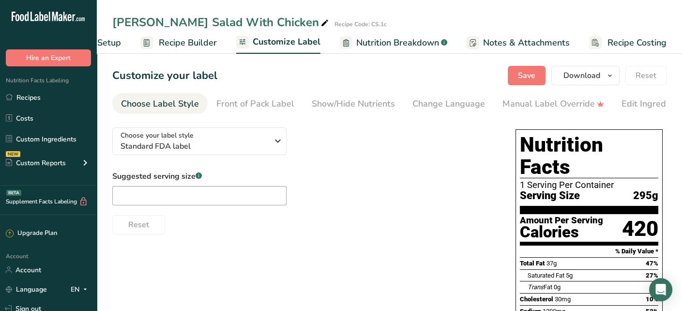
click at [98, 149] on section "Customize your label Save Download Choose what to show on your downloaded label…" at bounding box center [389, 287] width 585 height 474
click at [602, 78] on button "Download" at bounding box center [585, 75] width 68 height 19
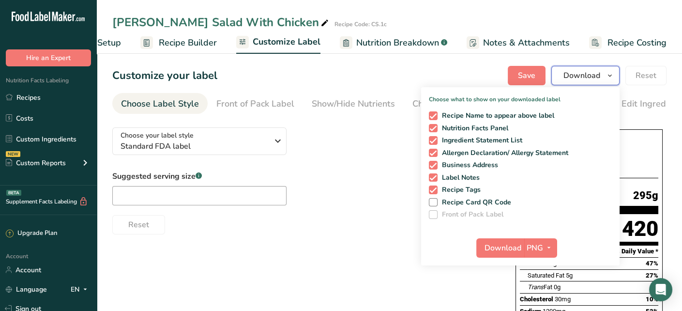
click at [602, 78] on button "Download" at bounding box center [585, 75] width 68 height 19
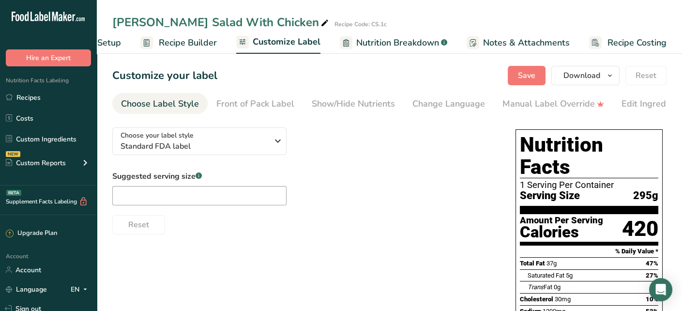
click at [171, 45] on span "Recipe Builder" at bounding box center [188, 42] width 58 height 13
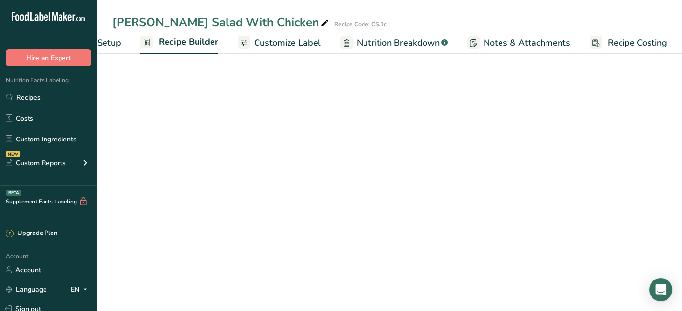
scroll to position [0, 62]
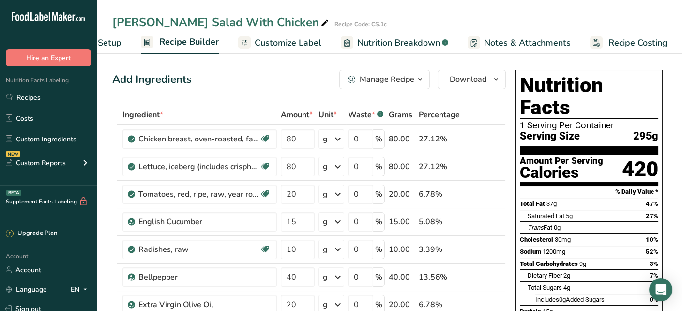
click at [405, 72] on button "Manage Recipe" at bounding box center [384, 79] width 91 height 19
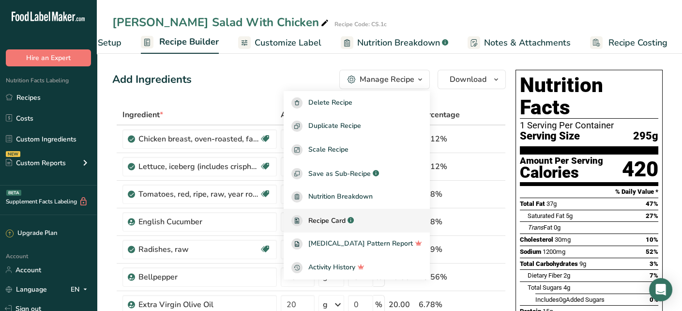
click at [382, 223] on div "Recipe Card .a-a{fill:#347362;}.b-a{fill:#fff;}" at bounding box center [356, 220] width 131 height 11
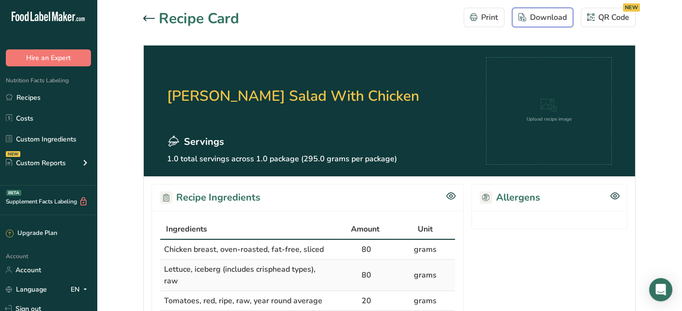
click at [555, 17] on div "Download" at bounding box center [542, 18] width 48 height 12
click at [152, 16] on icon at bounding box center [149, 18] width 12 height 6
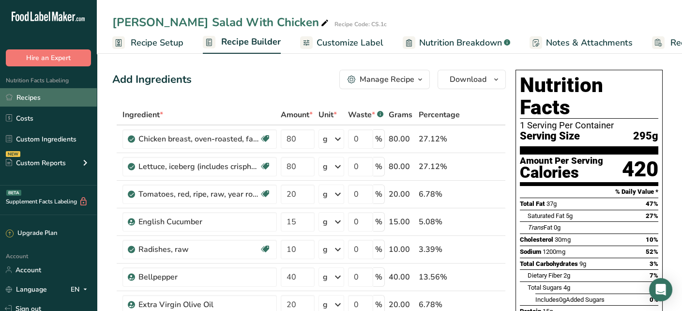
click at [37, 102] on link "Recipes" at bounding box center [48, 97] width 97 height 18
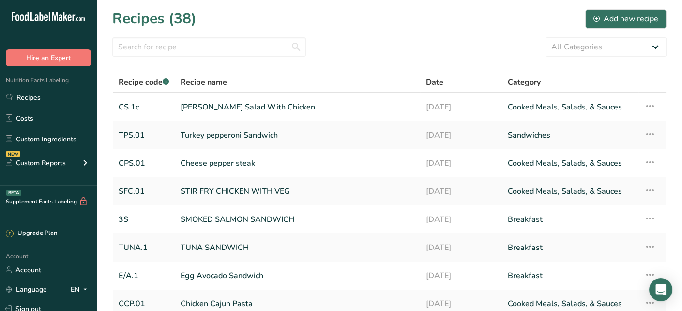
click at [110, 71] on section "Recipes (38) Add new recipe All Categories Baked Goods Beverages Breakfast Conf…" at bounding box center [389, 210] width 585 height 421
click at [105, 78] on section "Recipes (38) Add new recipe All Categories Baked Goods Beverages Breakfast Conf…" at bounding box center [389, 210] width 585 height 421
